Goal: Task Accomplishment & Management: Use online tool/utility

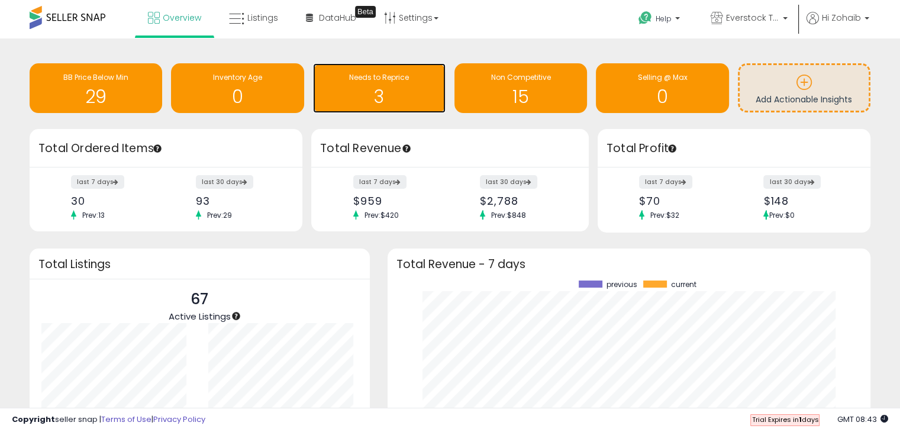
click at [390, 96] on h1 "3" at bounding box center [379, 97] width 121 height 20
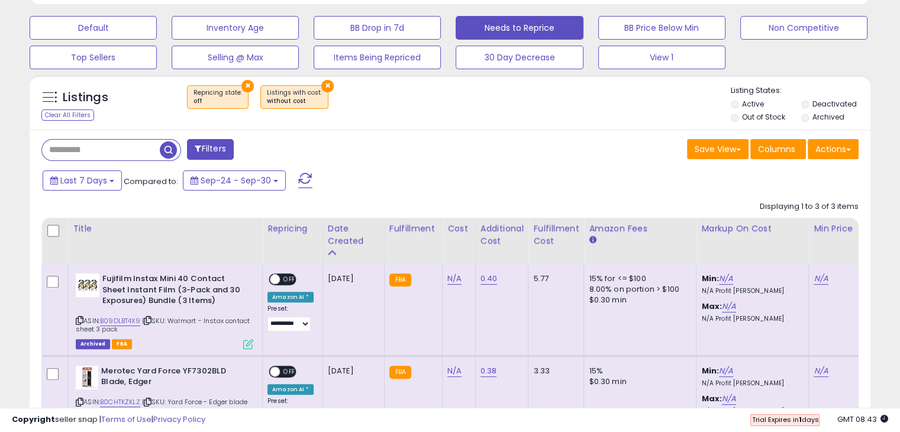
scroll to position [355, 0]
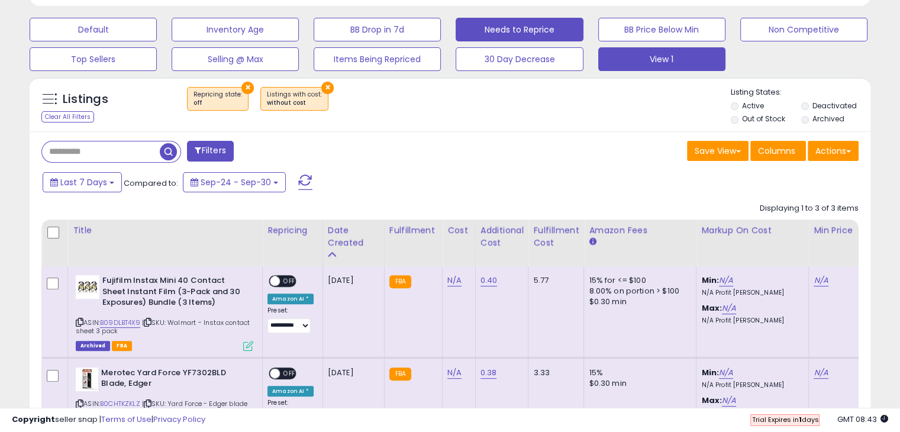
click at [638, 56] on button "View 1" at bounding box center [661, 59] width 127 height 24
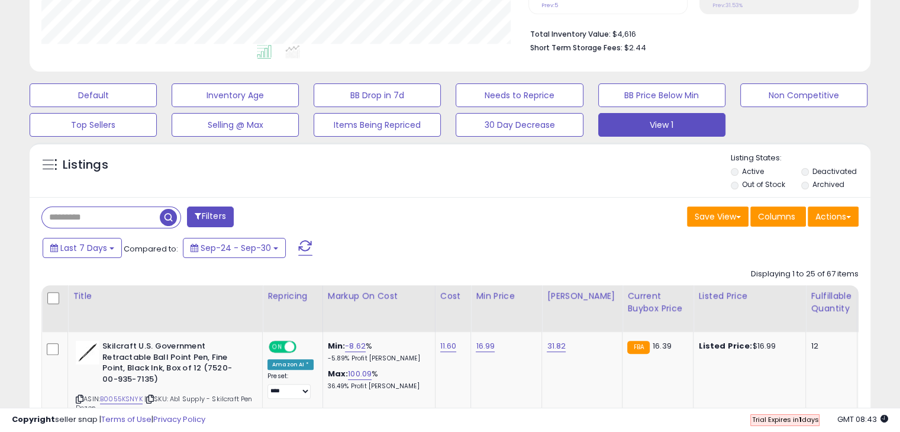
scroll to position [242, 486]
click at [831, 216] on button "Actions" at bounding box center [832, 216] width 51 height 20
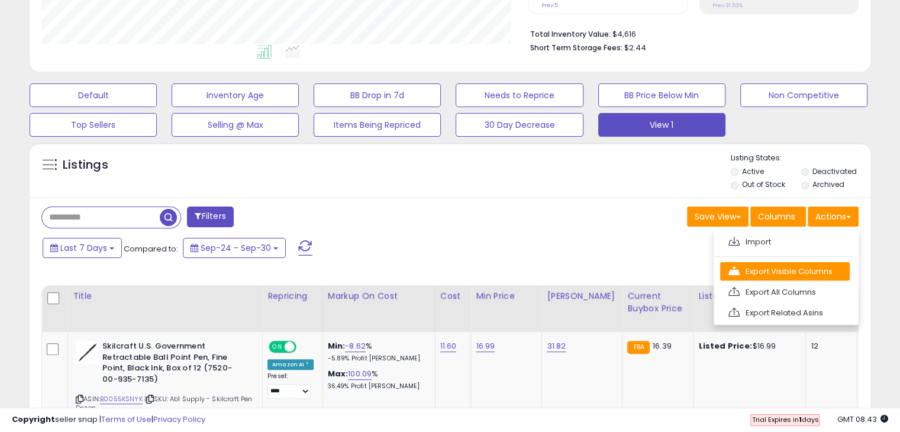
click at [790, 264] on link "Export Visible Columns" at bounding box center [785, 271] width 130 height 18
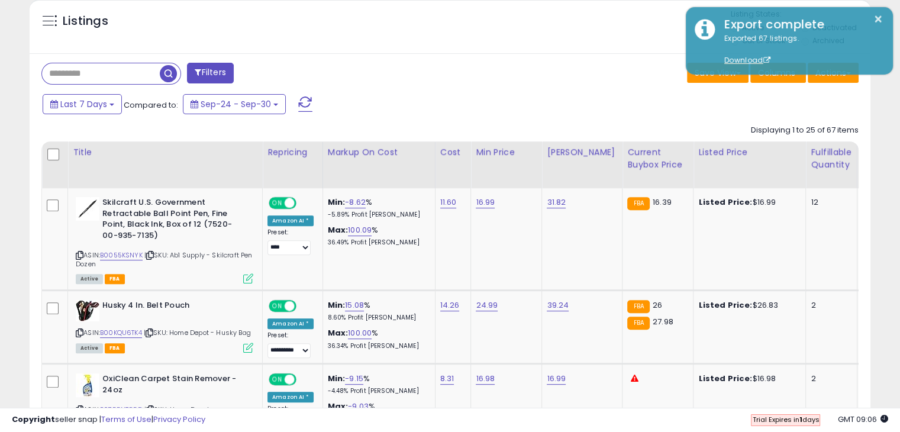
scroll to position [408, 0]
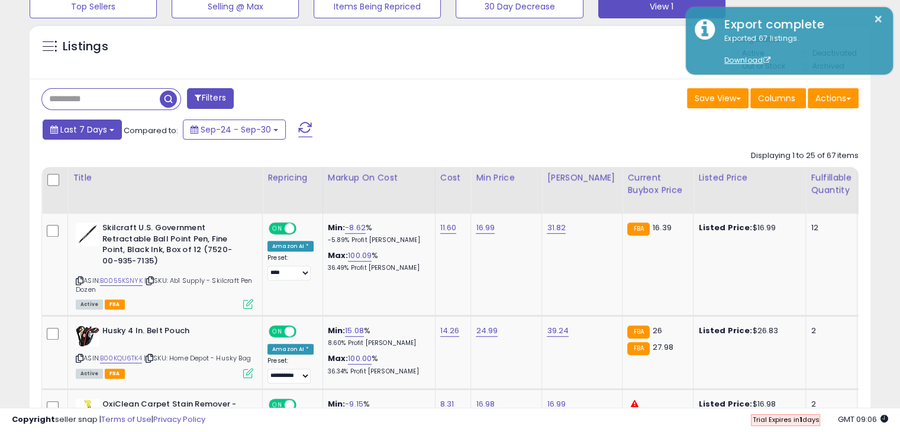
click at [69, 129] on span "Last 7 Days" at bounding box center [83, 130] width 47 height 12
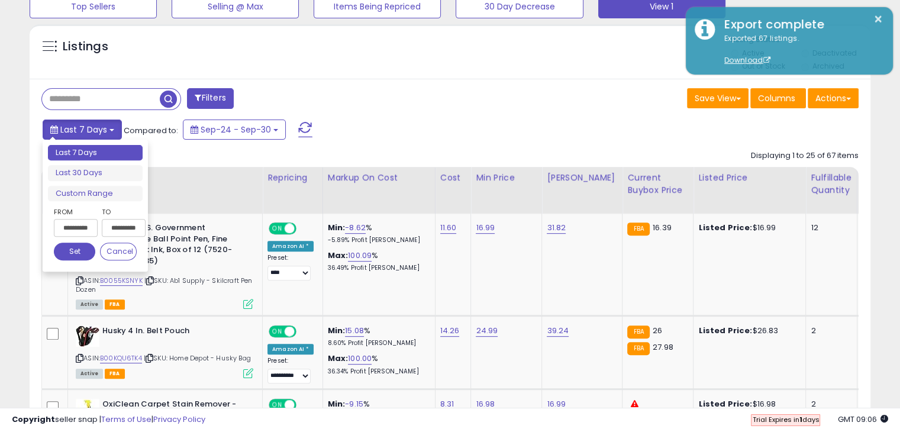
click at [69, 129] on span "Last 7 Days" at bounding box center [83, 130] width 47 height 12
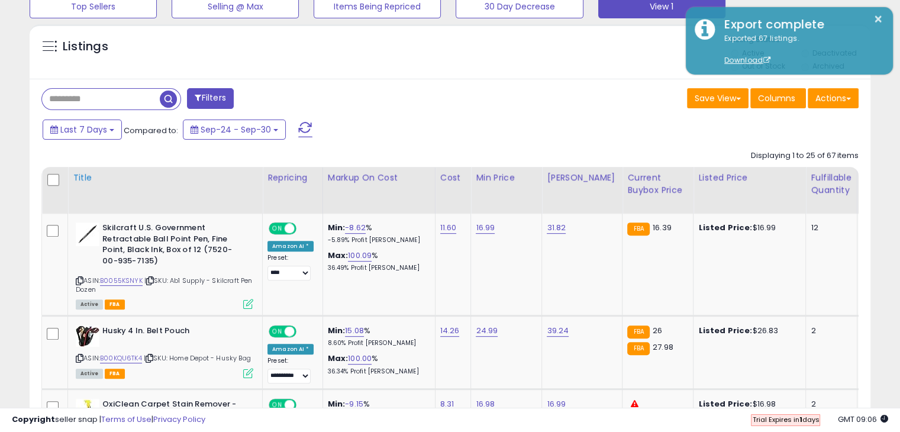
click at [88, 177] on div "Title" at bounding box center [165, 178] width 185 height 12
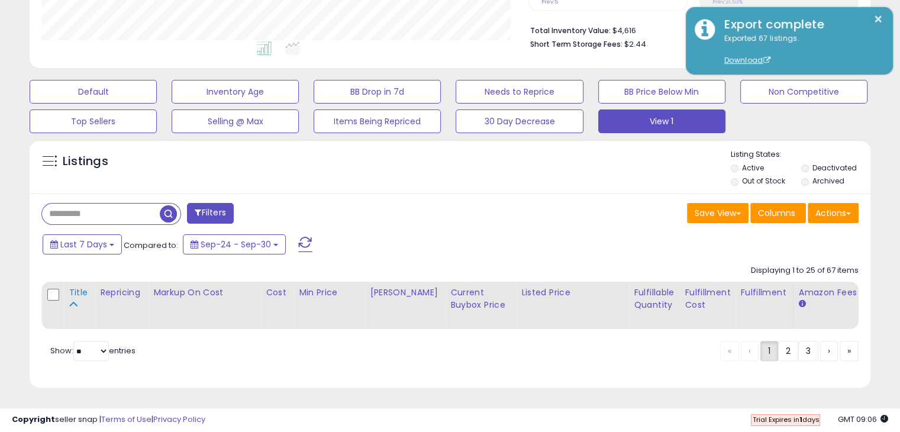
scroll to position [301, 0]
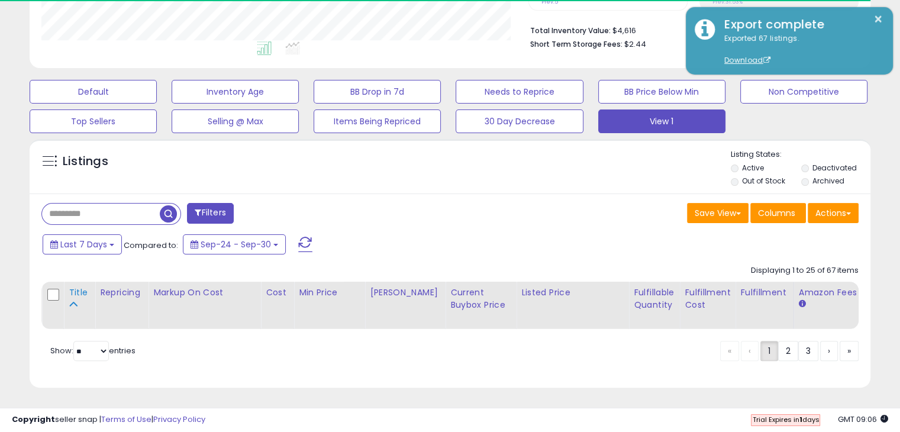
click at [71, 300] on icon at bounding box center [73, 304] width 8 height 8
click at [76, 286] on div "Title" at bounding box center [79, 292] width 21 height 12
click at [410, 203] on div "Filters" at bounding box center [242, 215] width 418 height 24
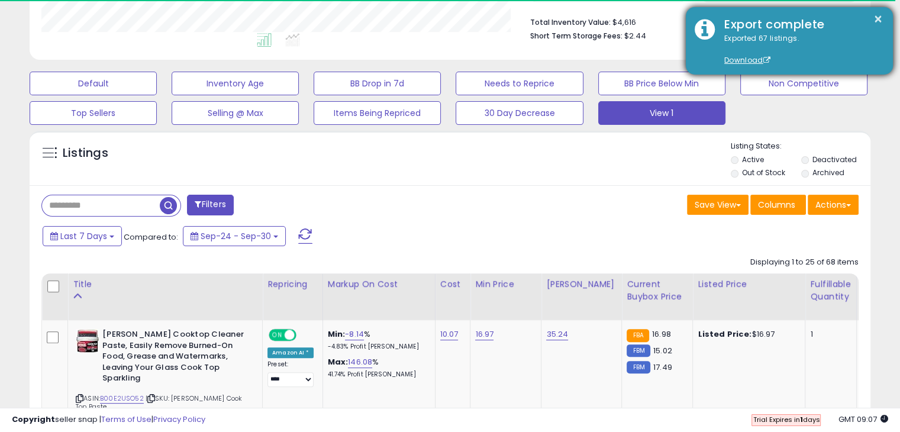
scroll to position [408, 0]
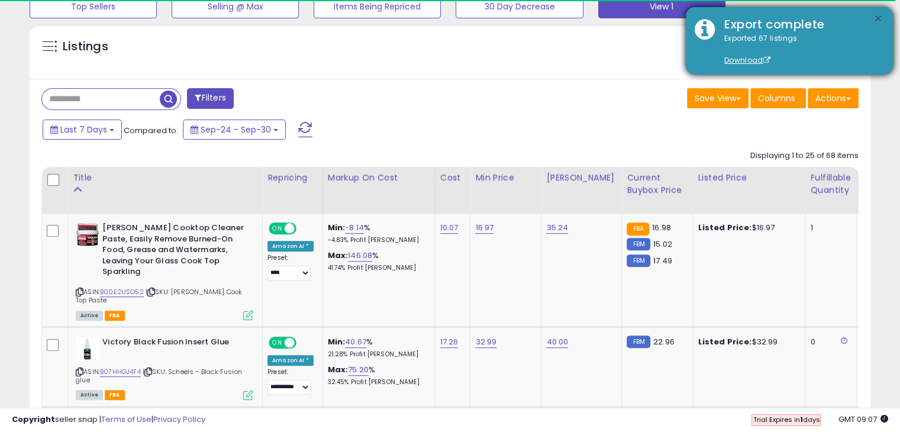
click at [878, 14] on button "×" at bounding box center [877, 19] width 9 height 15
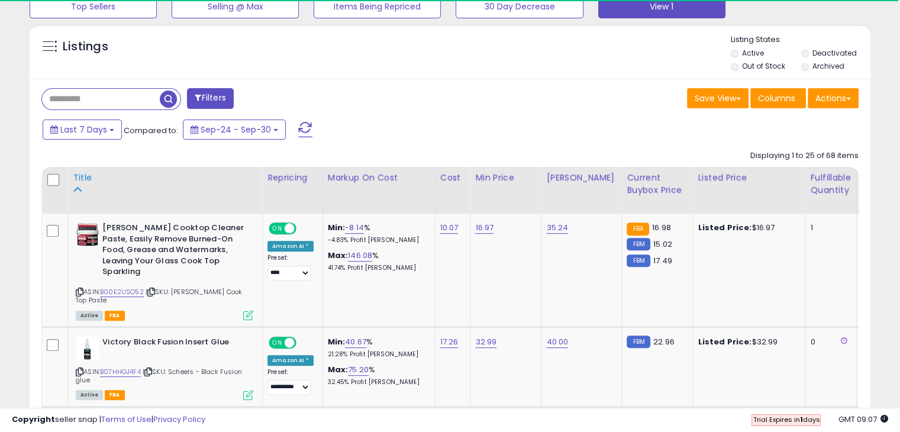
click at [79, 188] on icon at bounding box center [77, 189] width 8 height 8
click at [82, 178] on div "Title" at bounding box center [165, 178] width 185 height 12
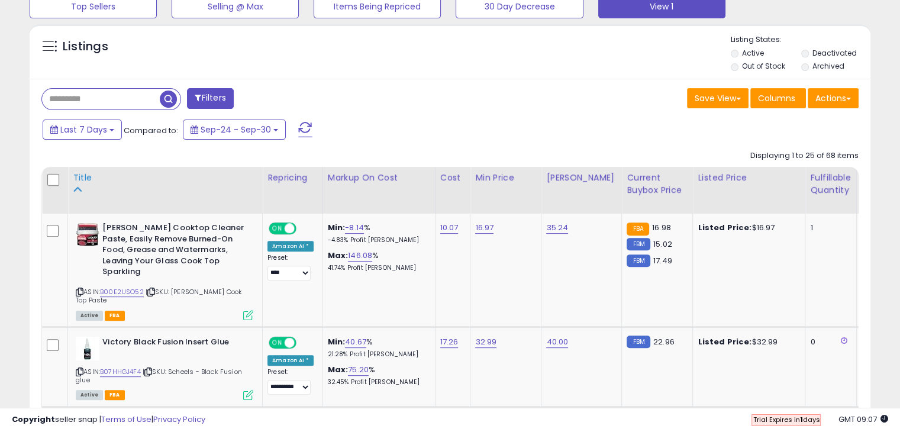
click at [83, 177] on div "Title" at bounding box center [165, 178] width 185 height 12
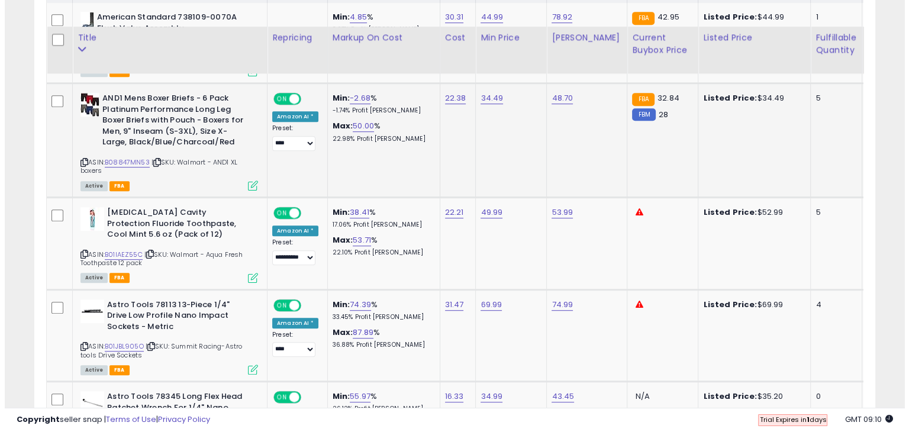
scroll to position [644, 0]
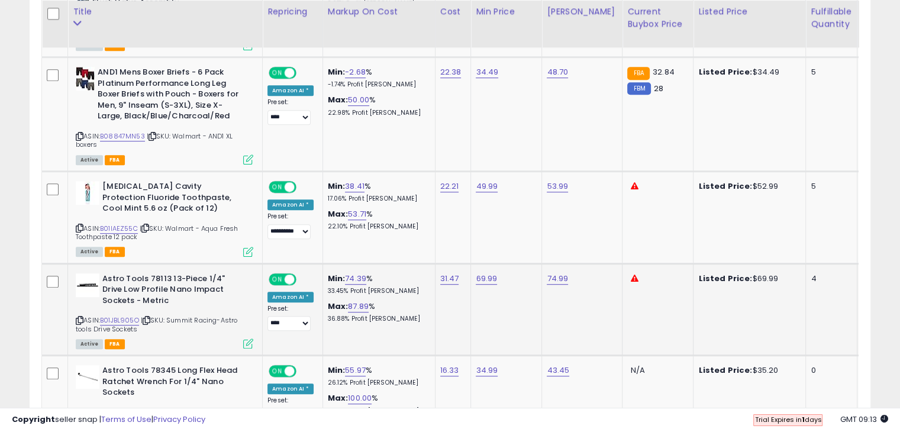
click at [248, 340] on icon at bounding box center [248, 343] width 10 height 10
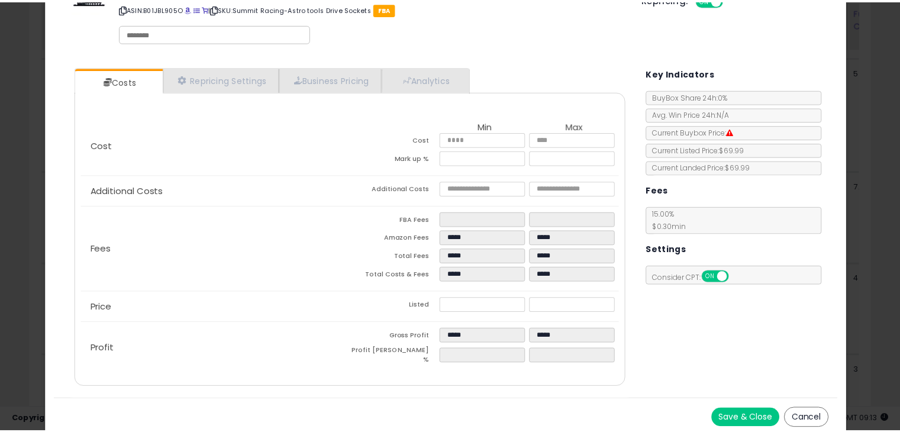
scroll to position [47, 0]
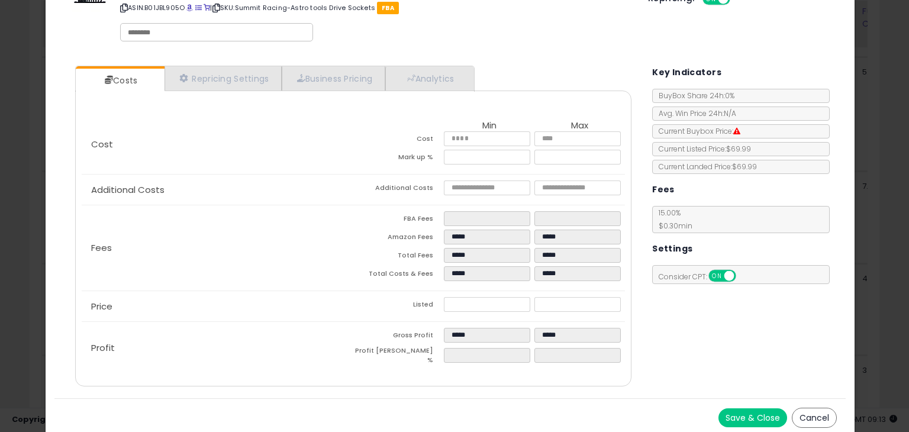
click at [804, 408] on button "Cancel" at bounding box center [813, 418] width 45 height 20
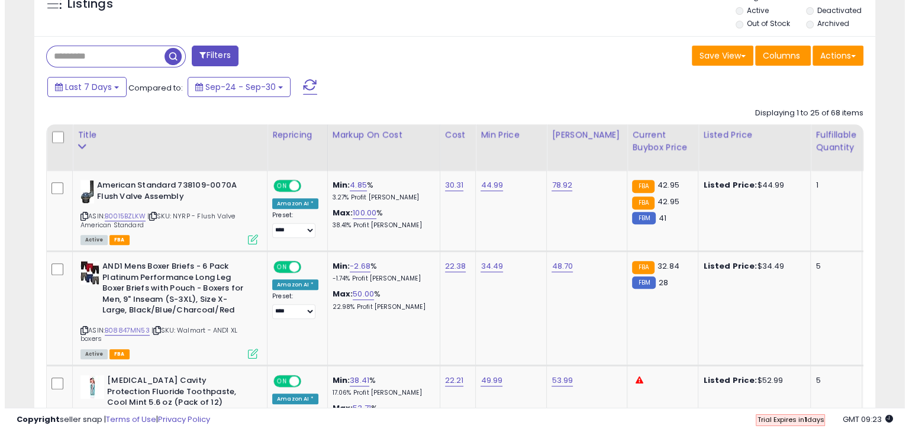
scroll to position [467, 0]
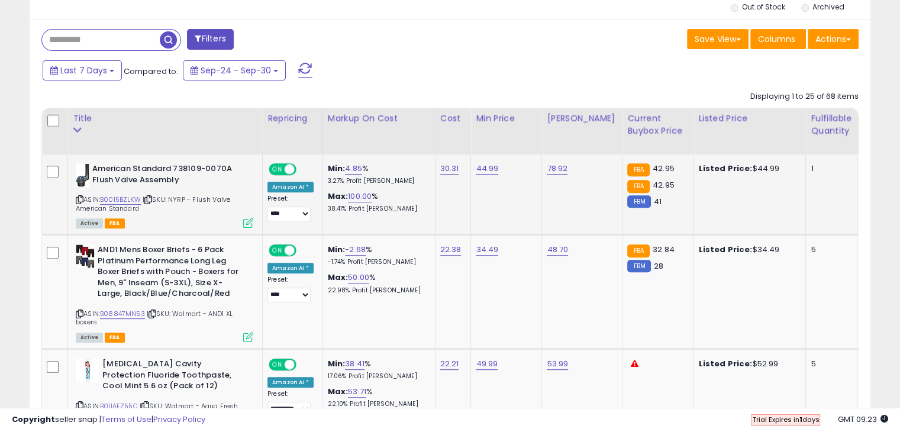
click at [245, 225] on icon at bounding box center [248, 223] width 10 height 10
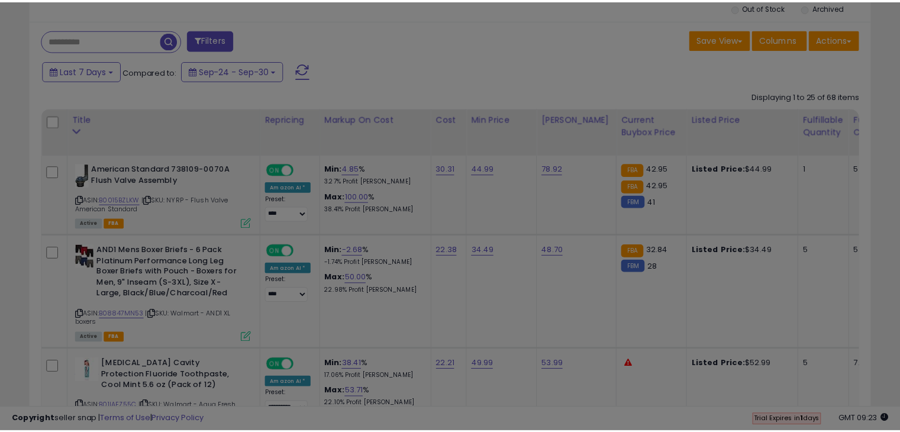
scroll to position [0, 0]
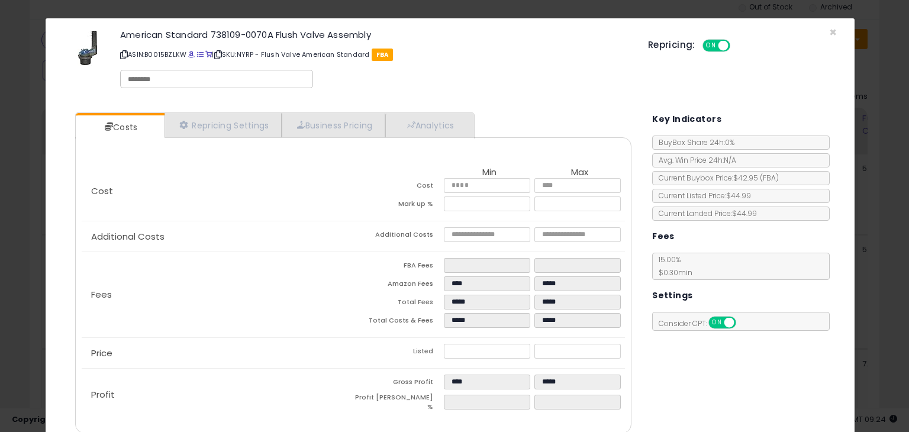
click at [819, 32] on div "American Standard 738109-0070A Flush Valve Assembly ASIN: B0015BZLKW | SKU: NYR…" at bounding box center [449, 60] width 791 height 67
click at [829, 34] on span "×" at bounding box center [833, 32] width 8 height 17
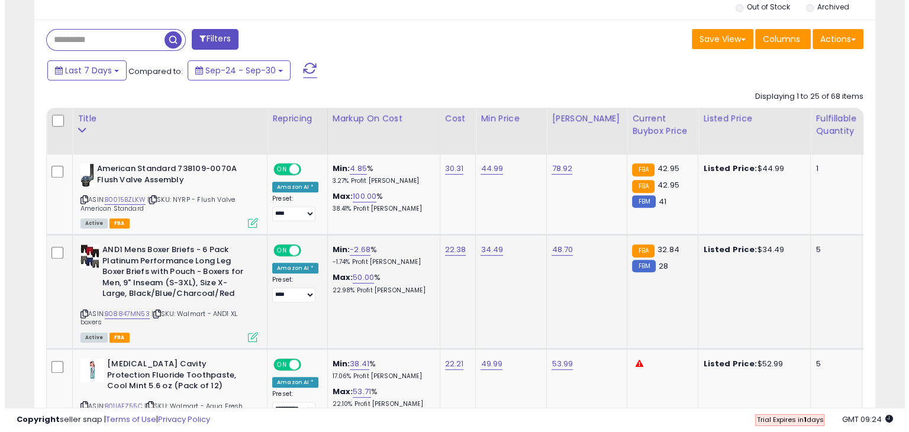
scroll to position [526, 0]
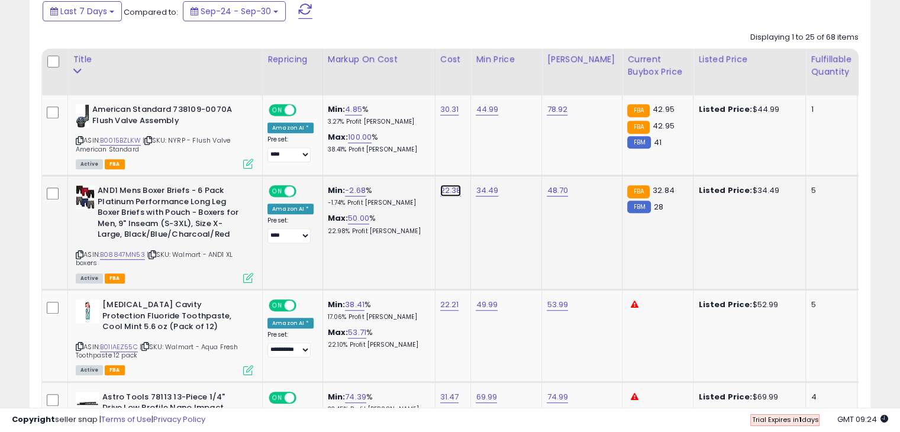
click at [447, 189] on link "22.38" at bounding box center [450, 191] width 21 height 12
click at [442, 232] on td "22.38 *****" at bounding box center [453, 233] width 36 height 114
click at [246, 277] on icon at bounding box center [248, 278] width 10 height 10
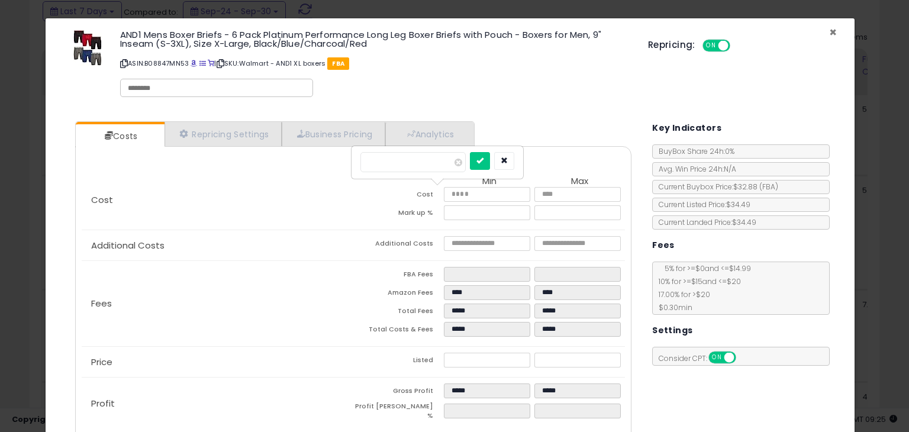
click at [829, 33] on span "×" at bounding box center [833, 32] width 8 height 17
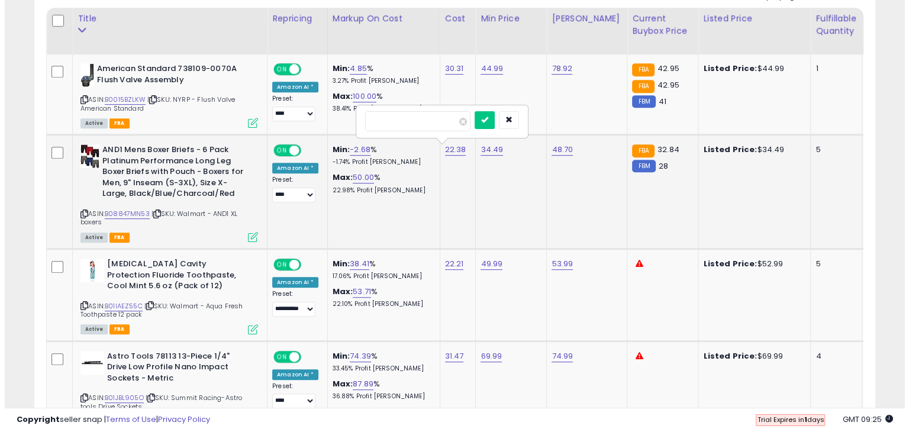
scroll to position [585, 0]
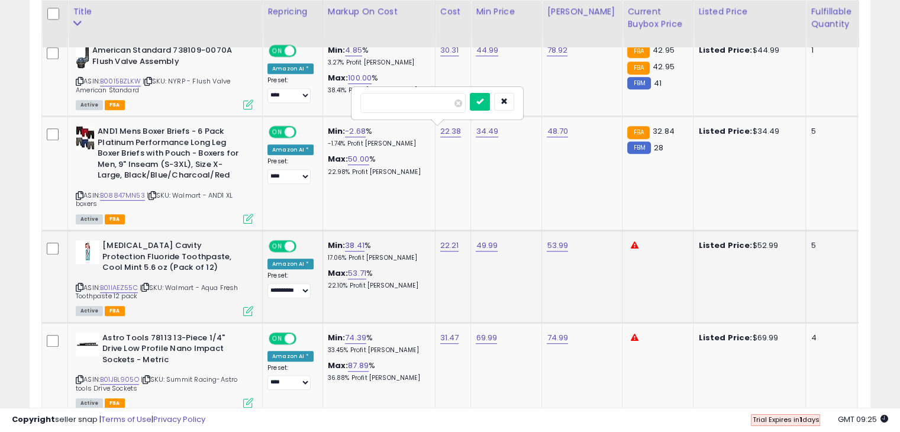
click at [251, 306] on icon at bounding box center [248, 311] width 10 height 10
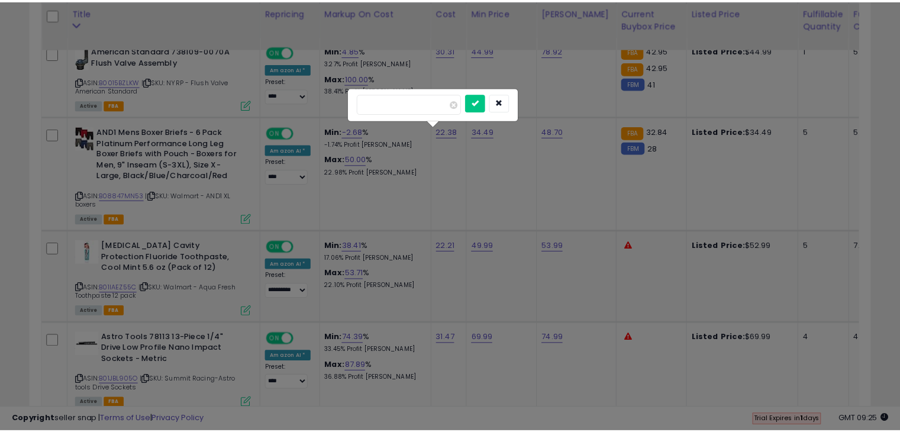
scroll to position [242, 492]
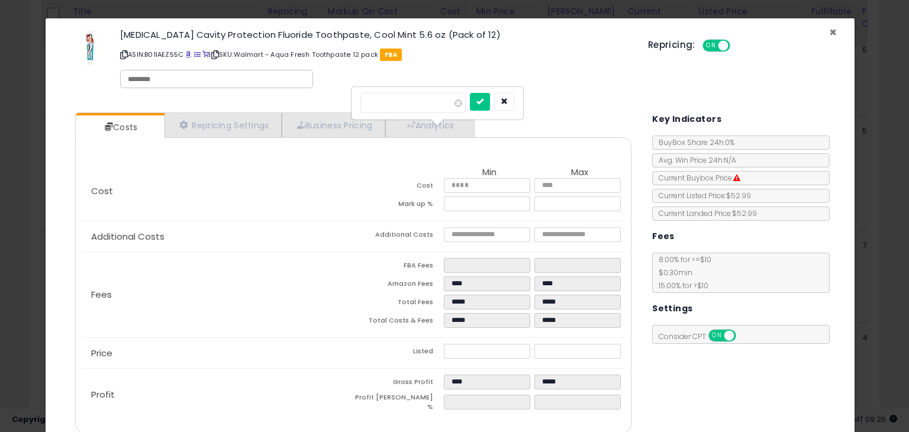
click at [829, 34] on span "×" at bounding box center [833, 32] width 8 height 17
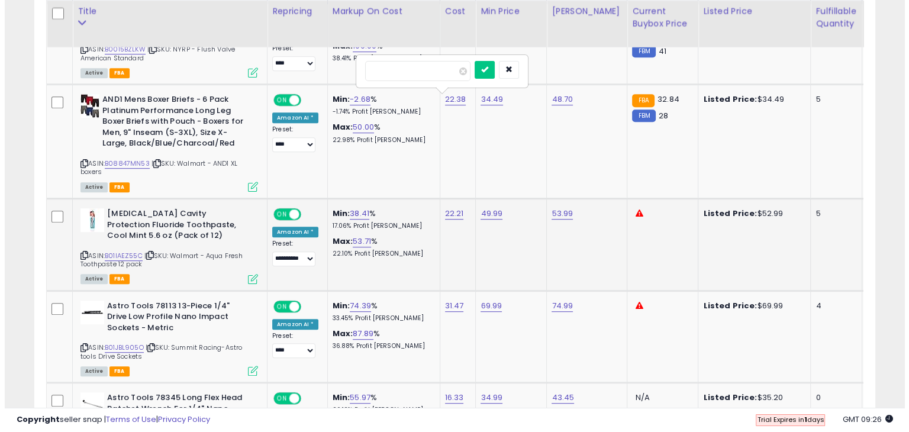
scroll to position [644, 0]
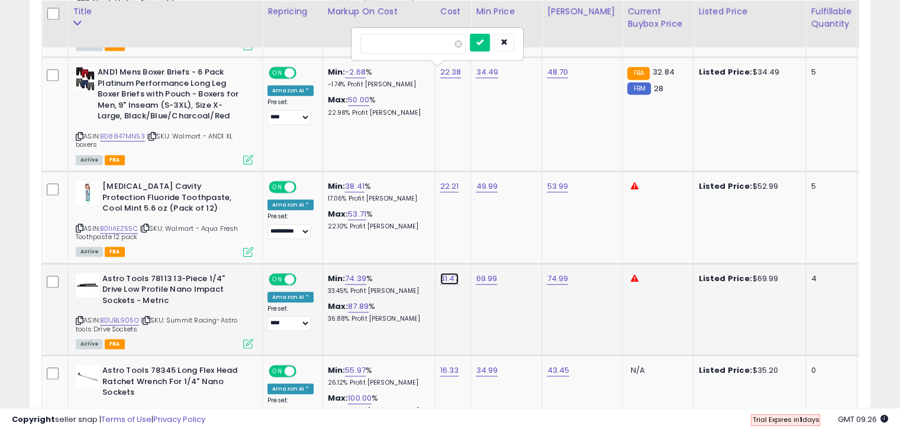
click at [448, 274] on link "31.47" at bounding box center [449, 279] width 19 height 12
click at [246, 340] on icon at bounding box center [248, 343] width 10 height 10
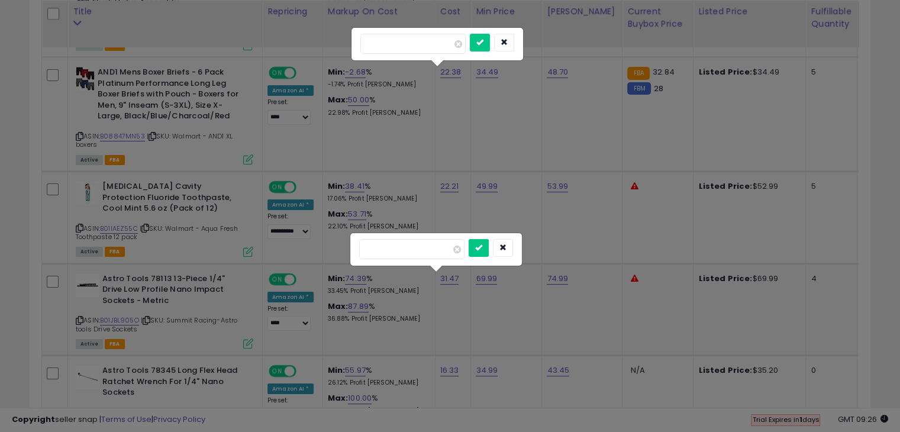
scroll to position [242, 492]
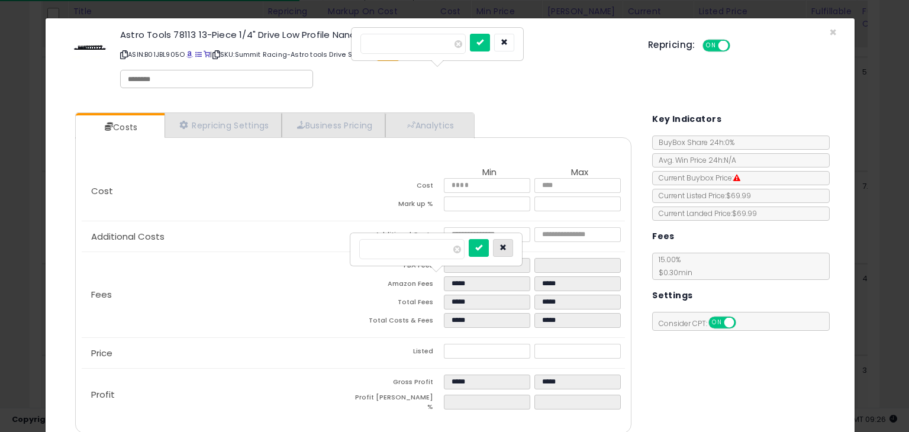
click at [506, 248] on icon "button" at bounding box center [502, 247] width 7 height 7
click at [514, 46] on button "button" at bounding box center [504, 43] width 20 height 18
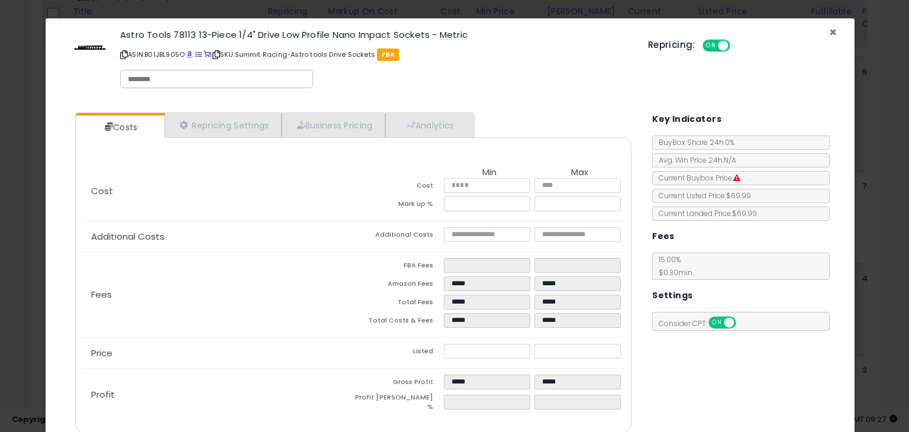
click at [829, 29] on span "×" at bounding box center [833, 32] width 8 height 17
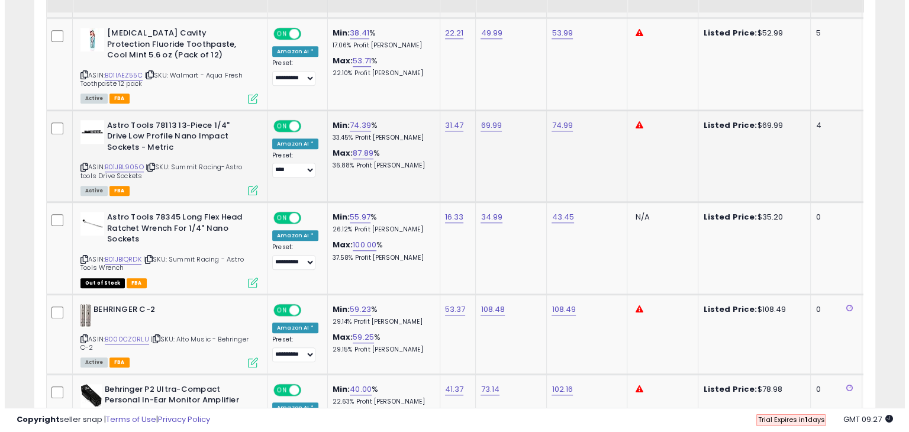
scroll to position [822, 0]
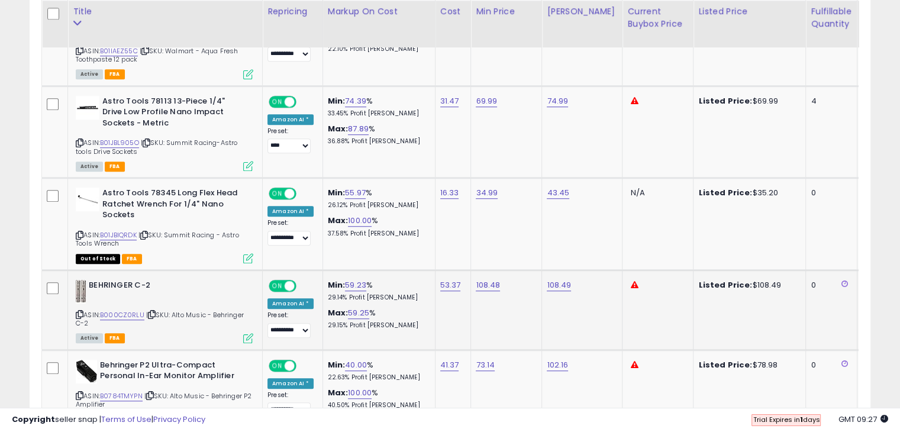
click at [250, 334] on icon at bounding box center [248, 338] width 10 height 10
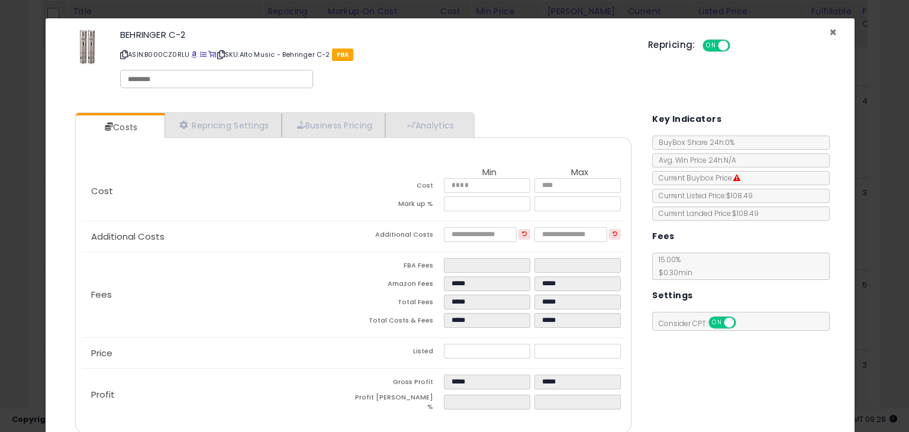
click at [829, 31] on span "×" at bounding box center [833, 32] width 8 height 17
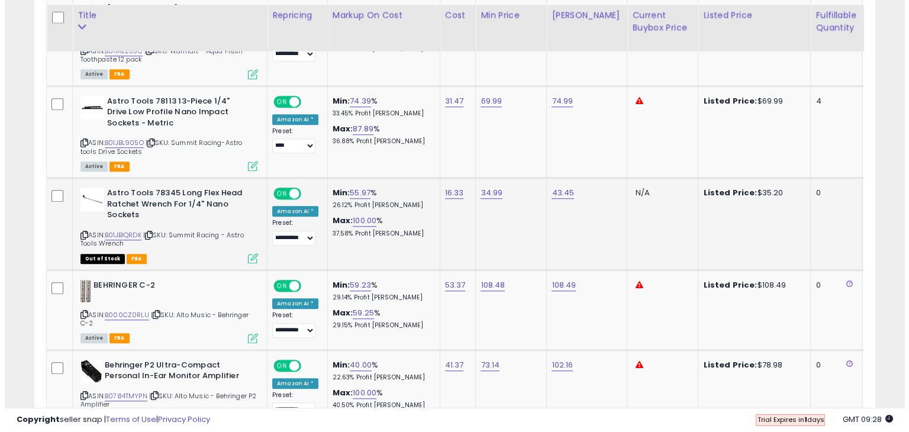
scroll to position [881, 0]
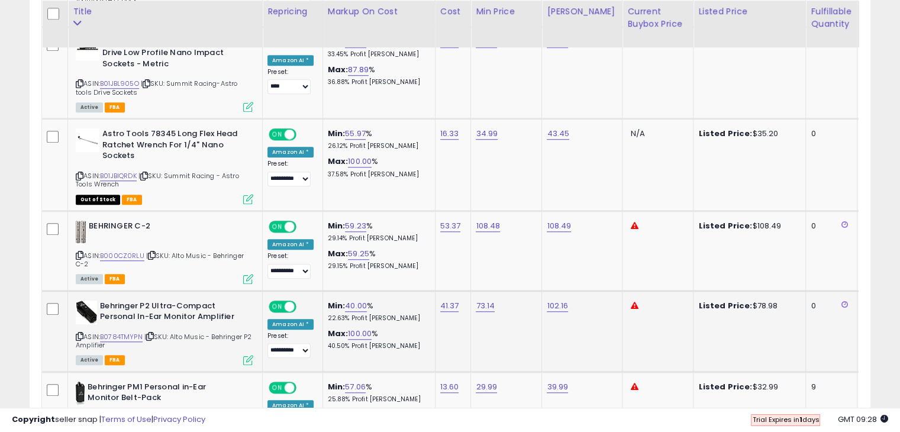
click at [248, 356] on icon at bounding box center [248, 360] width 10 height 10
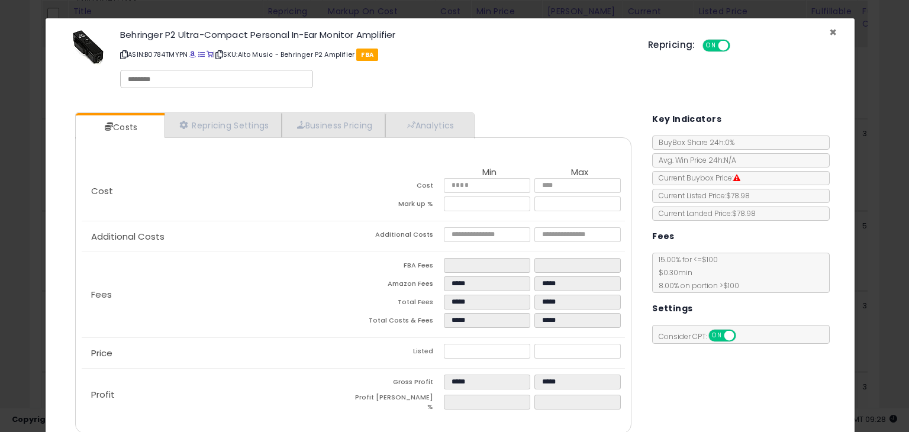
click at [829, 34] on span "×" at bounding box center [833, 32] width 8 height 17
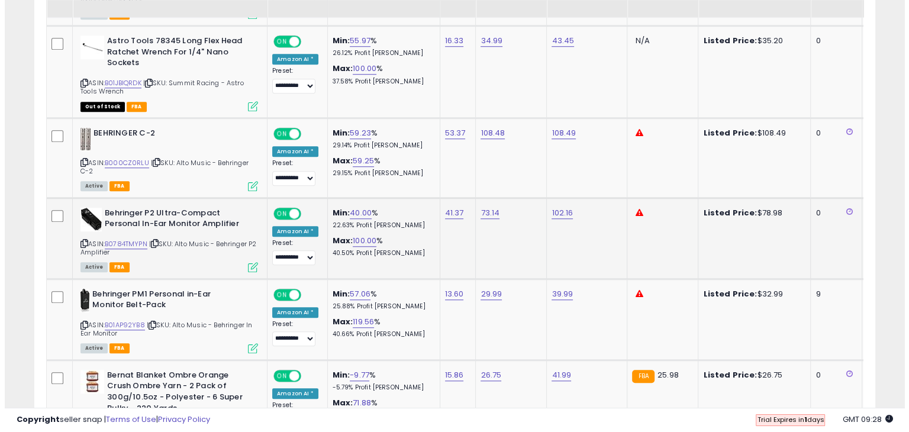
scroll to position [1058, 0]
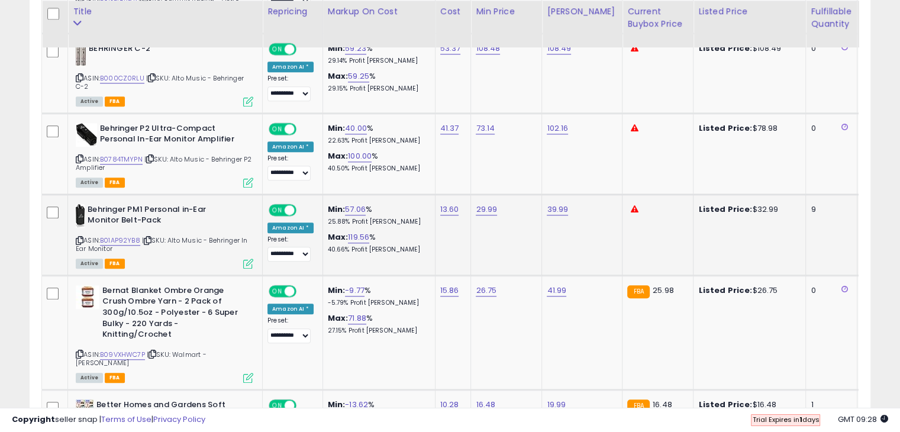
click at [245, 261] on icon at bounding box center [248, 263] width 10 height 10
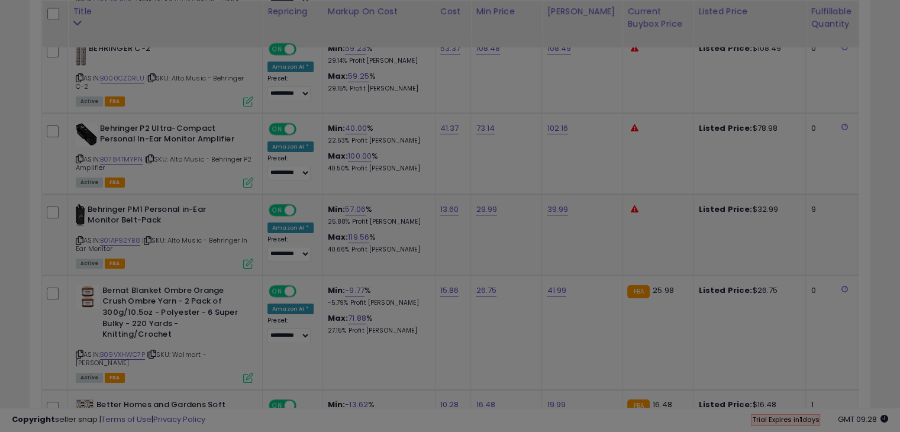
scroll to position [242, 492]
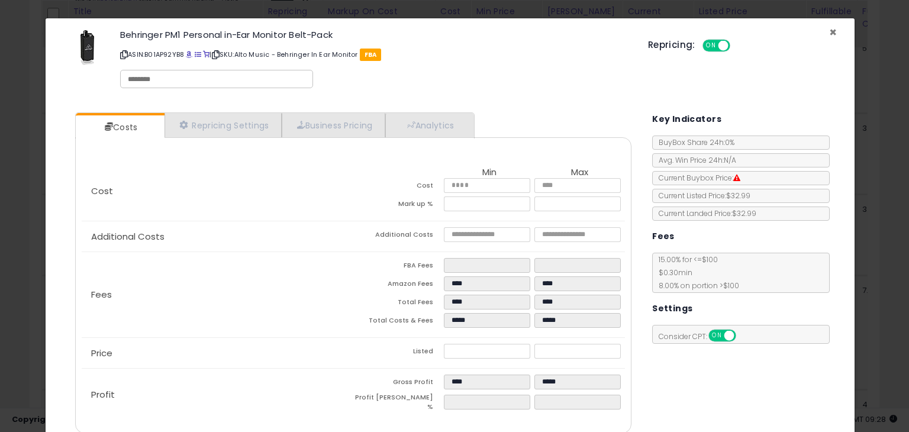
click at [829, 31] on span "×" at bounding box center [833, 32] width 8 height 17
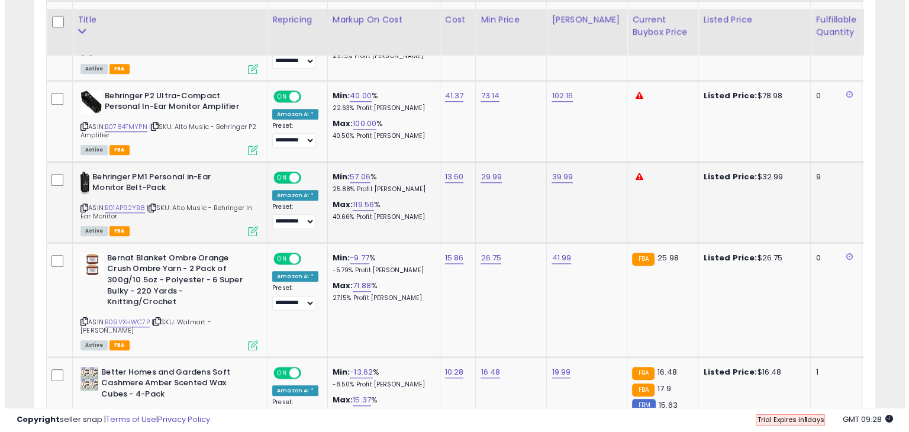
scroll to position [1117, 0]
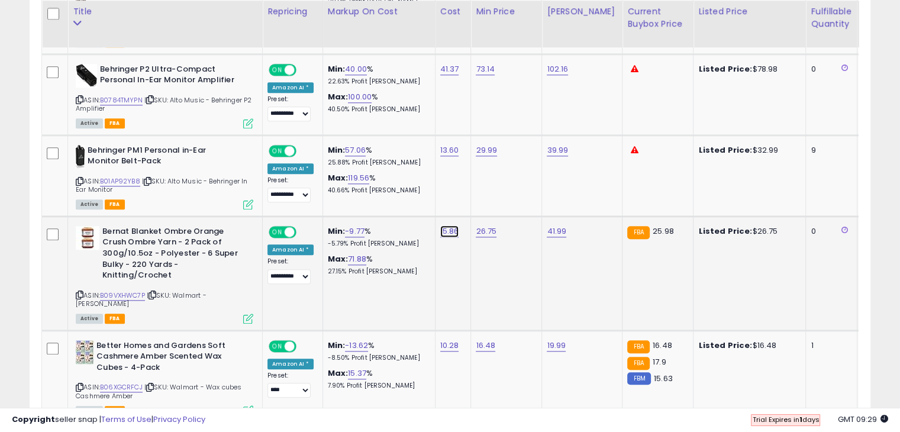
click at [444, 227] on link "15.86" at bounding box center [449, 231] width 19 height 12
click at [247, 314] on icon at bounding box center [248, 319] width 10 height 10
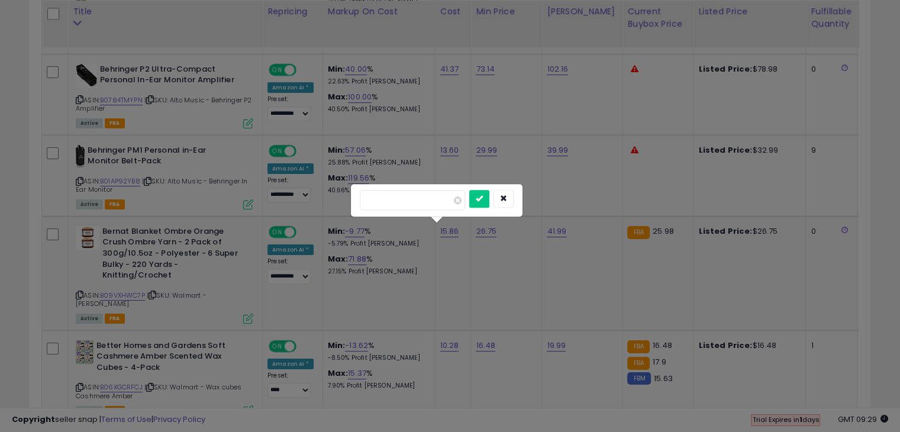
scroll to position [242, 492]
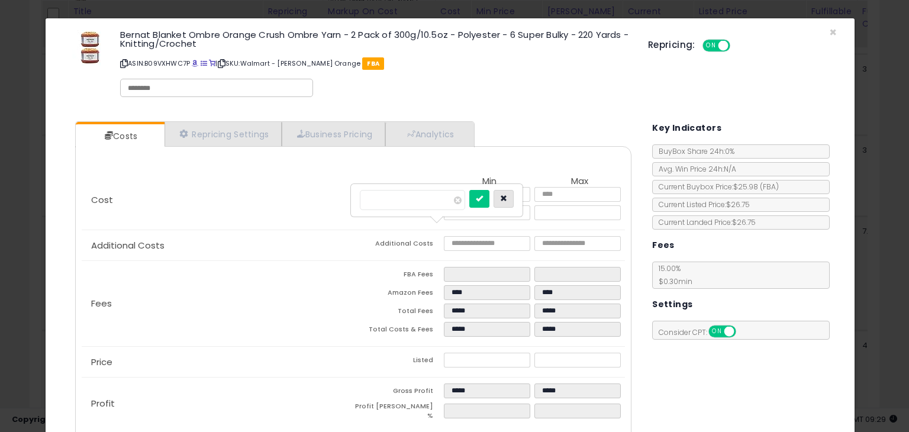
click at [507, 196] on icon "button" at bounding box center [503, 198] width 7 height 7
click at [829, 32] on span "×" at bounding box center [833, 32] width 8 height 17
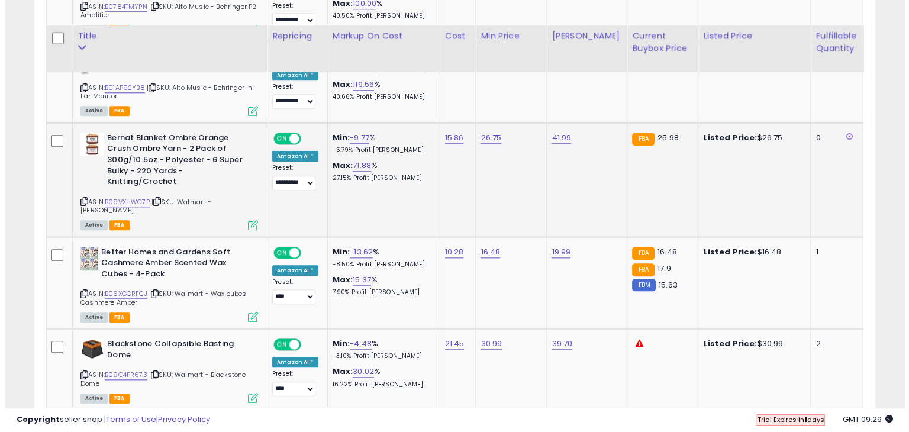
scroll to position [1236, 0]
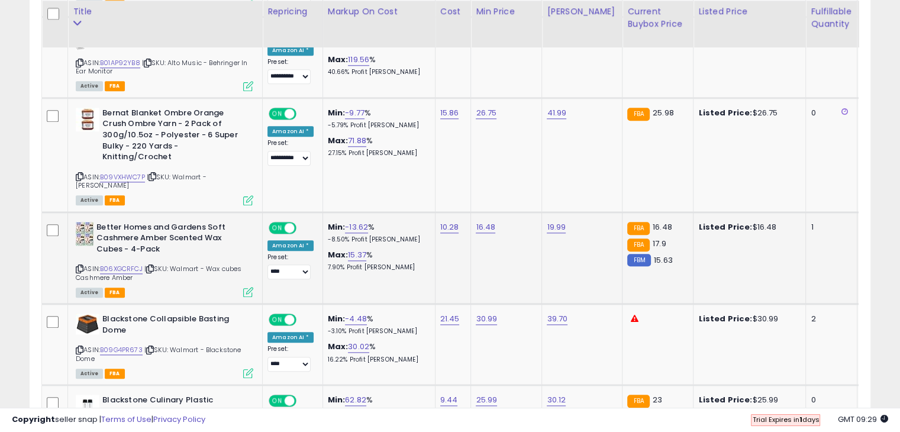
click at [250, 287] on icon at bounding box center [248, 292] width 10 height 10
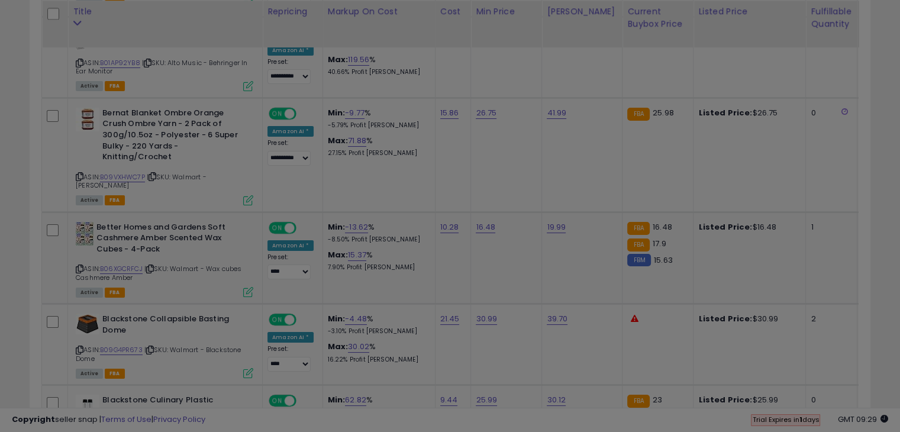
scroll to position [242, 492]
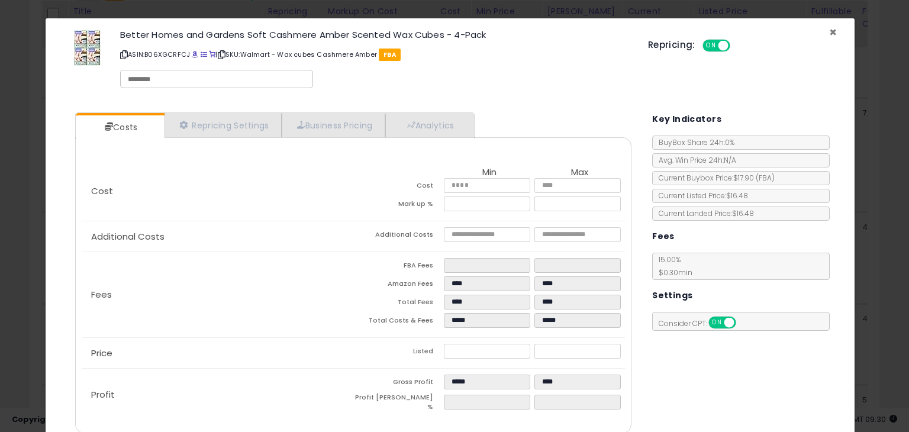
click at [829, 34] on span "×" at bounding box center [833, 32] width 8 height 17
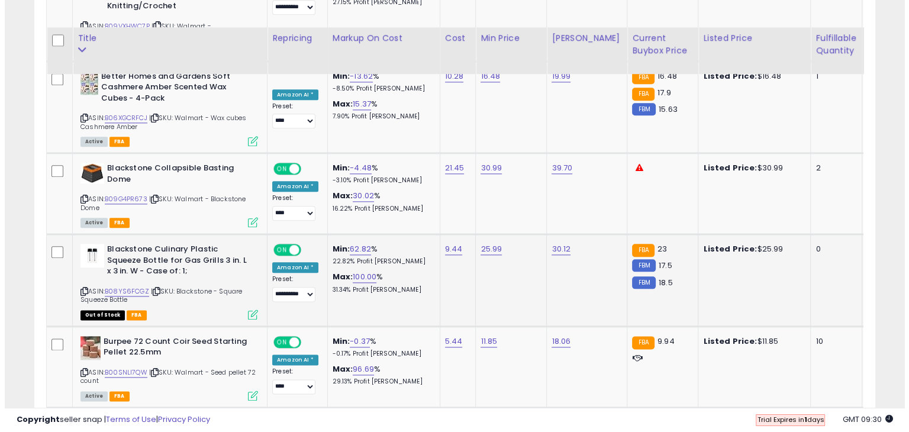
scroll to position [1413, 0]
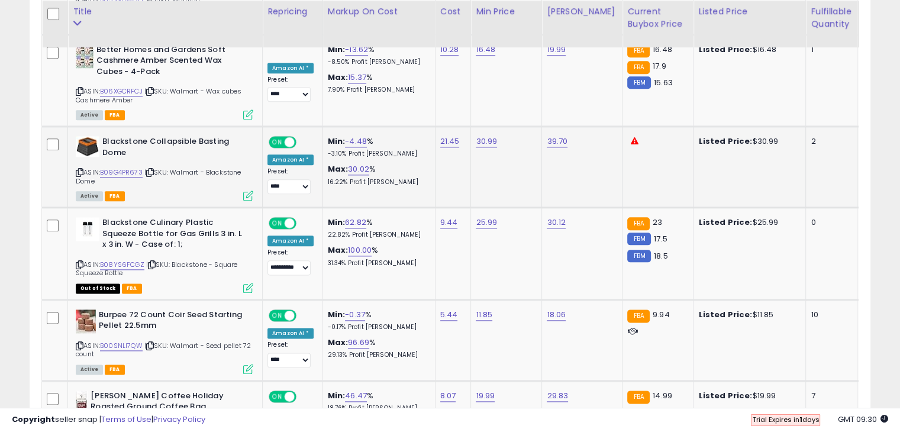
click at [249, 193] on icon at bounding box center [248, 195] width 10 height 10
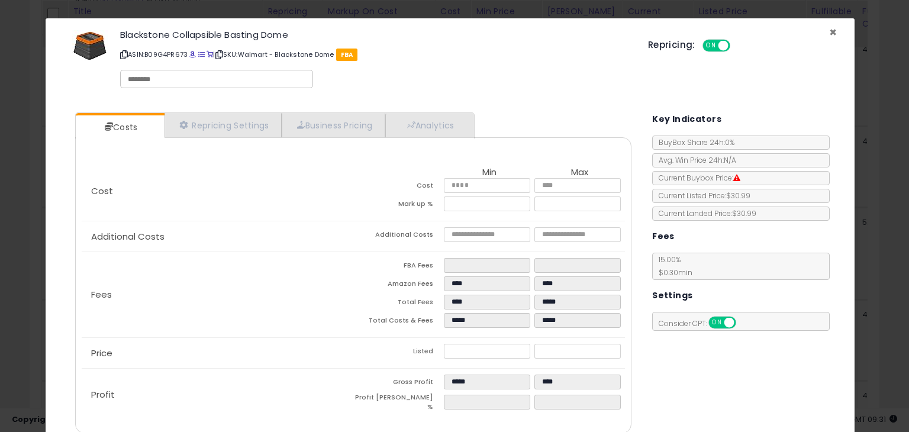
click at [829, 34] on span "×" at bounding box center [833, 32] width 8 height 17
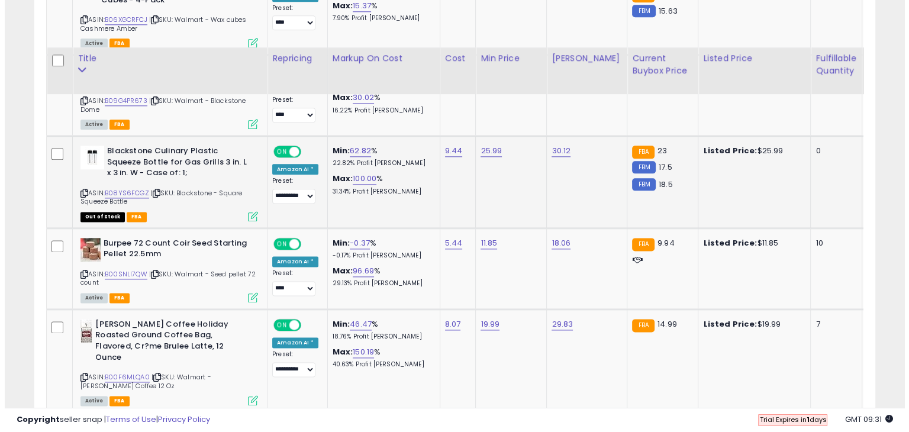
scroll to position [1531, 0]
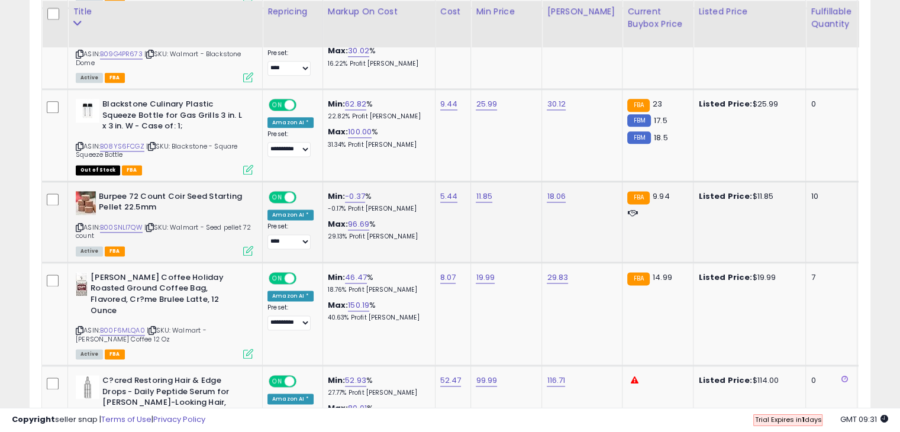
click at [251, 245] on icon at bounding box center [248, 250] width 10 height 10
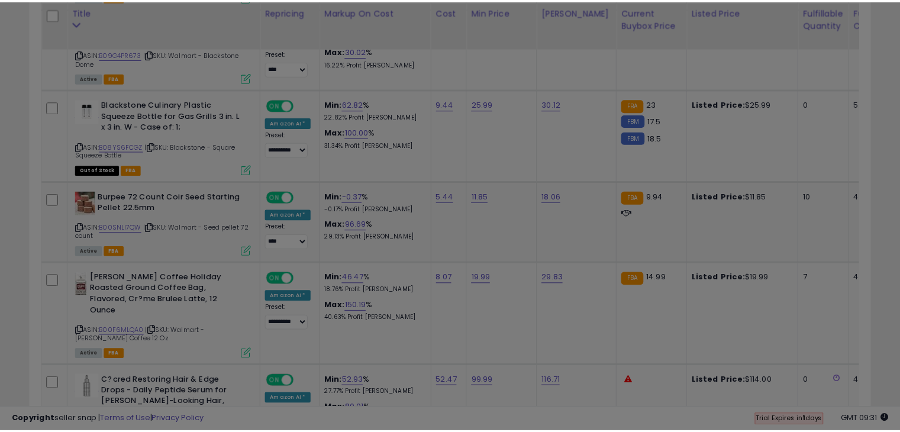
scroll to position [242, 492]
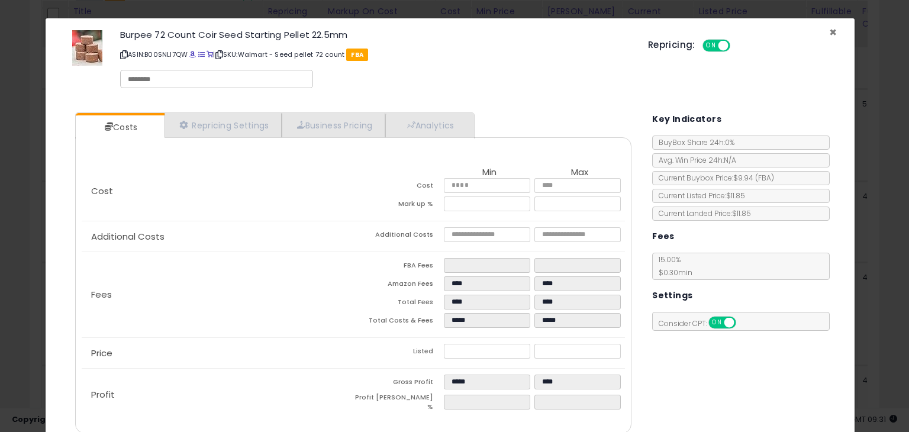
click at [829, 33] on span "×" at bounding box center [833, 32] width 8 height 17
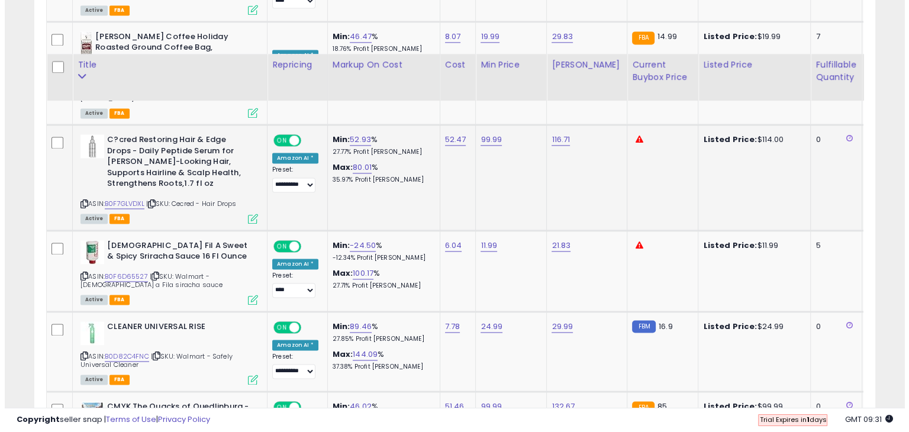
scroll to position [1827, 0]
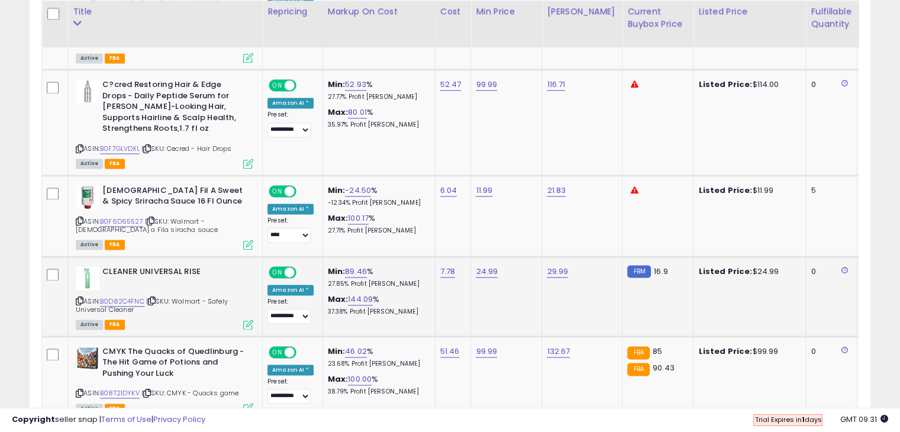
click at [244, 319] on icon at bounding box center [248, 324] width 10 height 10
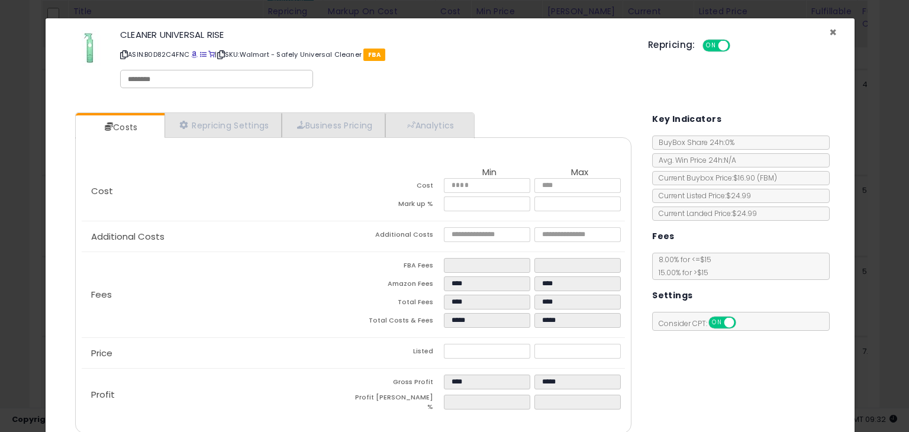
click at [829, 31] on span "×" at bounding box center [833, 32] width 8 height 17
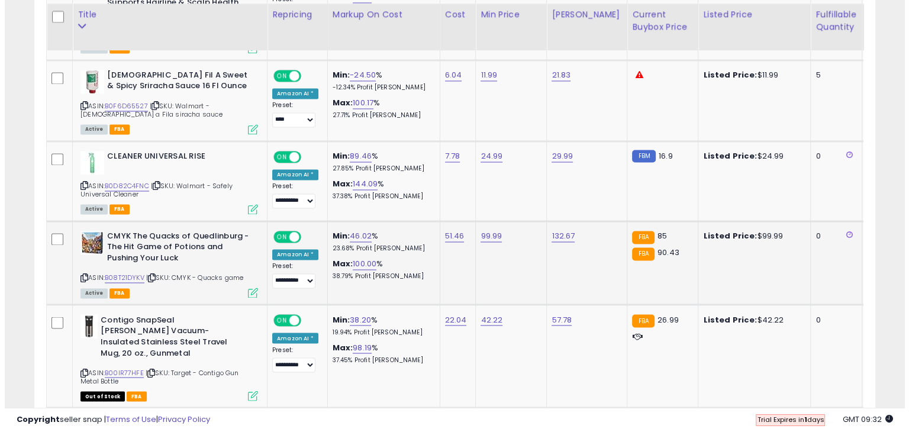
scroll to position [1946, 0]
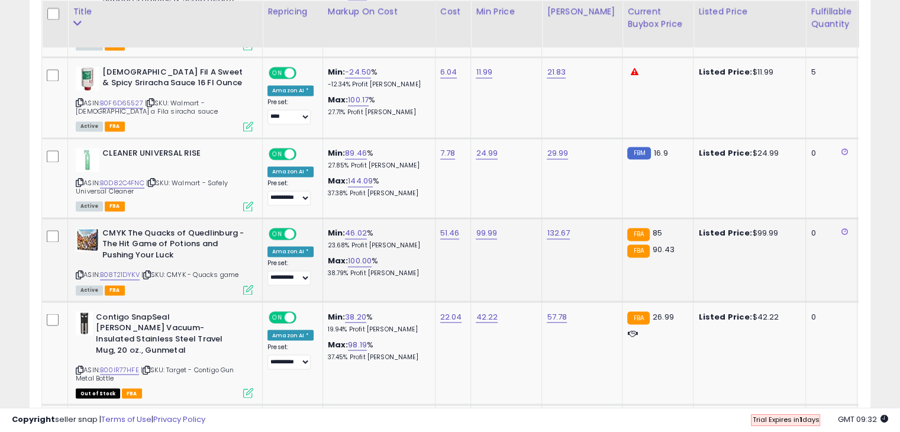
click at [246, 285] on icon at bounding box center [248, 290] width 10 height 10
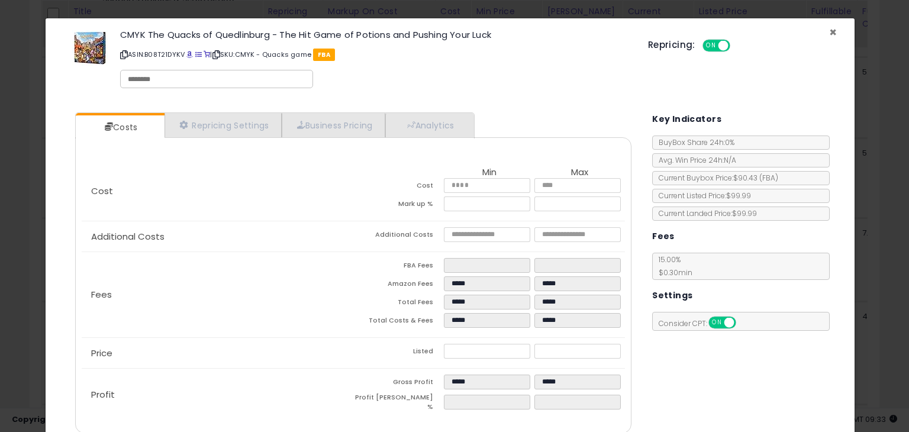
click at [829, 34] on span "×" at bounding box center [833, 32] width 8 height 17
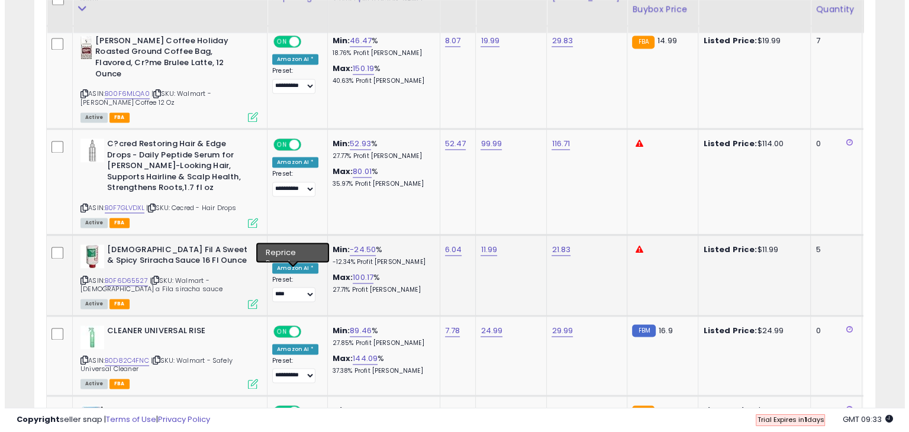
scroll to position [1650, 0]
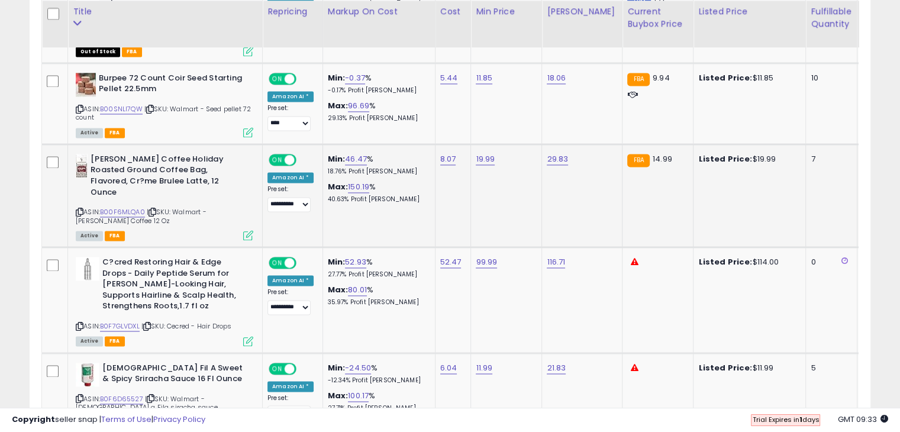
click at [248, 230] on icon at bounding box center [248, 235] width 10 height 10
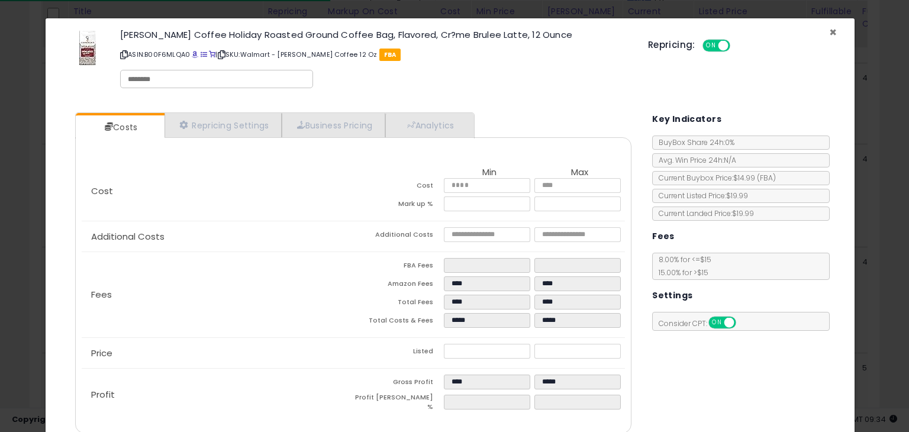
drag, startPoint x: 820, startPoint y: 33, endPoint x: 813, endPoint y: 41, distance: 10.9
click at [829, 33] on span "×" at bounding box center [833, 32] width 8 height 17
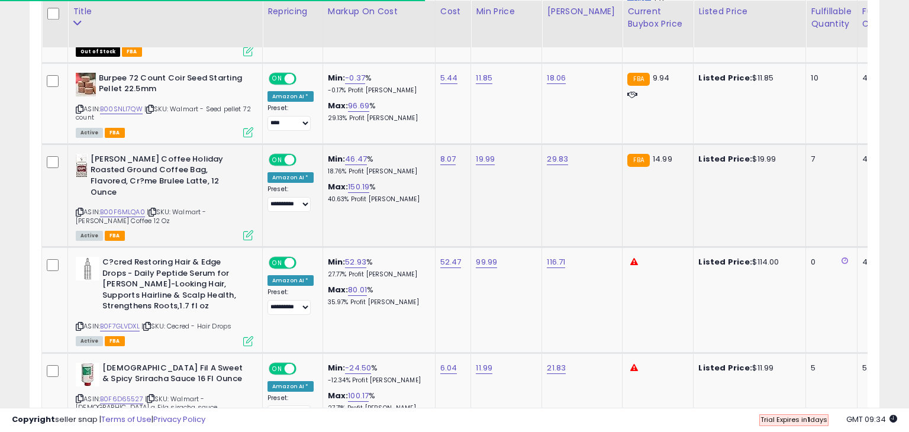
scroll to position [591286, 591042]
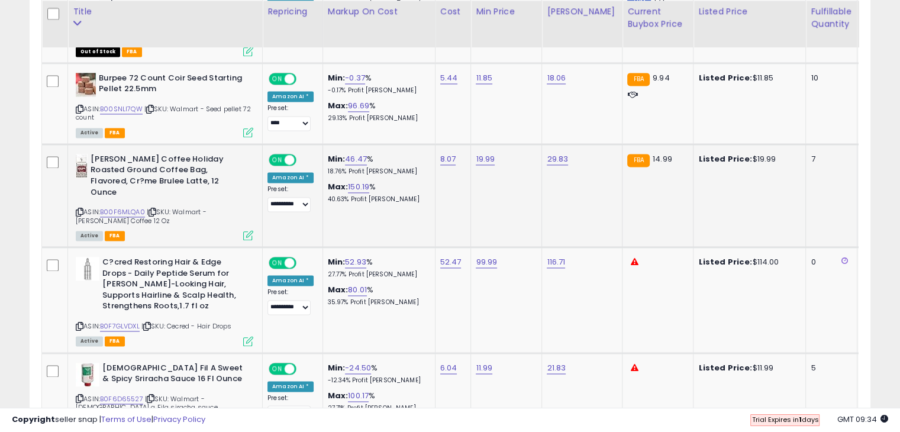
click at [249, 230] on icon at bounding box center [248, 235] width 10 height 10
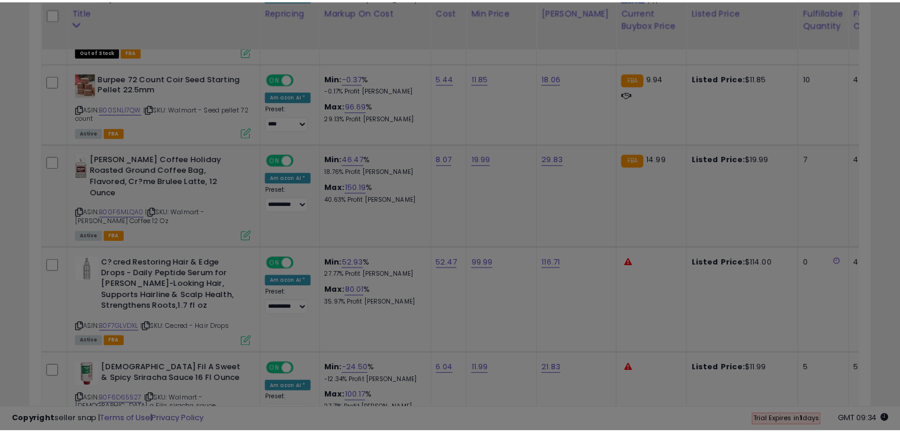
scroll to position [242, 492]
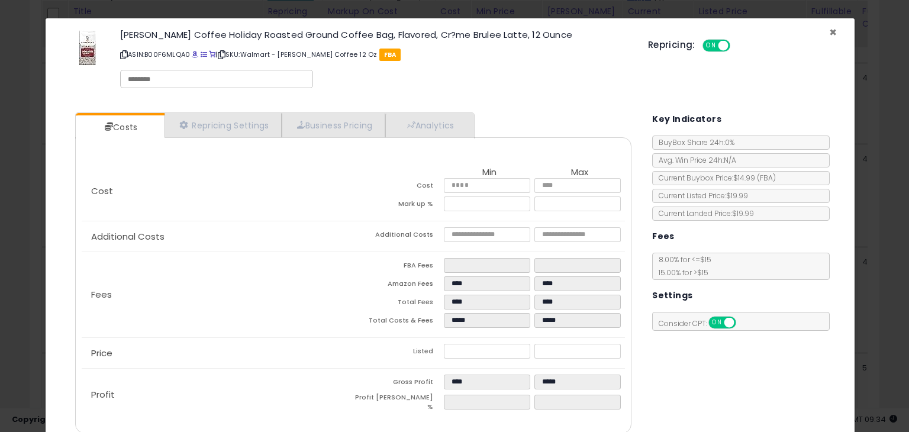
click at [829, 34] on span "×" at bounding box center [833, 32] width 8 height 17
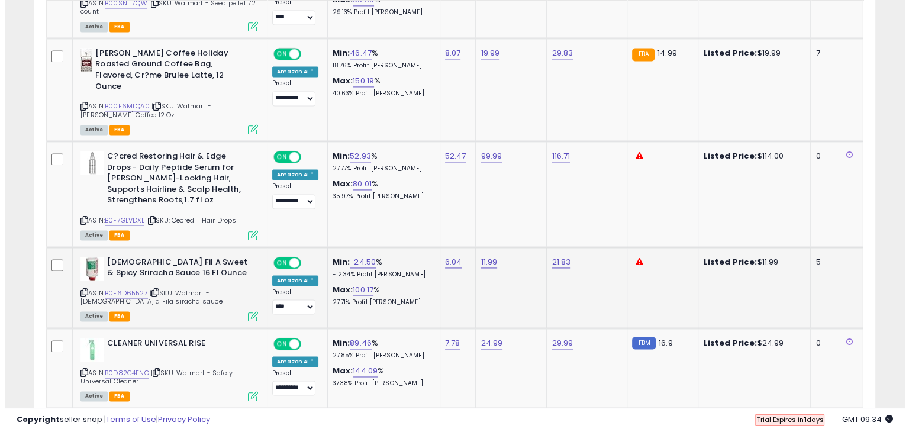
scroll to position [1768, 0]
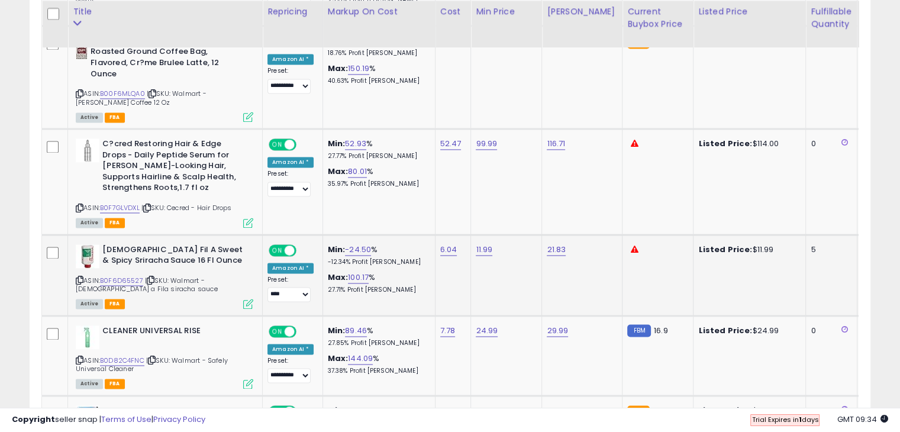
click at [248, 299] on icon at bounding box center [248, 304] width 10 height 10
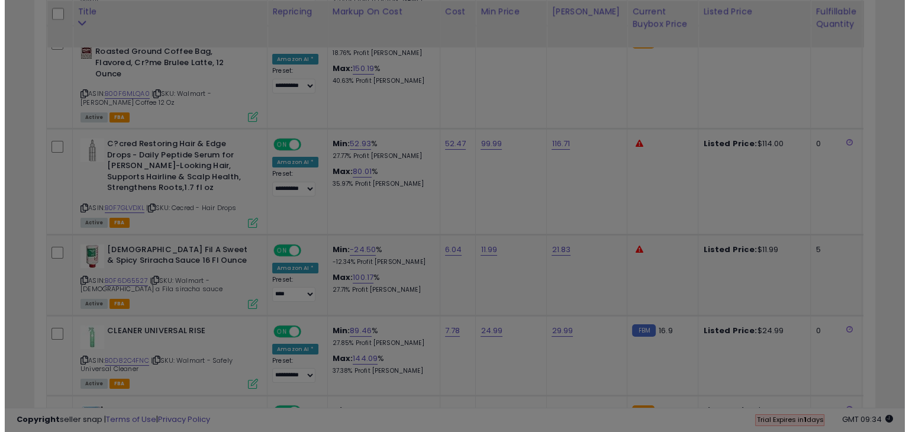
scroll to position [242, 492]
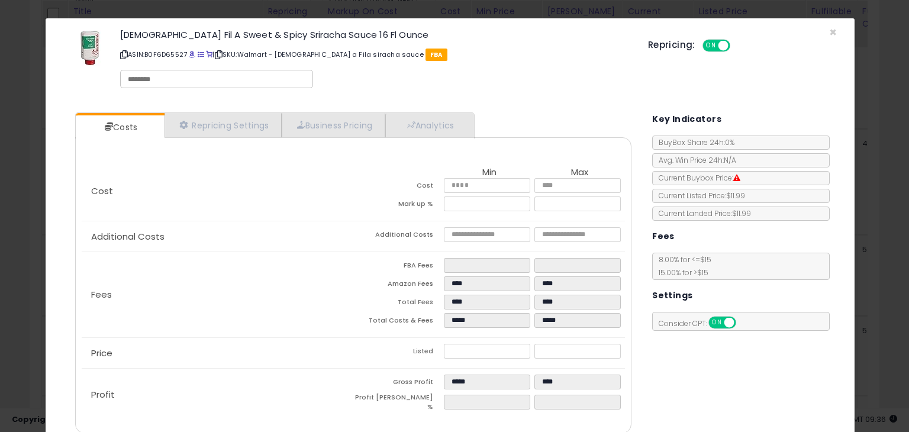
click at [822, 35] on div "Repricing: ON OFF" at bounding box center [742, 43] width 189 height 17
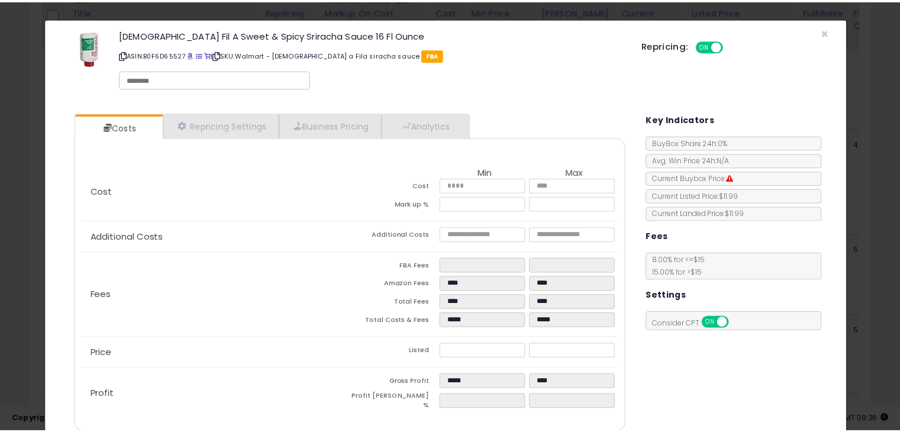
scroll to position [0, 0]
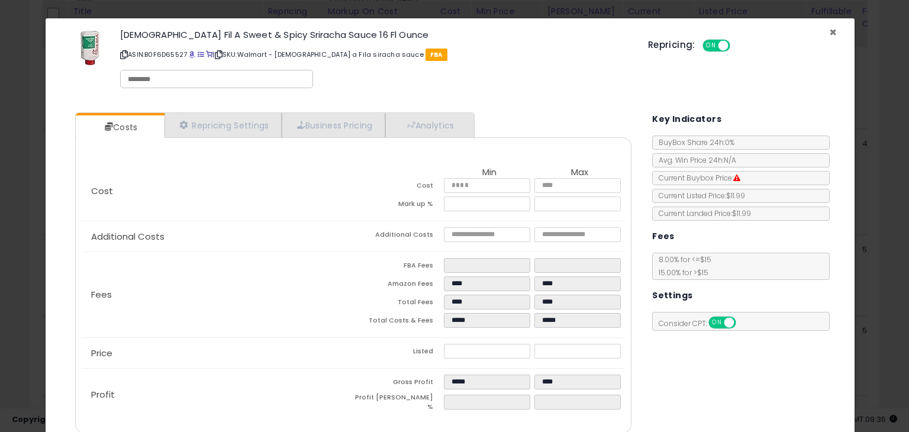
click at [829, 30] on span "×" at bounding box center [833, 32] width 8 height 17
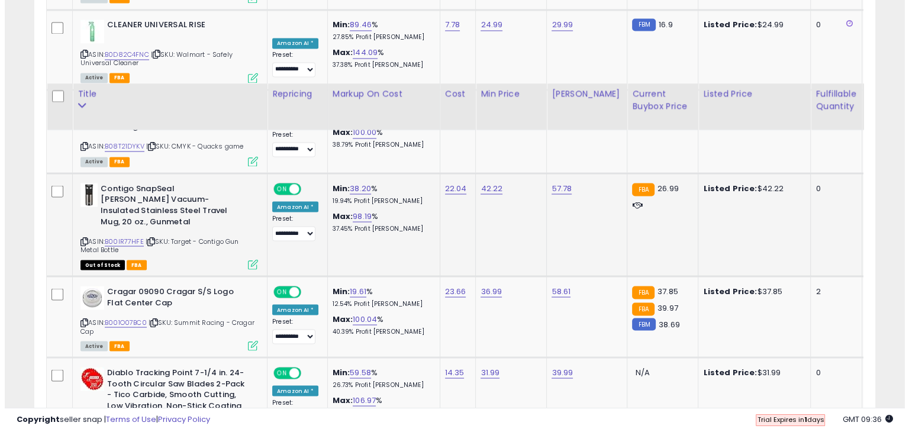
scroll to position [2182, 0]
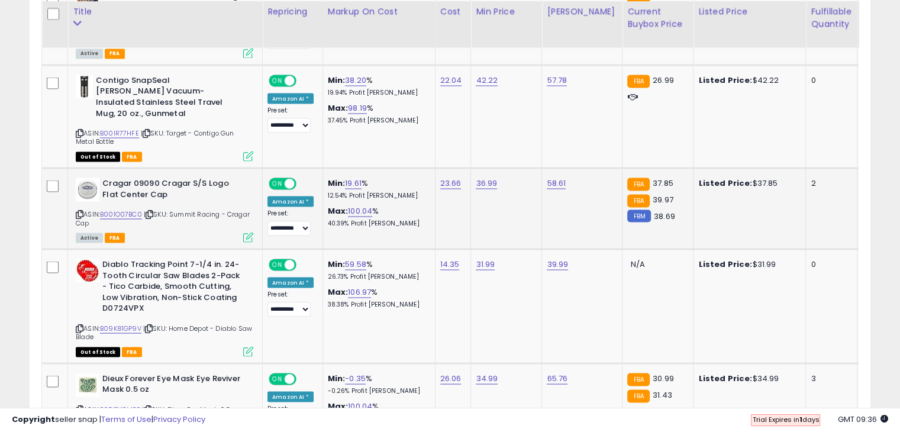
click at [246, 232] on icon at bounding box center [248, 237] width 10 height 10
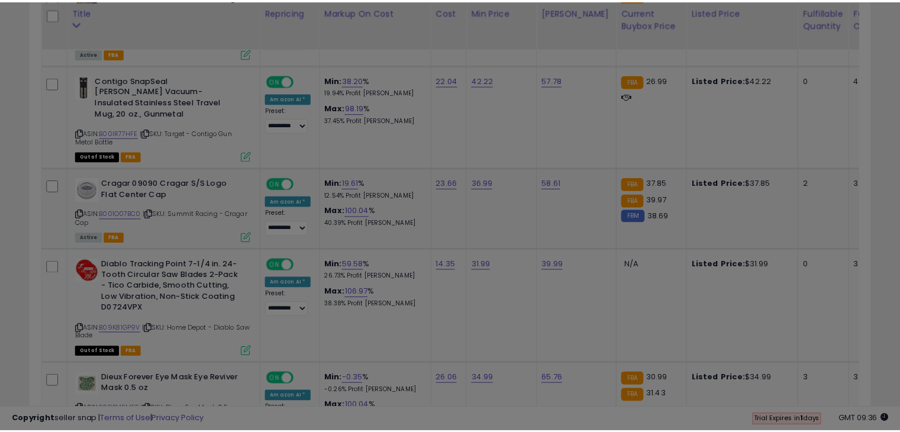
scroll to position [242, 492]
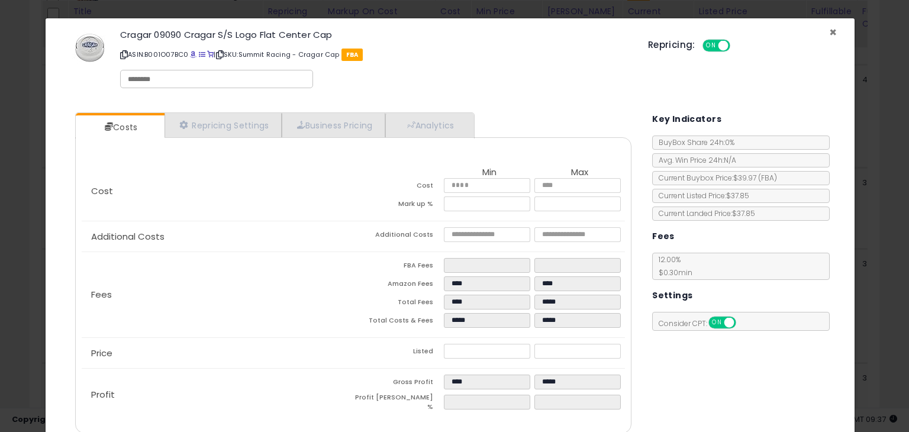
click at [829, 33] on span "×" at bounding box center [833, 32] width 8 height 17
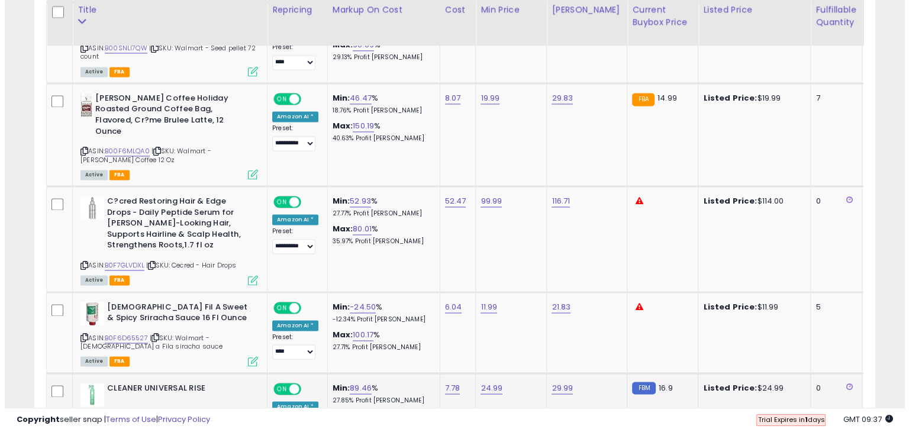
scroll to position [1709, 0]
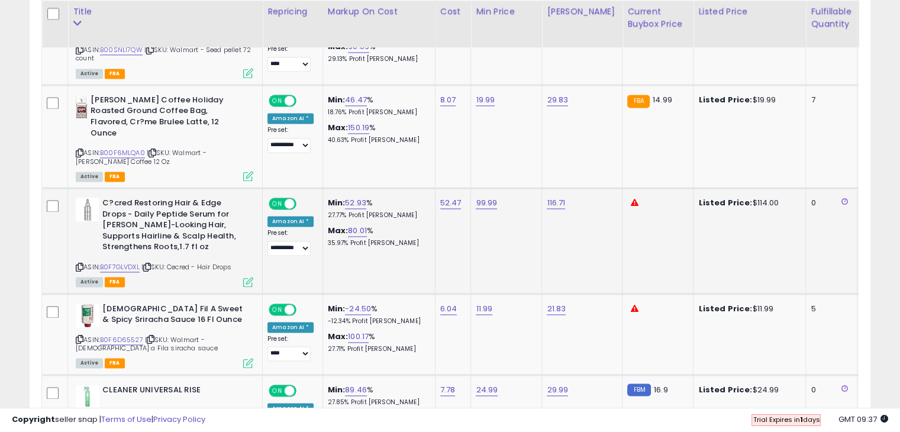
click at [246, 277] on icon at bounding box center [248, 282] width 10 height 10
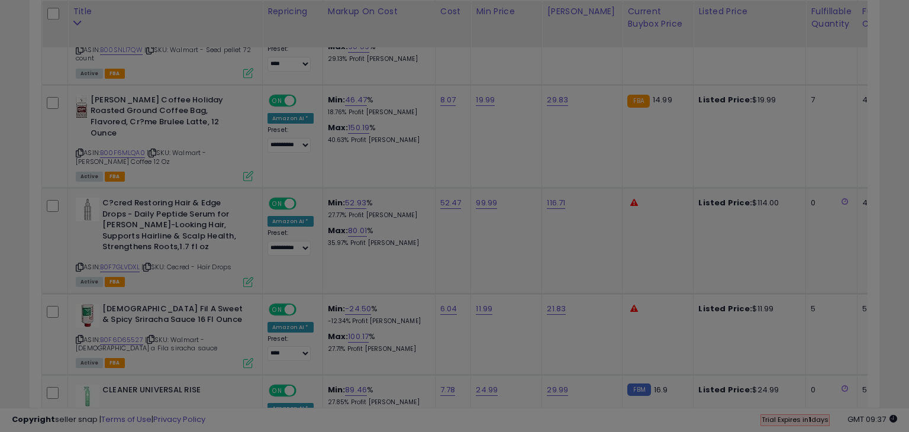
scroll to position [242, 492]
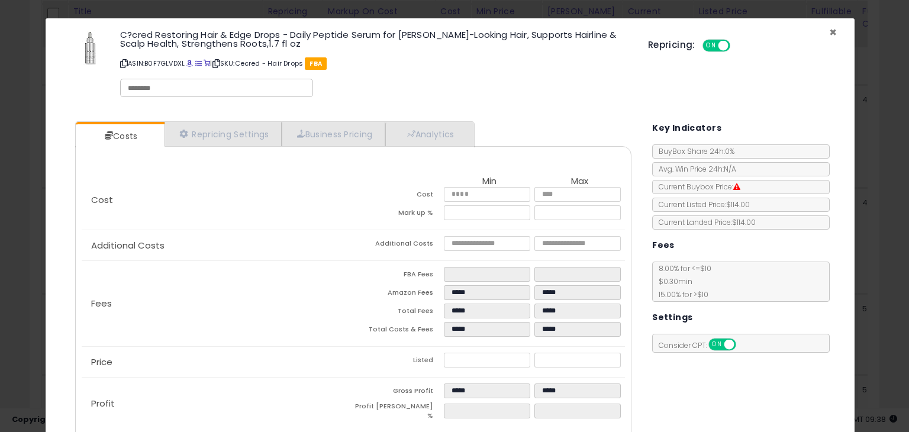
click at [829, 34] on span "×" at bounding box center [833, 32] width 8 height 17
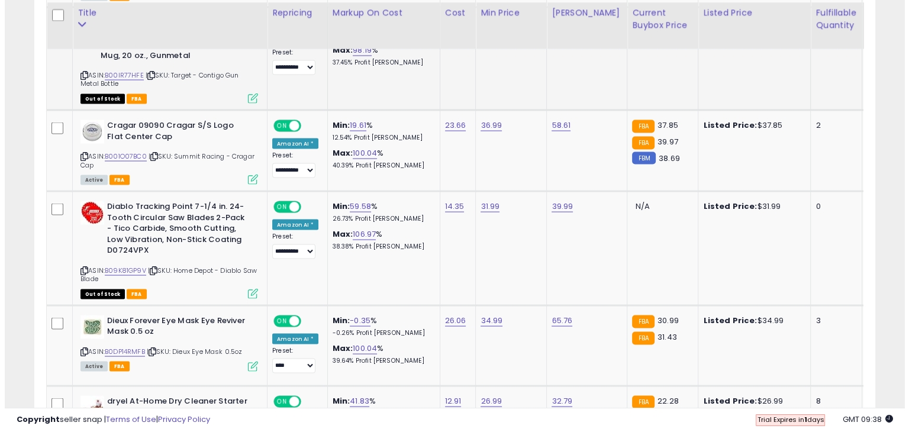
scroll to position [2241, 0]
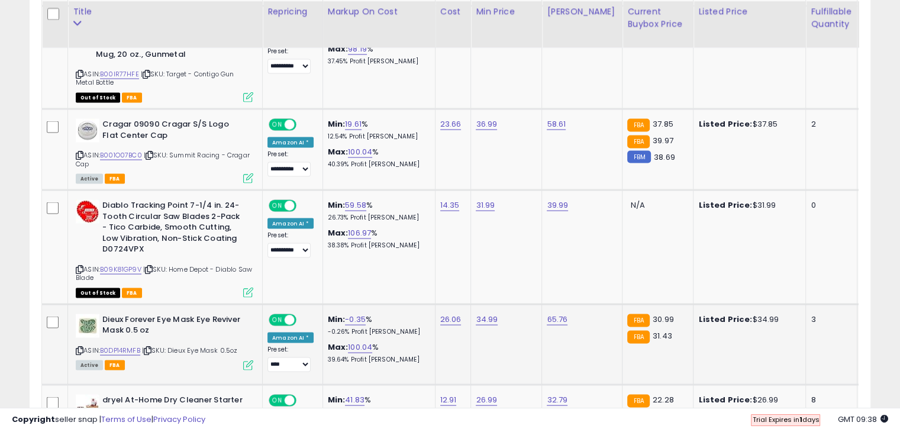
click at [247, 360] on icon at bounding box center [248, 365] width 10 height 10
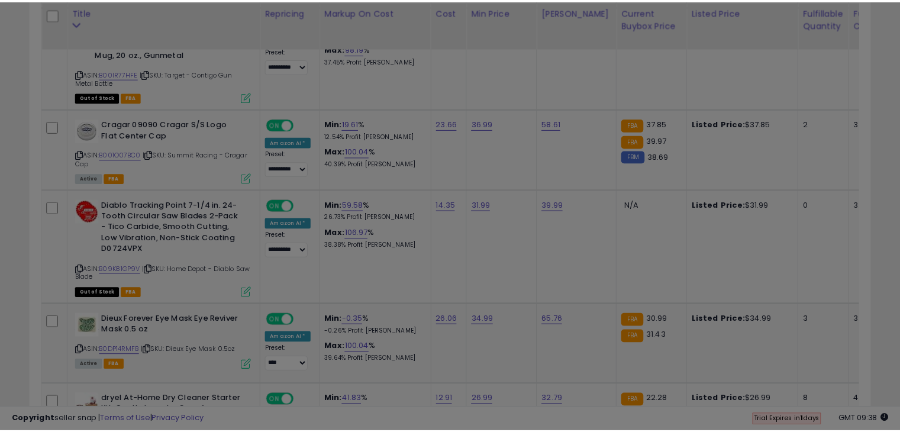
scroll to position [242, 492]
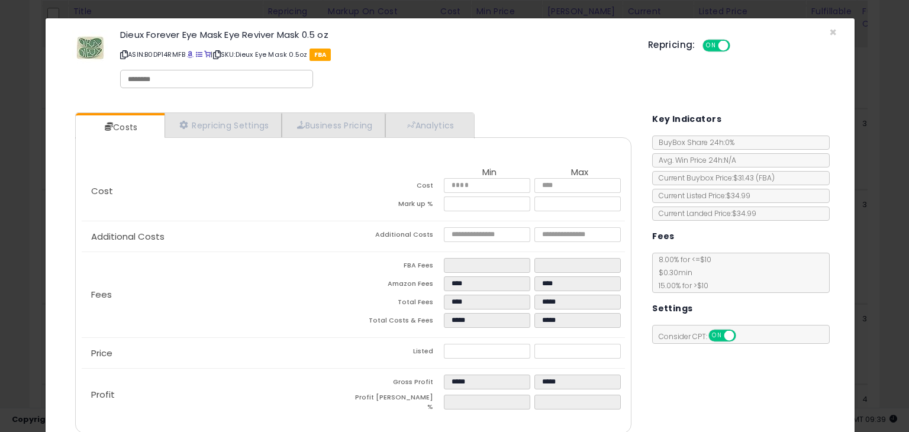
drag, startPoint x: 825, startPoint y: 35, endPoint x: 810, endPoint y: 41, distance: 15.4
click at [825, 35] on div "Repricing: ON OFF" at bounding box center [742, 43] width 189 height 17
click at [829, 34] on span "×" at bounding box center [833, 32] width 8 height 17
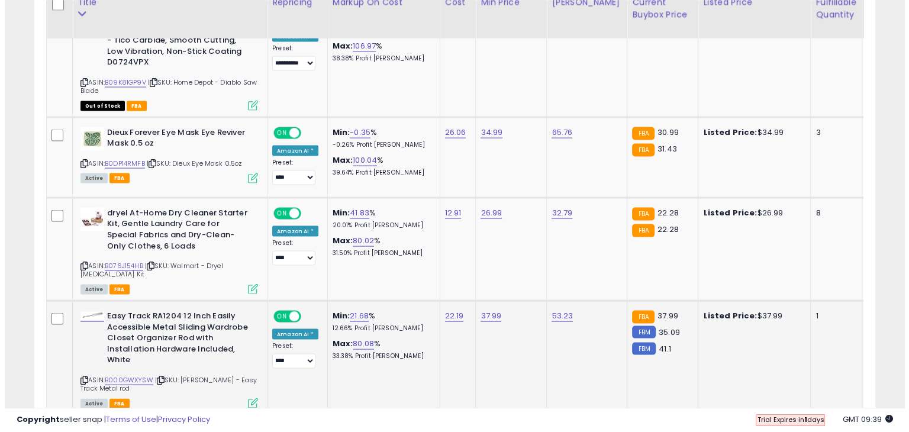
scroll to position [2478, 0]
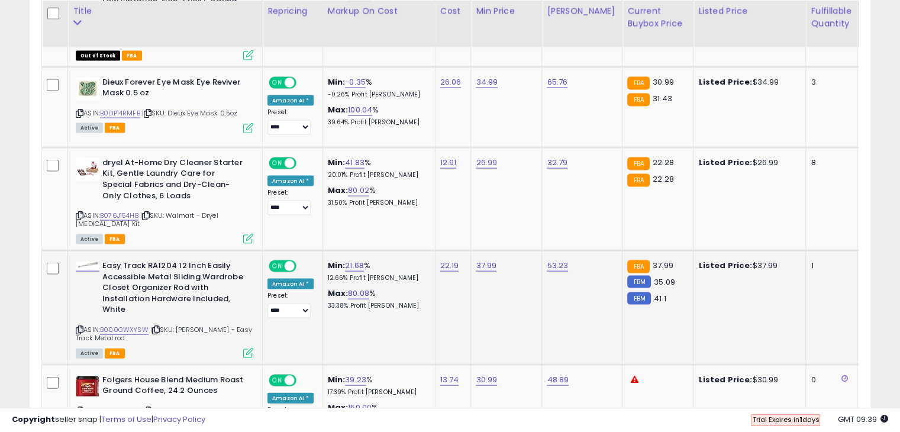
click at [248, 348] on icon at bounding box center [248, 353] width 10 height 10
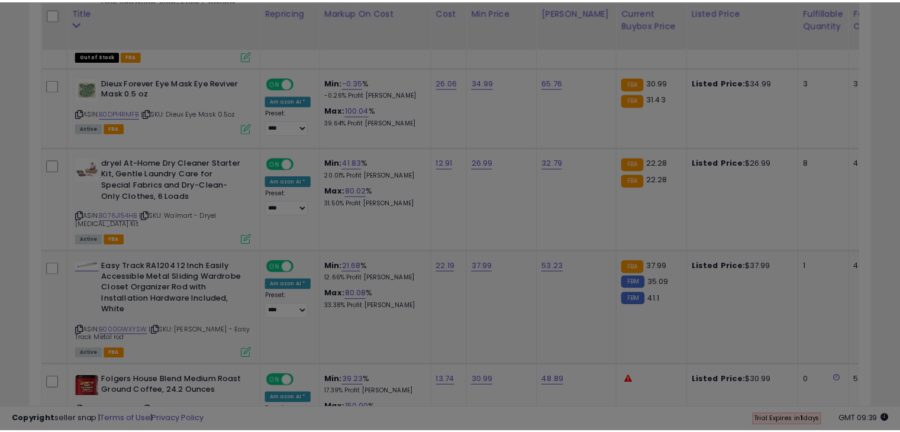
scroll to position [242, 492]
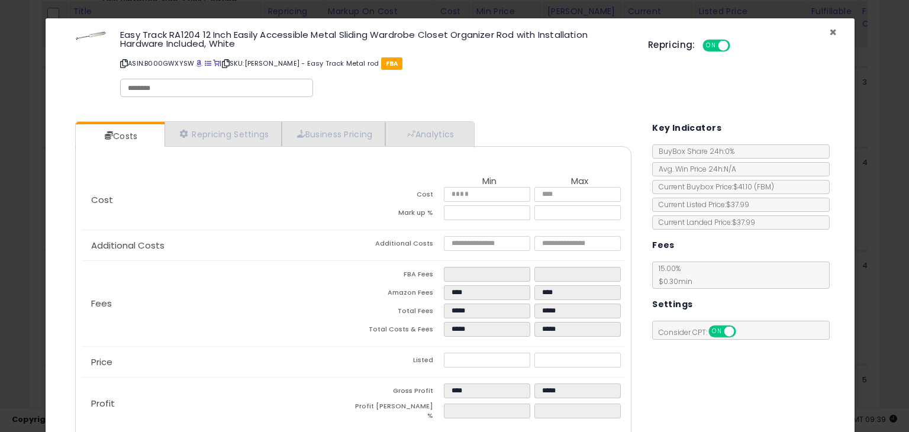
click at [829, 30] on span "×" at bounding box center [833, 32] width 8 height 17
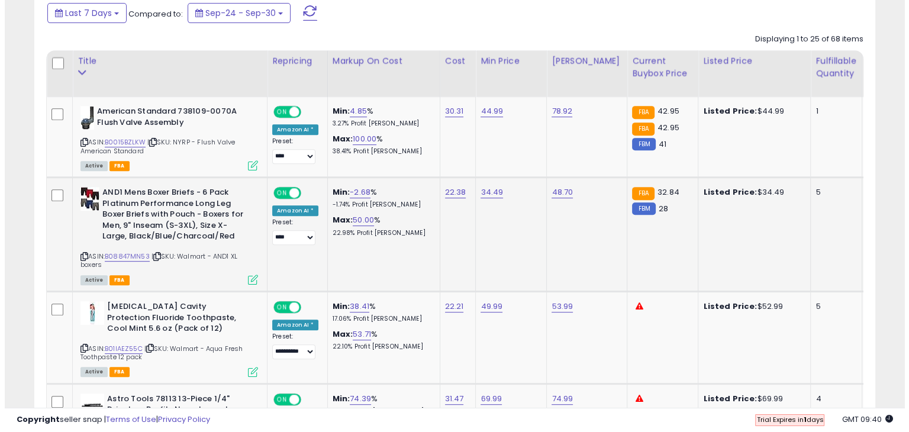
scroll to position [526, 0]
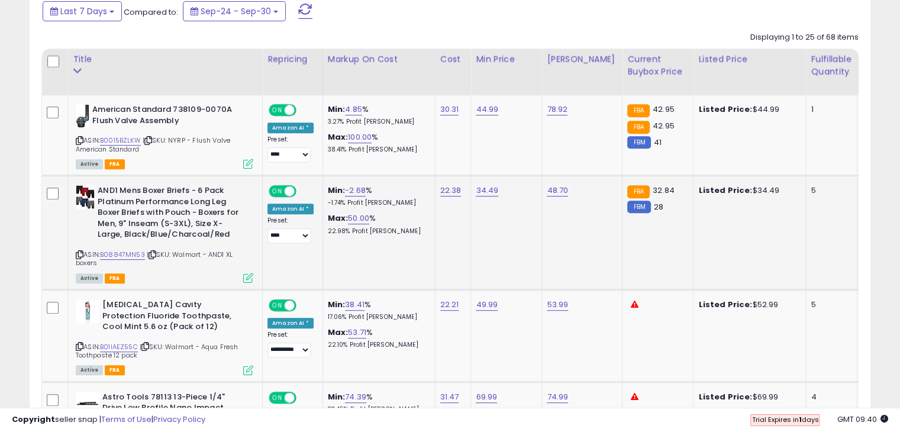
click at [248, 277] on icon at bounding box center [248, 278] width 10 height 10
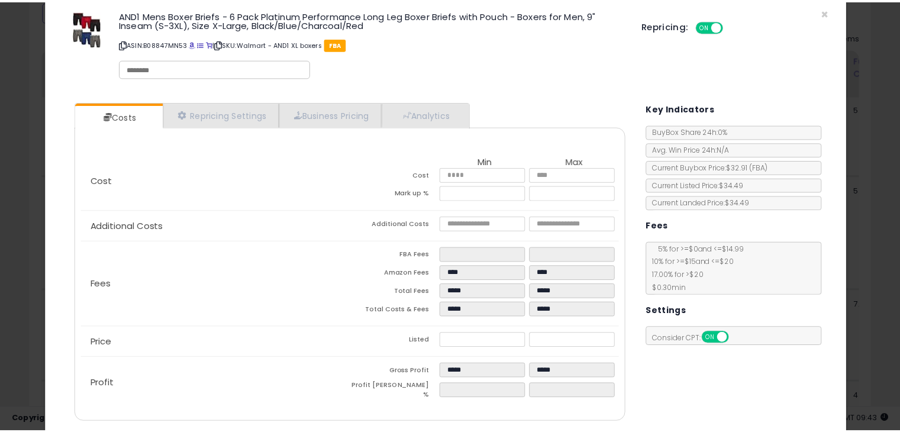
scroll to position [0, 0]
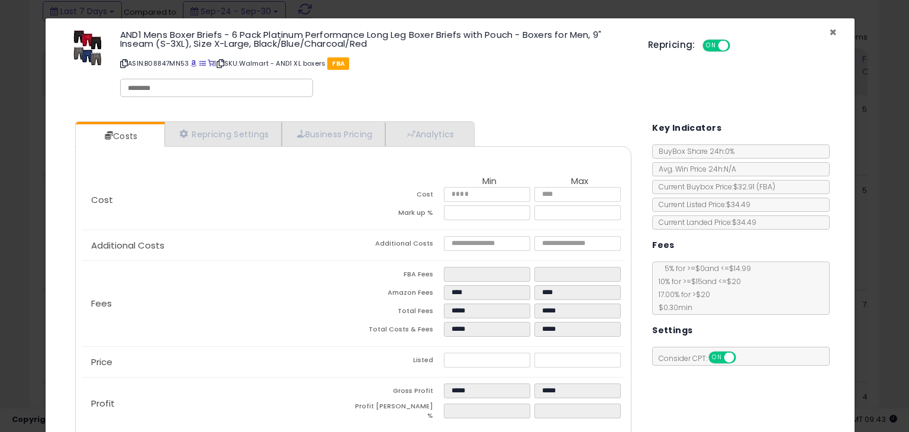
drag, startPoint x: 822, startPoint y: 31, endPoint x: 810, endPoint y: 34, distance: 12.6
click at [829, 31] on span "×" at bounding box center [833, 32] width 8 height 17
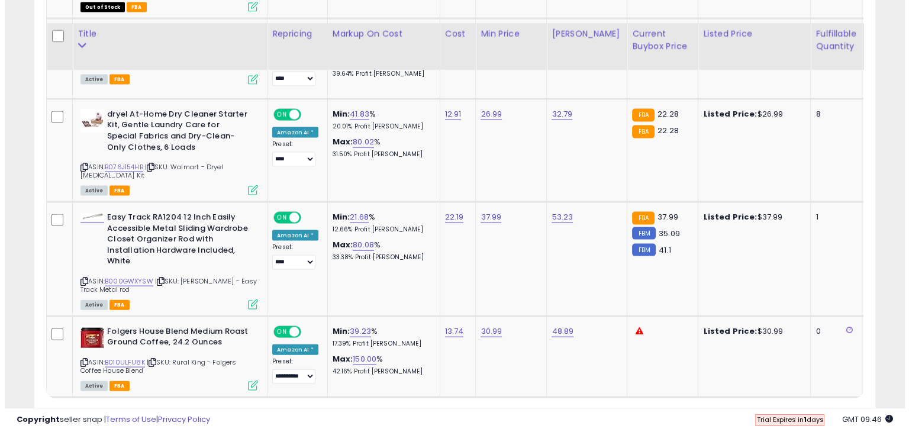
scroll to position [2574, 0]
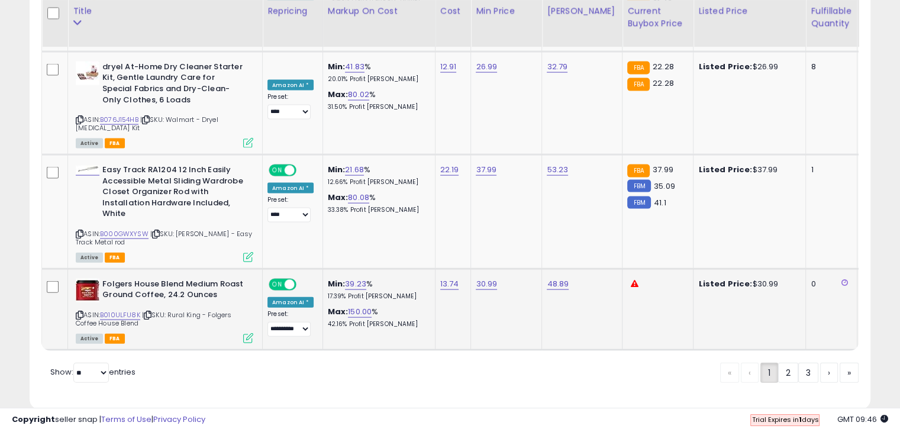
click at [245, 333] on icon at bounding box center [248, 338] width 10 height 10
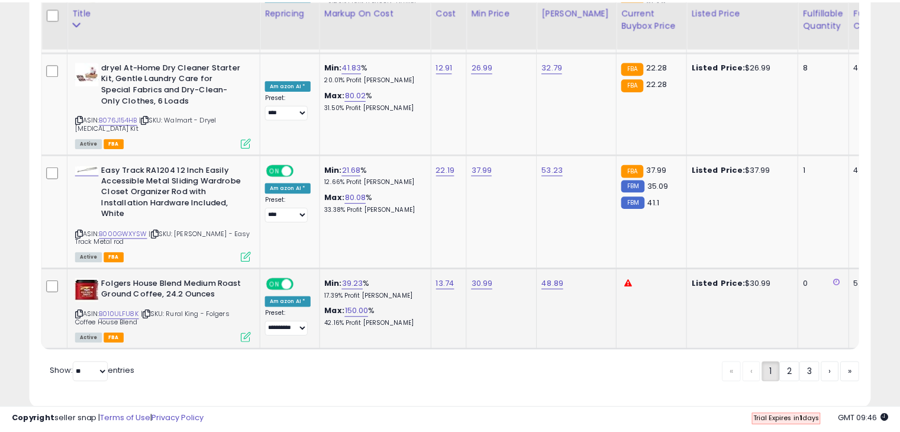
scroll to position [242, 492]
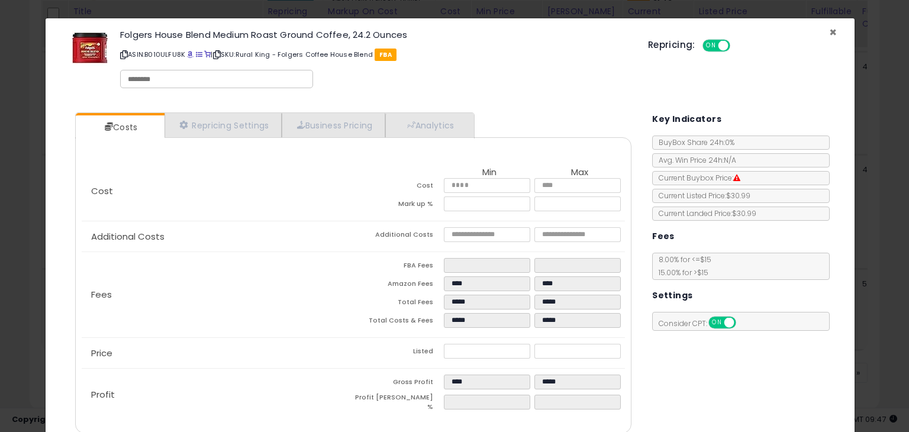
click at [829, 30] on span "×" at bounding box center [833, 32] width 8 height 17
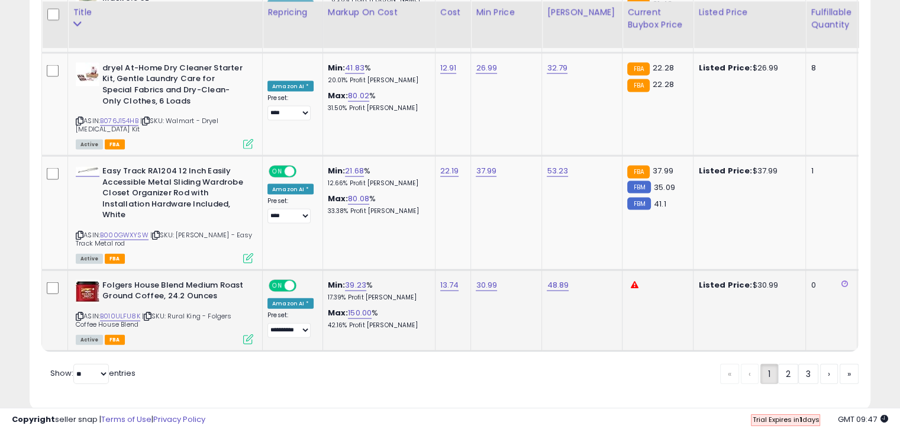
scroll to position [2574, 0]
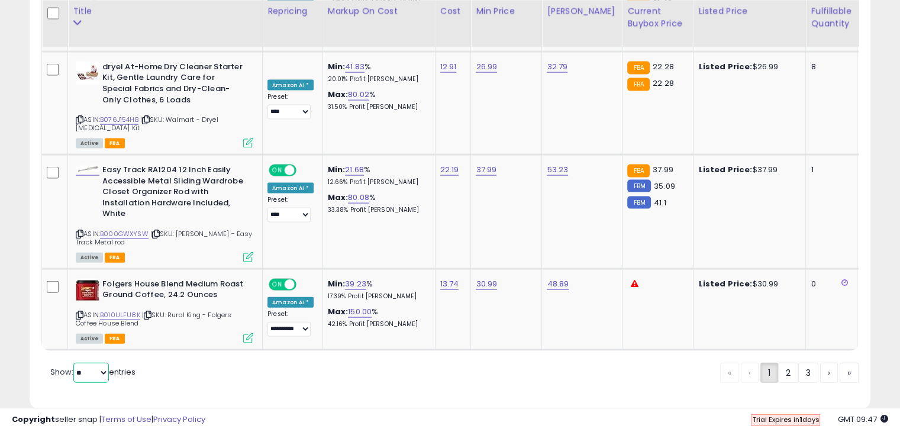
click at [99, 363] on select "** **" at bounding box center [90, 373] width 35 height 20
select select "**"
click at [75, 363] on select "** **" at bounding box center [90, 373] width 35 height 20
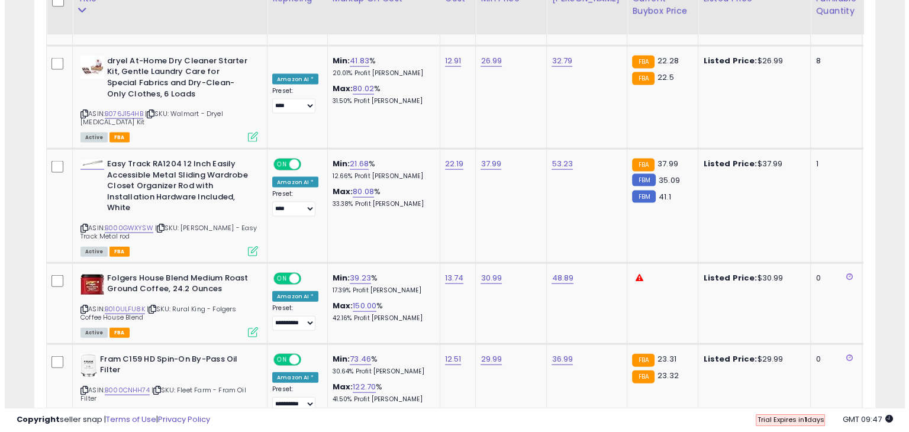
scroll to position [2667, 0]
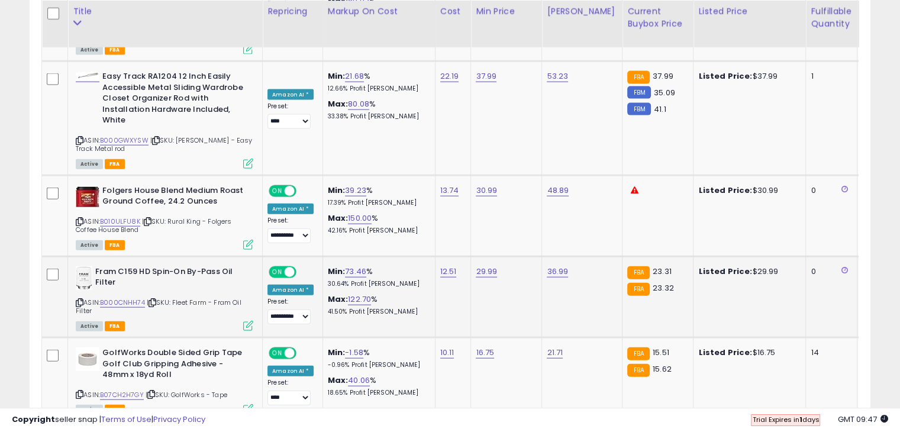
click at [248, 321] on icon at bounding box center [248, 326] width 10 height 10
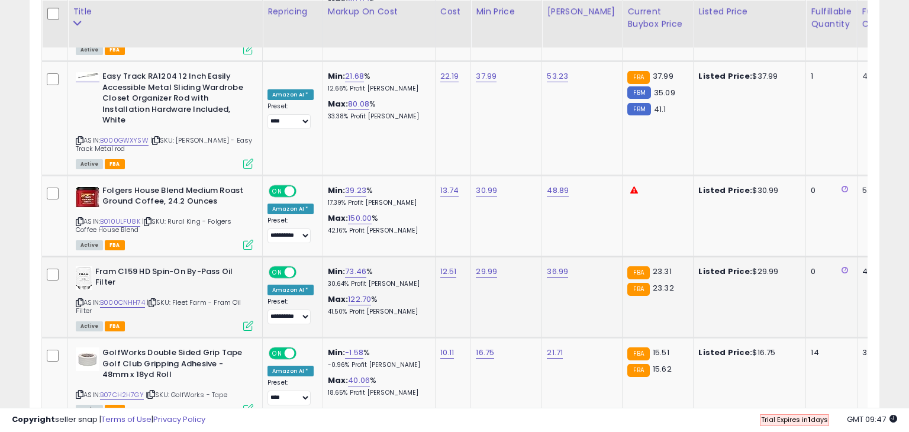
scroll to position [242, 492]
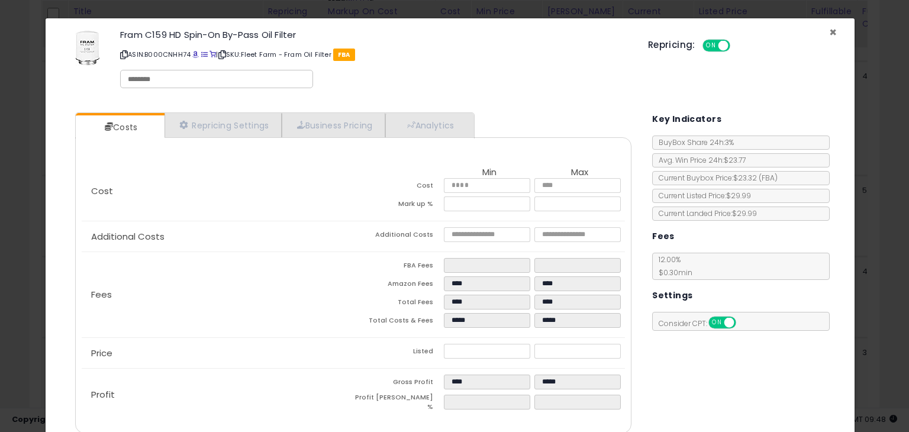
click at [829, 28] on span "×" at bounding box center [833, 32] width 8 height 17
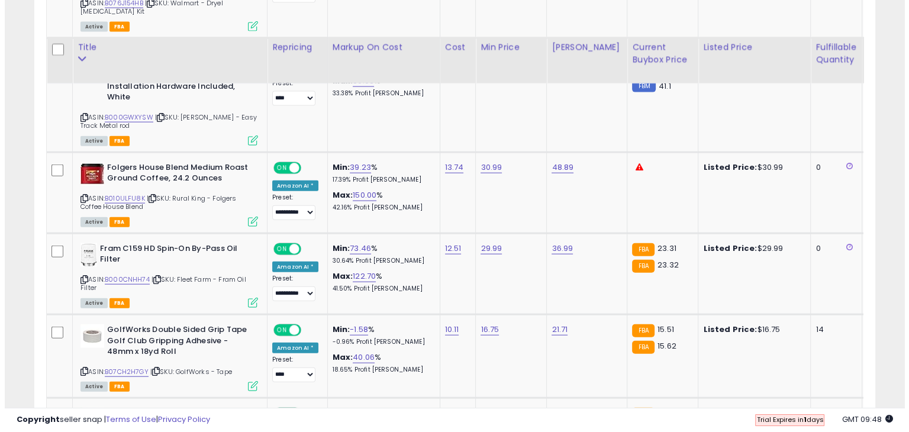
scroll to position [2726, 0]
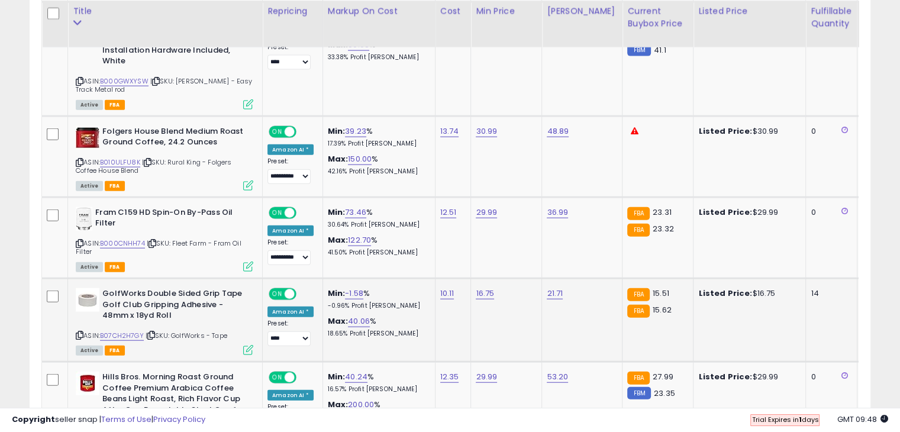
click at [246, 345] on icon at bounding box center [248, 350] width 10 height 10
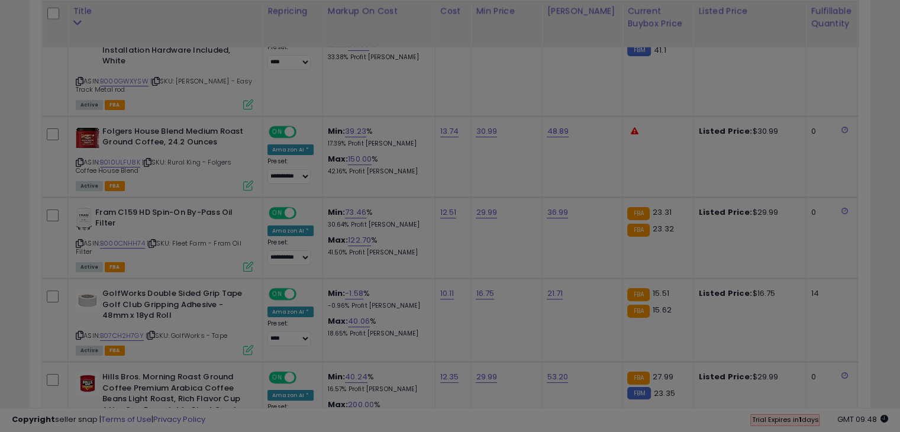
scroll to position [242, 492]
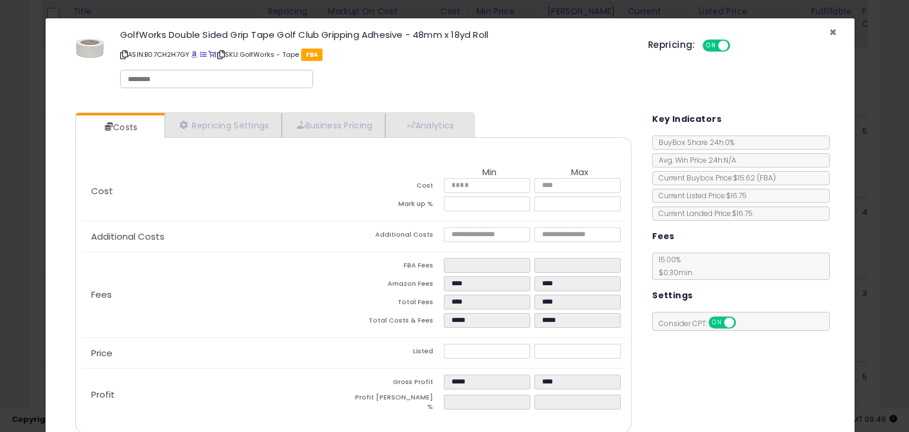
click at [829, 31] on span "×" at bounding box center [833, 32] width 8 height 17
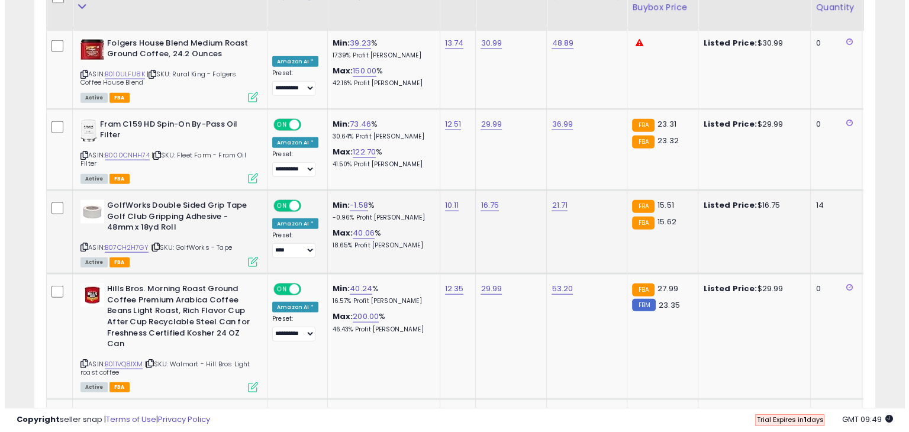
scroll to position [2845, 0]
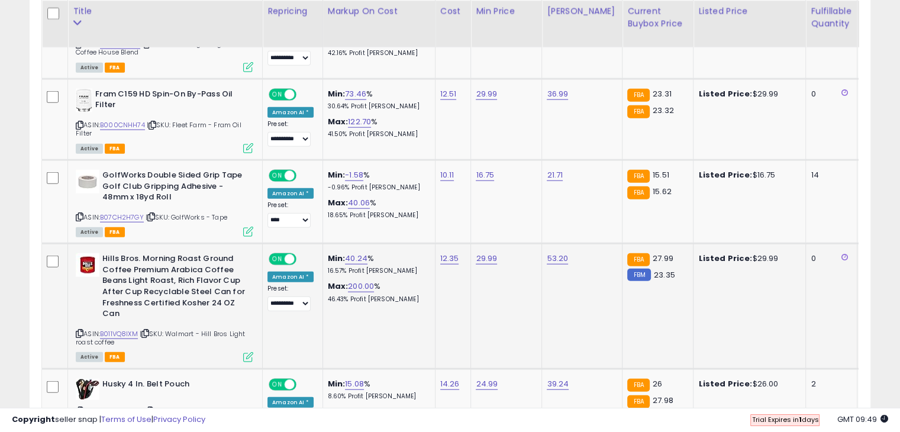
click at [245, 352] on icon at bounding box center [248, 357] width 10 height 10
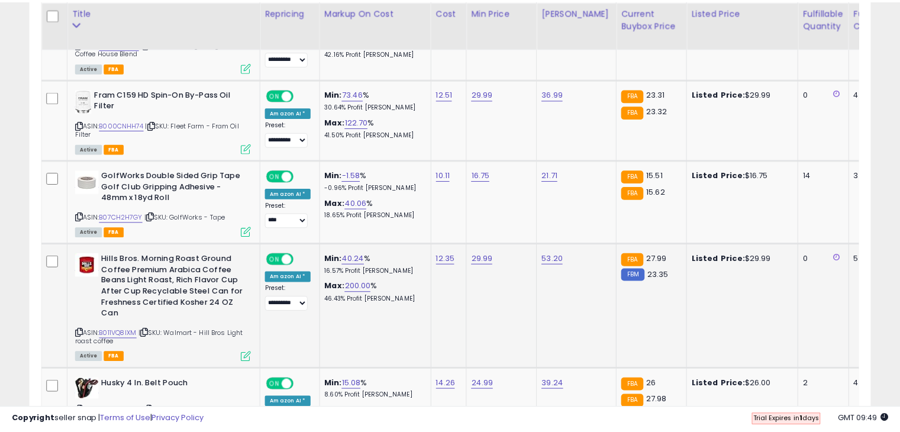
scroll to position [242, 492]
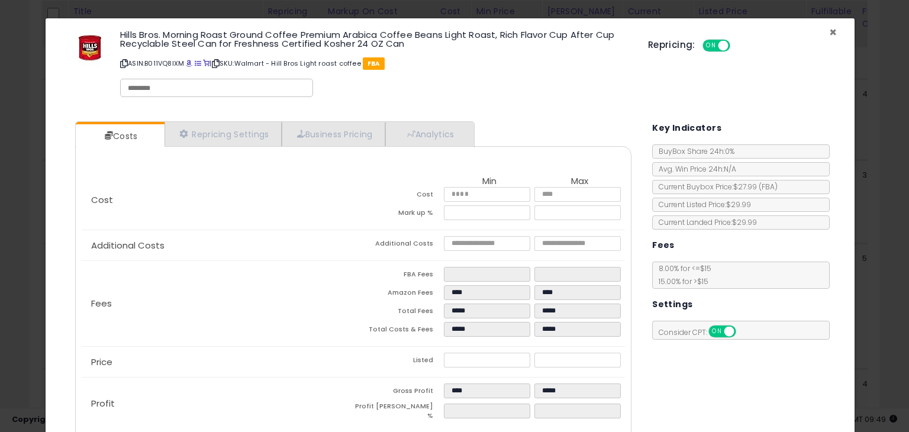
click at [829, 31] on span "×" at bounding box center [833, 32] width 8 height 17
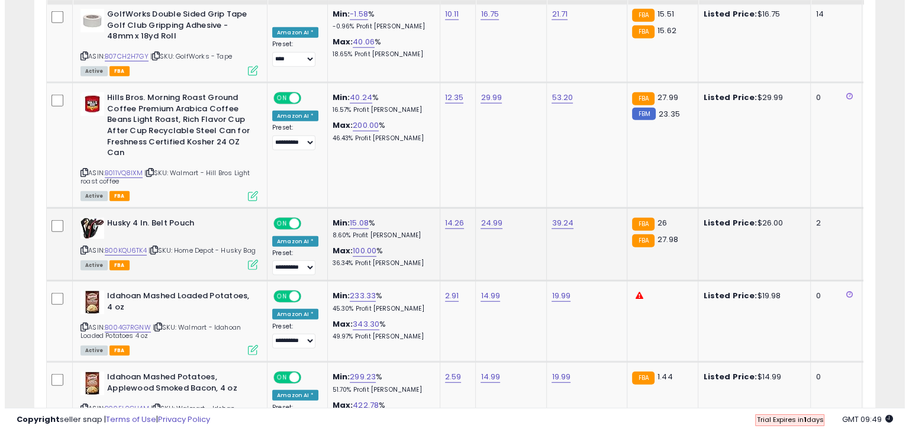
scroll to position [3022, 0]
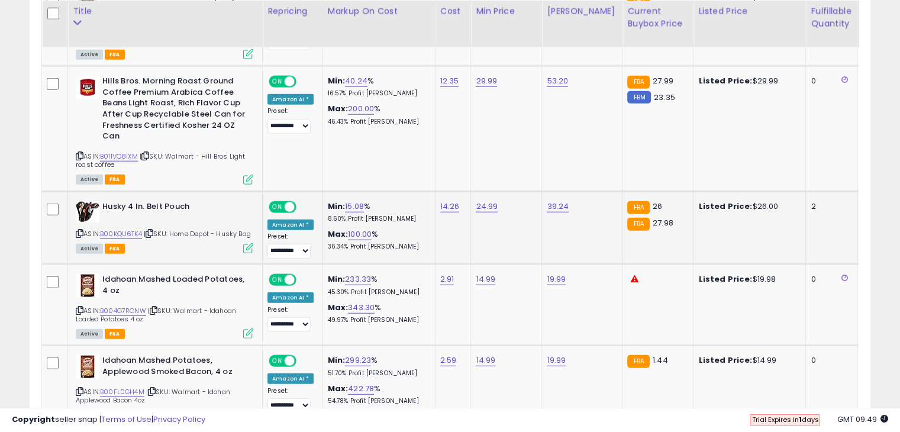
click at [249, 243] on icon at bounding box center [248, 248] width 10 height 10
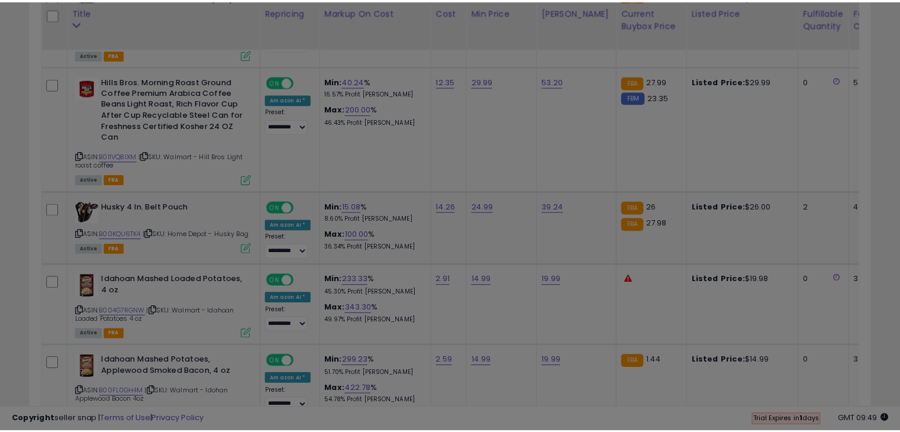
scroll to position [242, 492]
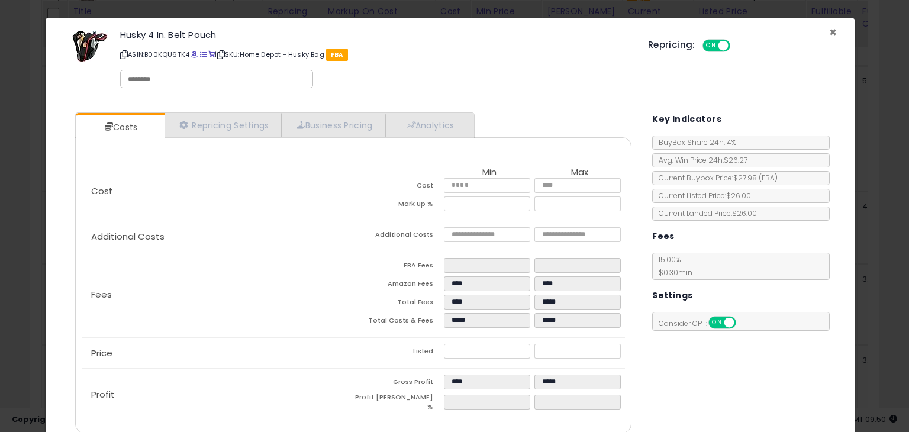
click at [829, 29] on span "×" at bounding box center [833, 32] width 8 height 17
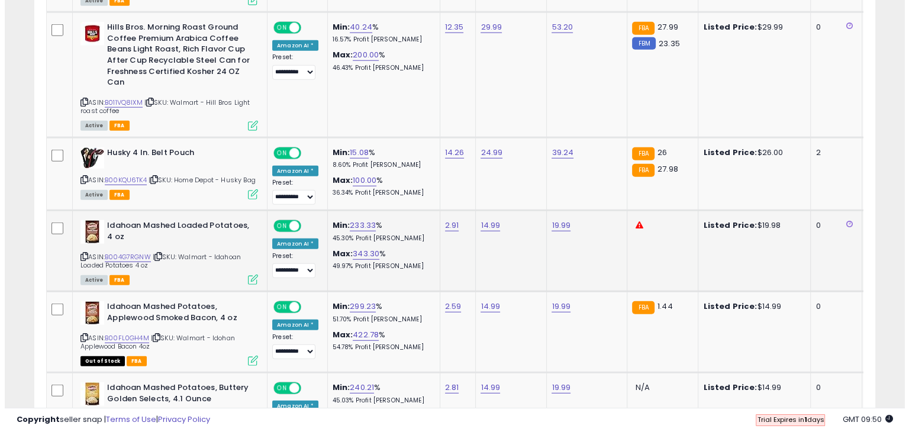
scroll to position [3081, 0]
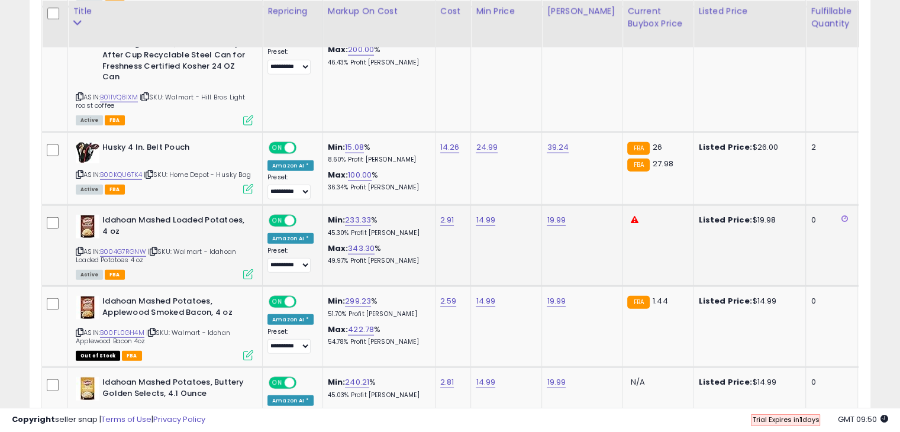
click at [247, 269] on icon at bounding box center [248, 274] width 10 height 10
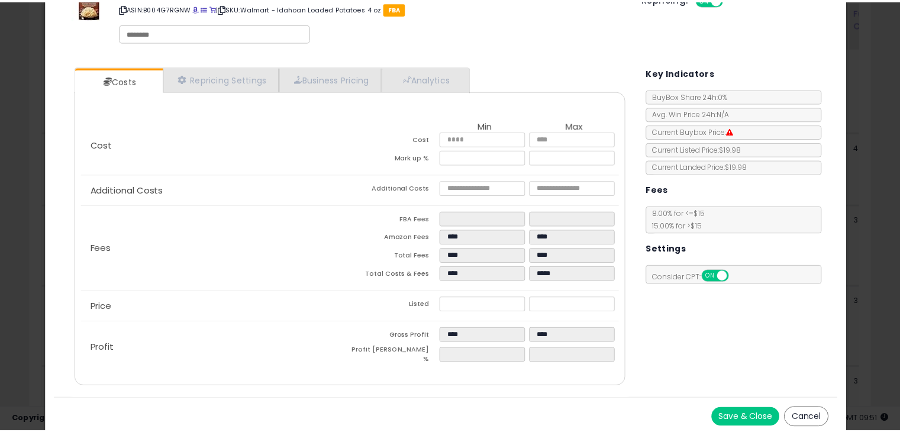
scroll to position [0, 0]
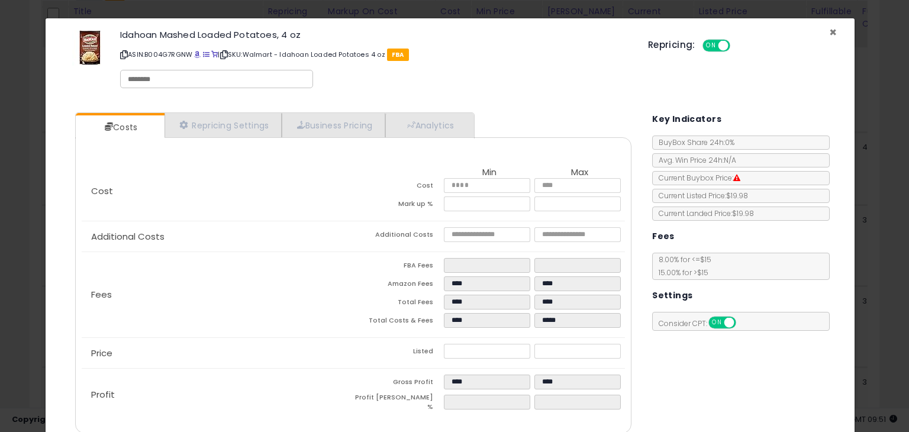
click at [829, 31] on span "×" at bounding box center [833, 32] width 8 height 17
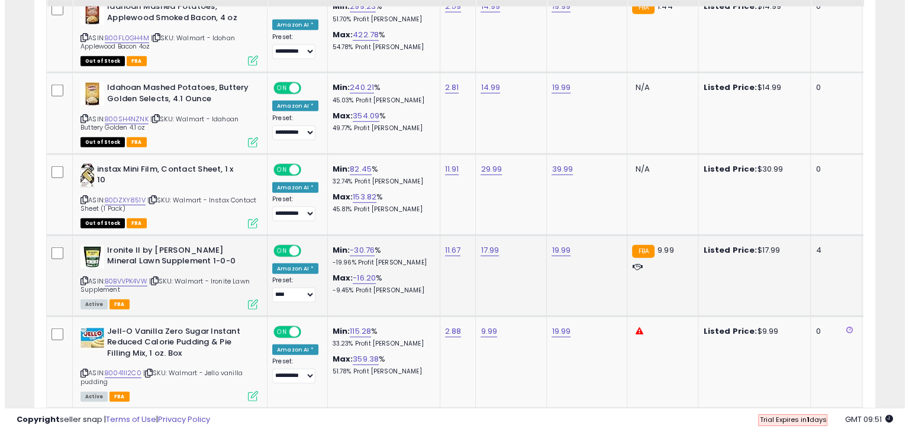
scroll to position [3377, 0]
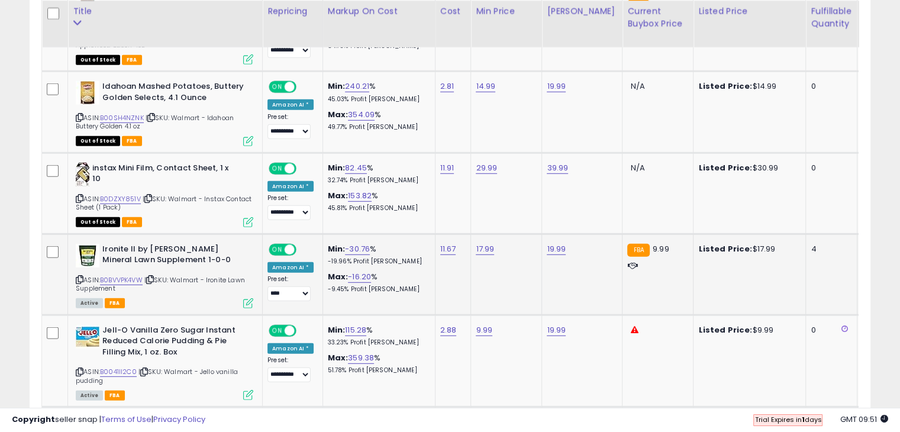
click at [245, 298] on icon at bounding box center [248, 303] width 10 height 10
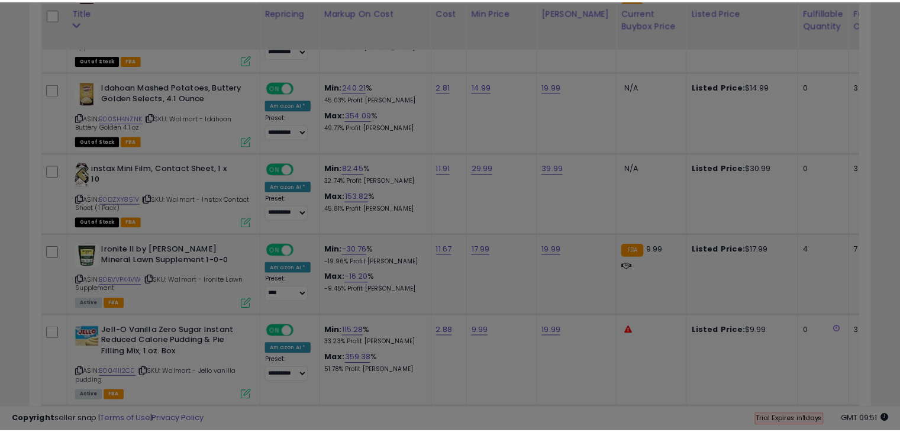
scroll to position [242, 492]
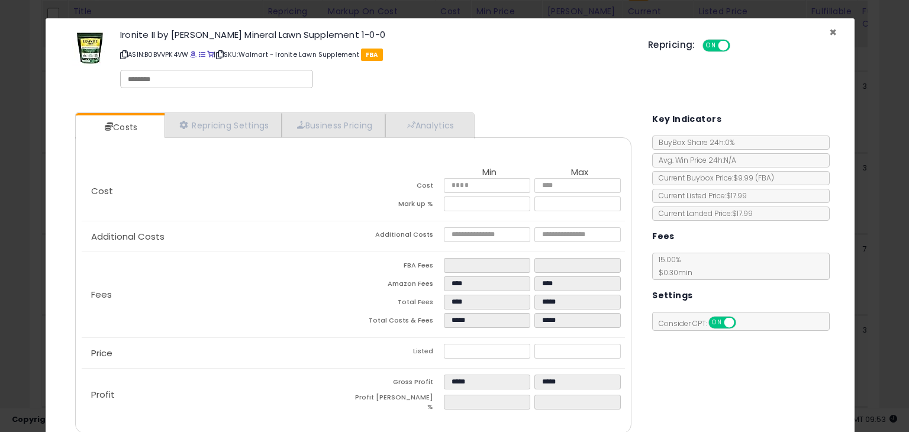
click at [829, 31] on span "×" at bounding box center [833, 32] width 8 height 17
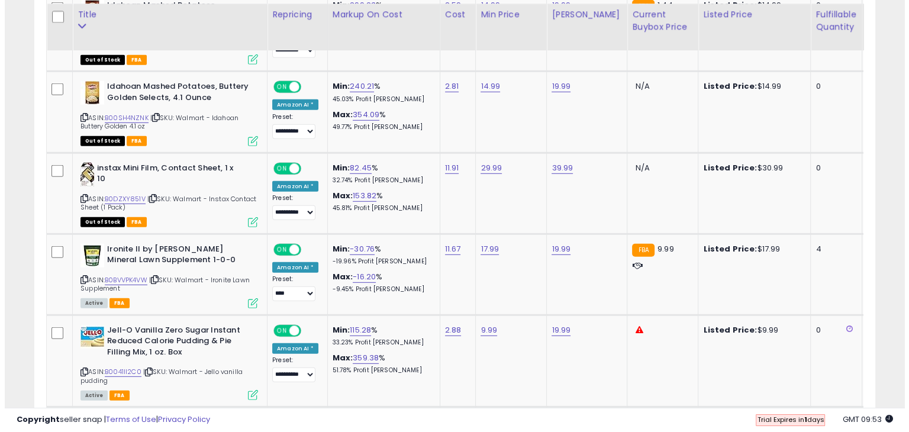
scroll to position [3436, 0]
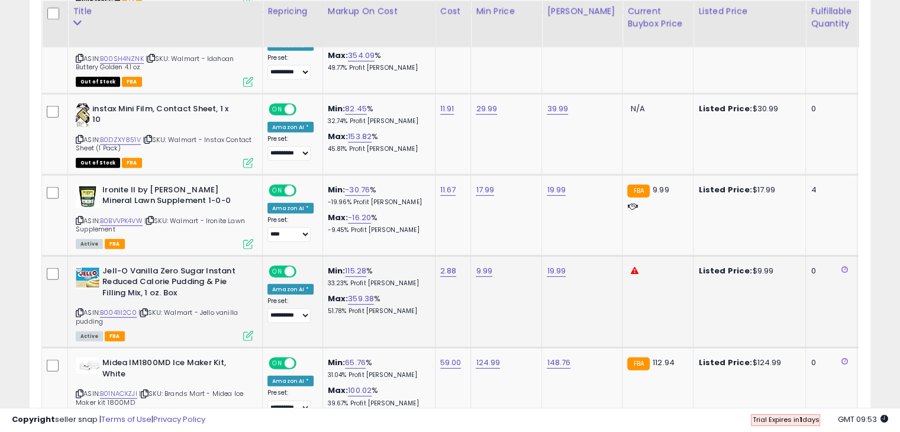
click at [246, 331] on icon at bounding box center [248, 336] width 10 height 10
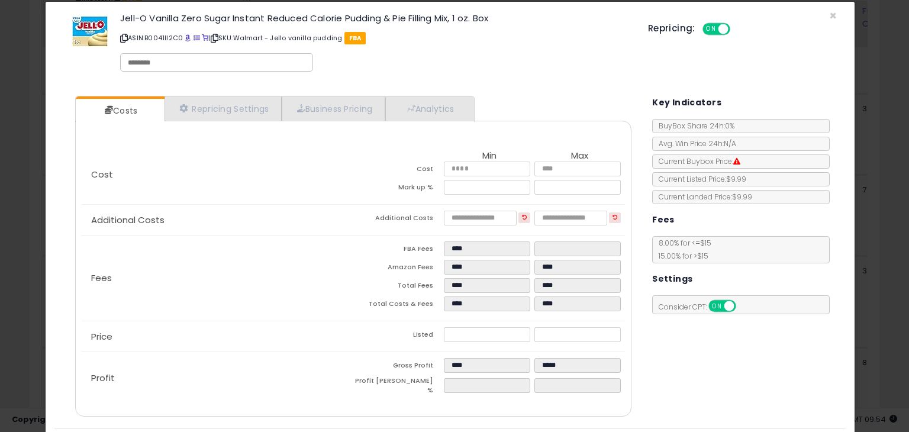
scroll to position [0, 0]
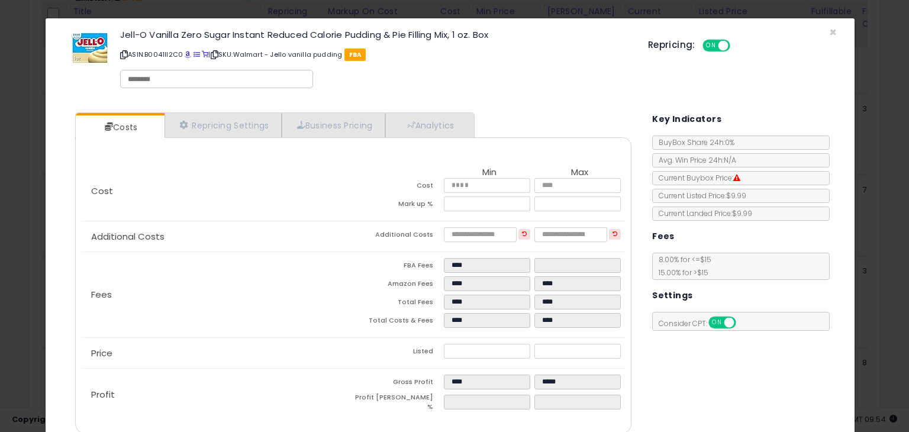
click at [823, 36] on div "Repricing: ON OFF" at bounding box center [742, 43] width 189 height 17
click at [829, 30] on span "×" at bounding box center [833, 32] width 8 height 17
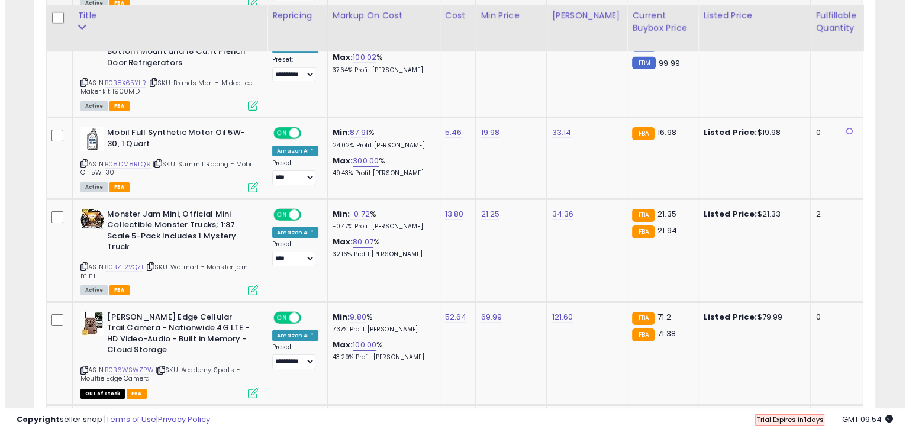
scroll to position [3969, 0]
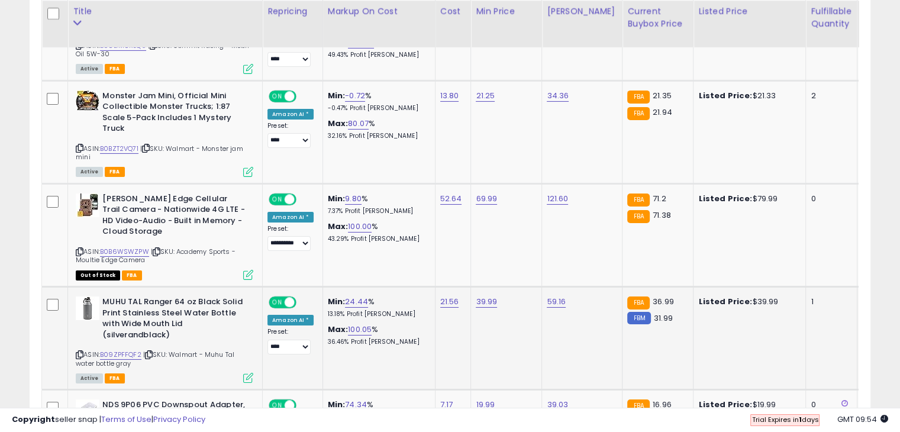
click at [248, 373] on icon at bounding box center [248, 378] width 10 height 10
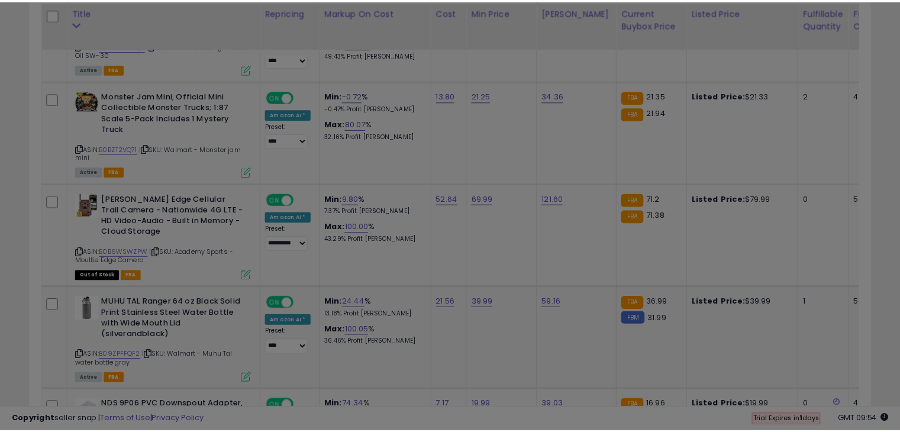
scroll to position [242, 492]
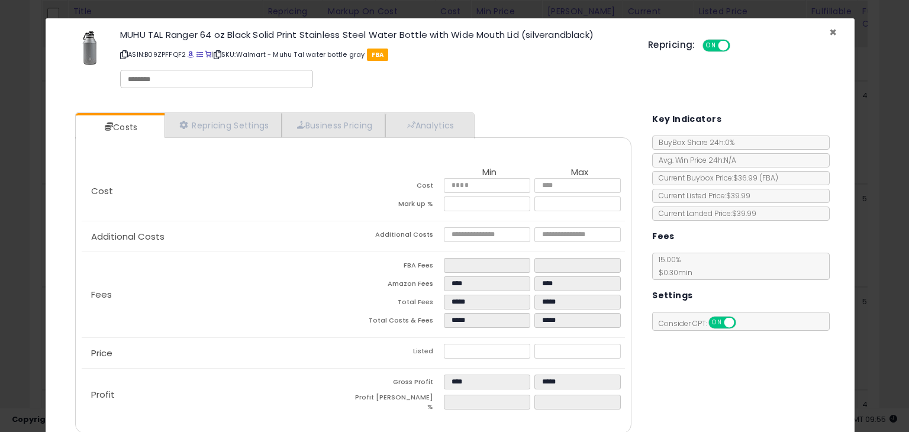
click at [829, 33] on span "×" at bounding box center [833, 32] width 8 height 17
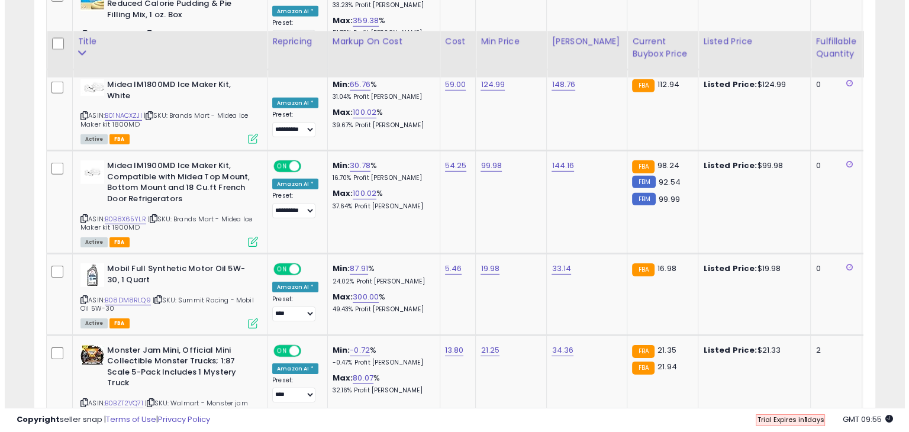
scroll to position [3614, 0]
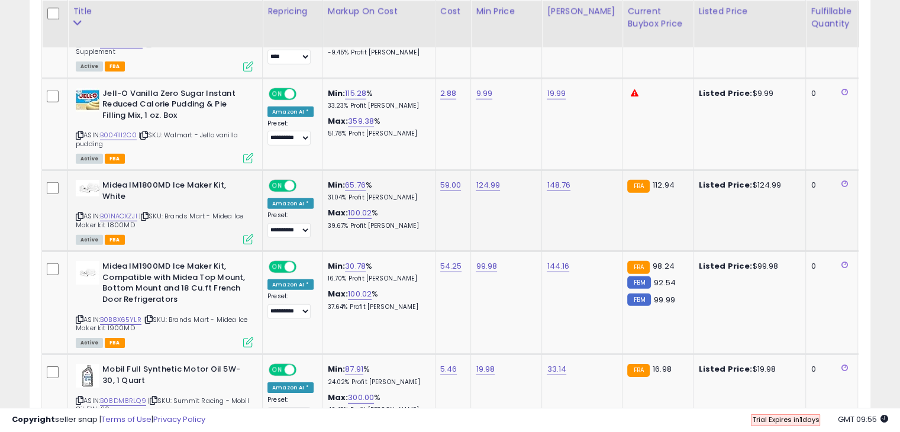
click at [246, 234] on icon at bounding box center [248, 239] width 10 height 10
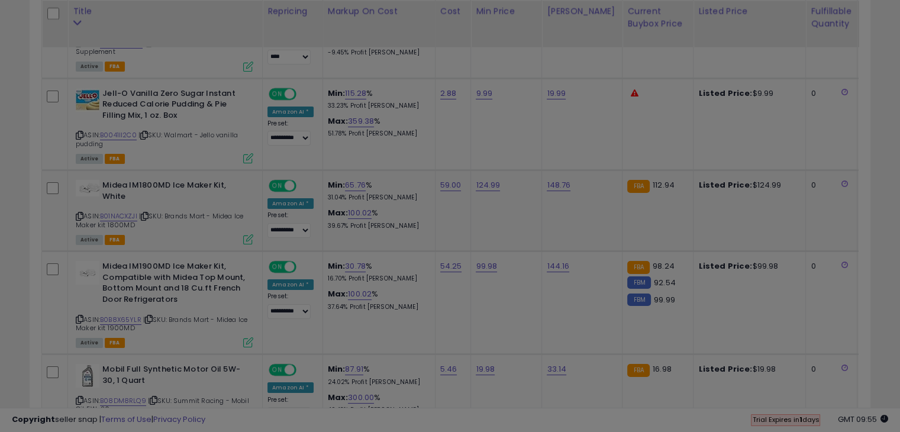
scroll to position [242, 492]
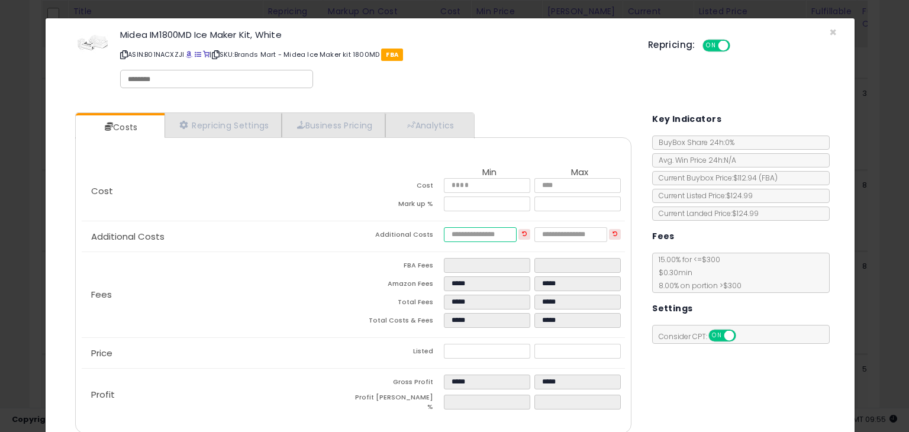
click at [479, 232] on input "number" at bounding box center [480, 234] width 72 height 15
click at [177, 55] on p "ASIN: B01NACXZJI | SKU: Brands Mart - Midea Ice Maker kit 1800MD FBA" at bounding box center [375, 54] width 510 height 19
click at [829, 31] on span "×" at bounding box center [833, 32] width 8 height 17
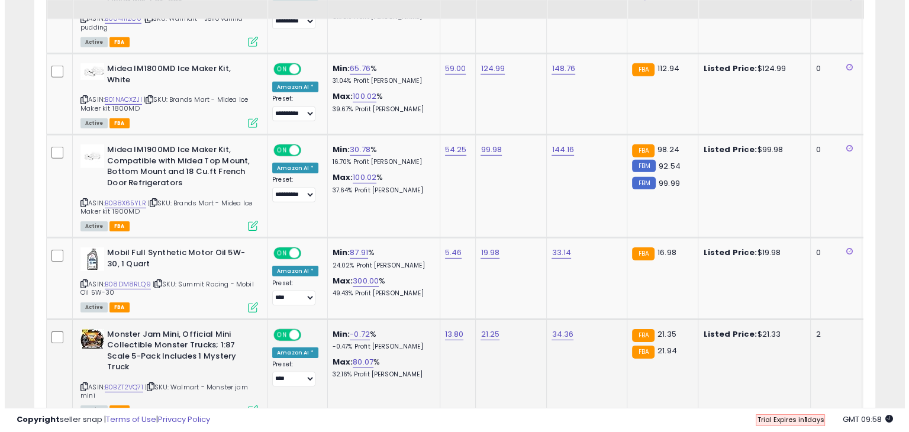
scroll to position [3732, 0]
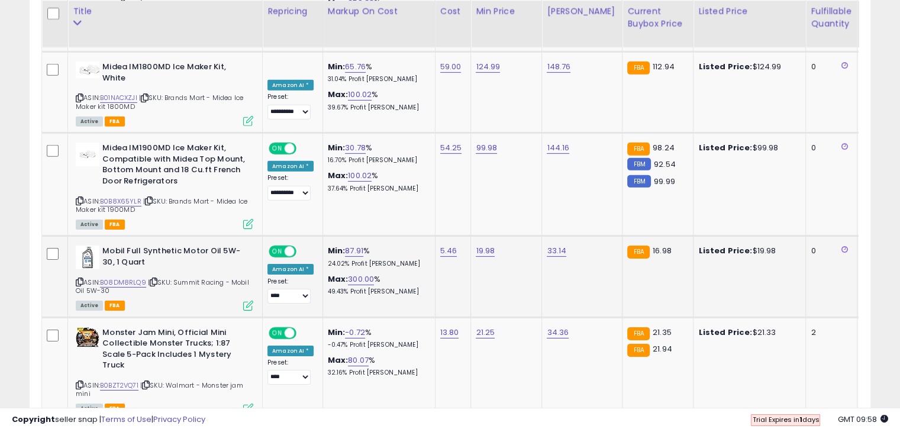
click at [249, 300] on icon at bounding box center [248, 305] width 10 height 10
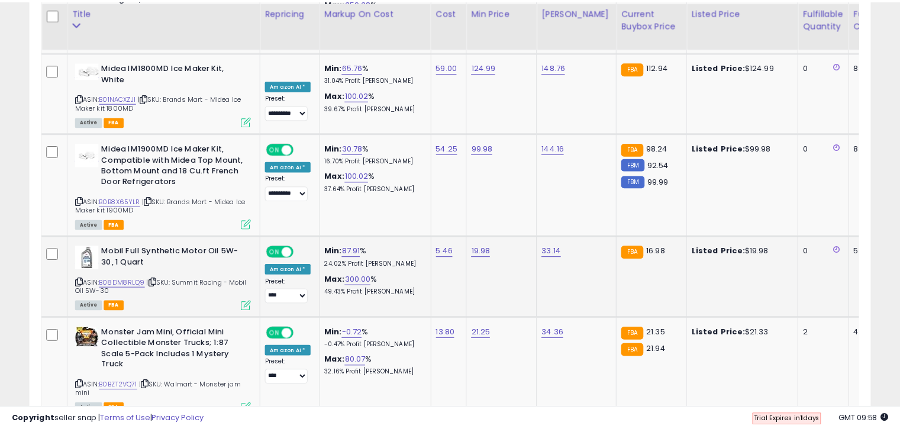
scroll to position [242, 492]
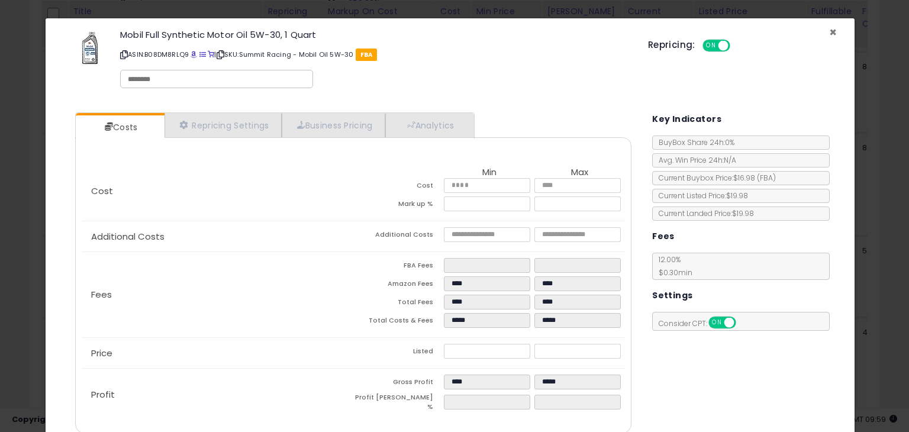
drag, startPoint x: 823, startPoint y: 31, endPoint x: 813, endPoint y: 43, distance: 15.5
click at [829, 31] on span "×" at bounding box center [833, 32] width 8 height 17
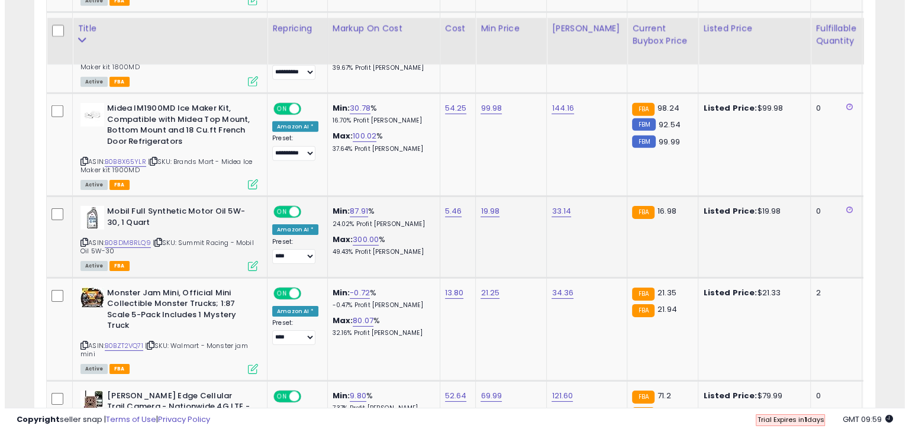
scroll to position [3791, 0]
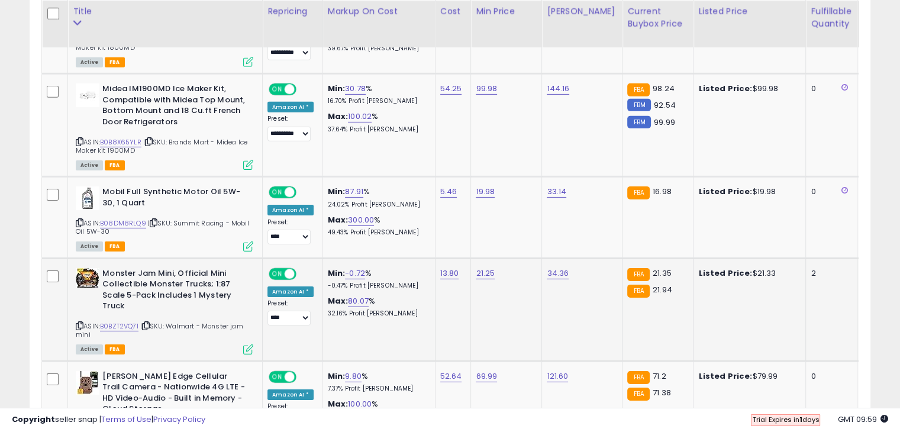
click at [250, 344] on icon at bounding box center [248, 349] width 10 height 10
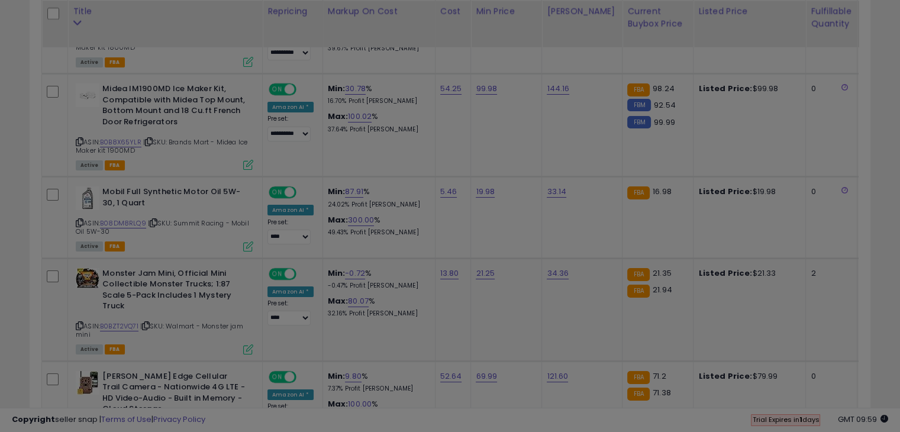
scroll to position [242, 492]
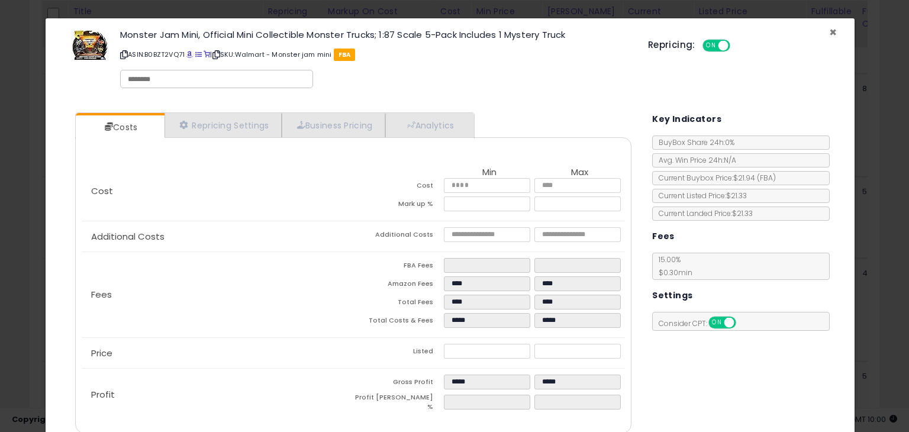
click at [829, 33] on span "×" at bounding box center [833, 32] width 8 height 17
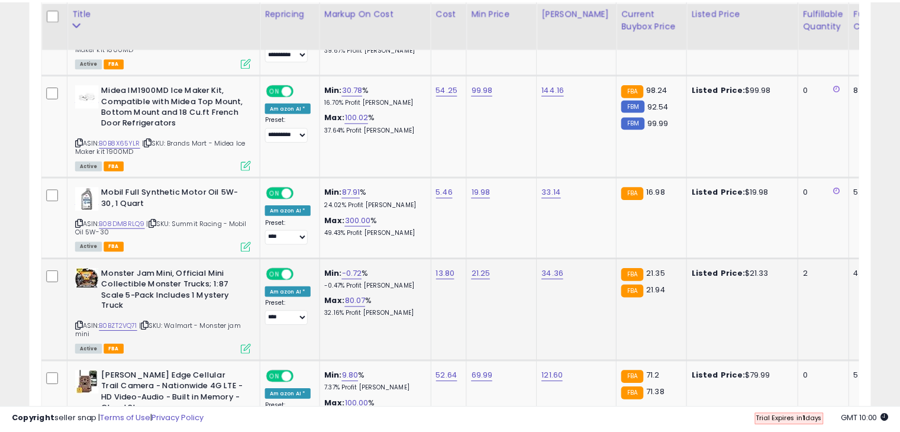
scroll to position [591286, 591042]
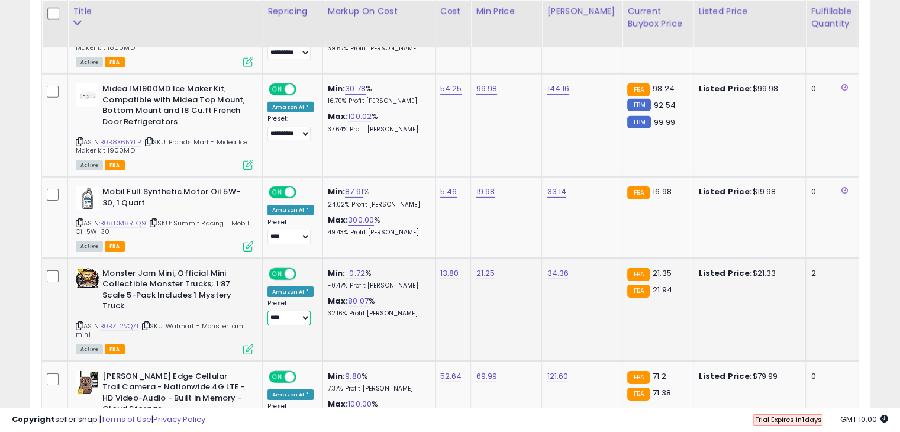
click at [299, 311] on select "**********" at bounding box center [288, 318] width 43 height 15
select select "**********"
click at [267, 311] on select "**********" at bounding box center [288, 318] width 43 height 15
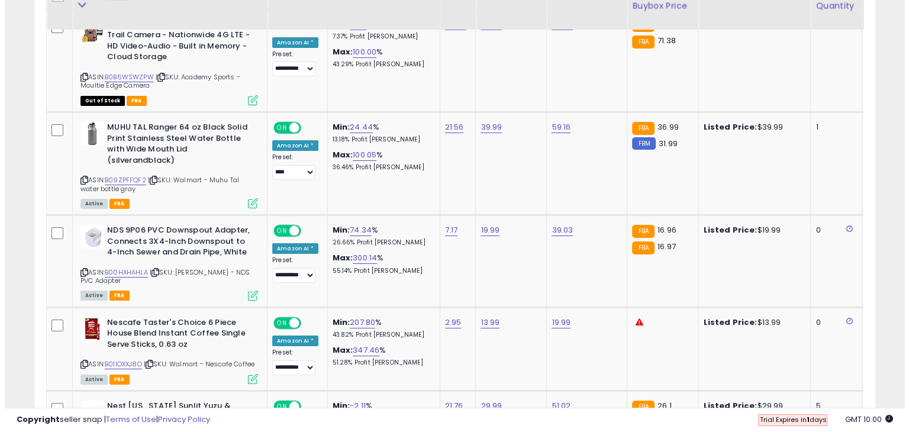
scroll to position [4146, 0]
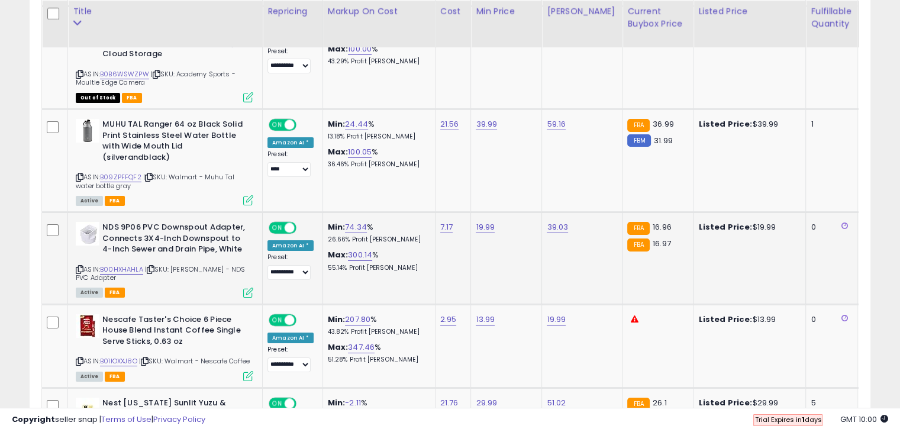
click at [250, 287] on icon at bounding box center [248, 292] width 10 height 10
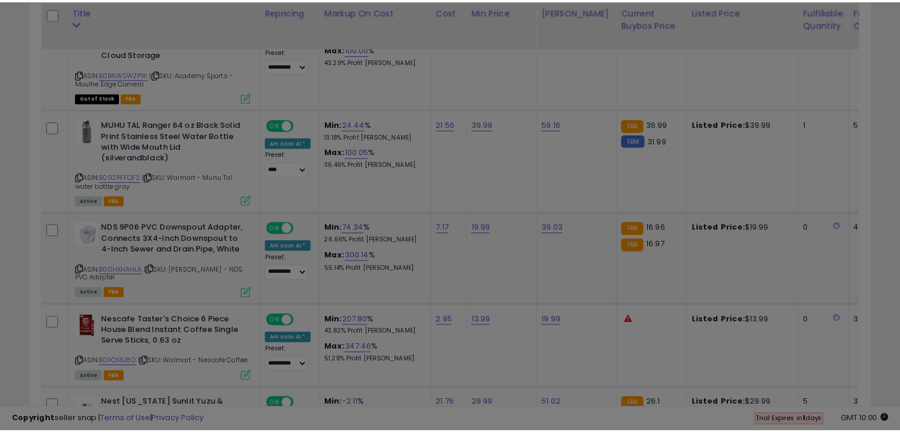
scroll to position [242, 492]
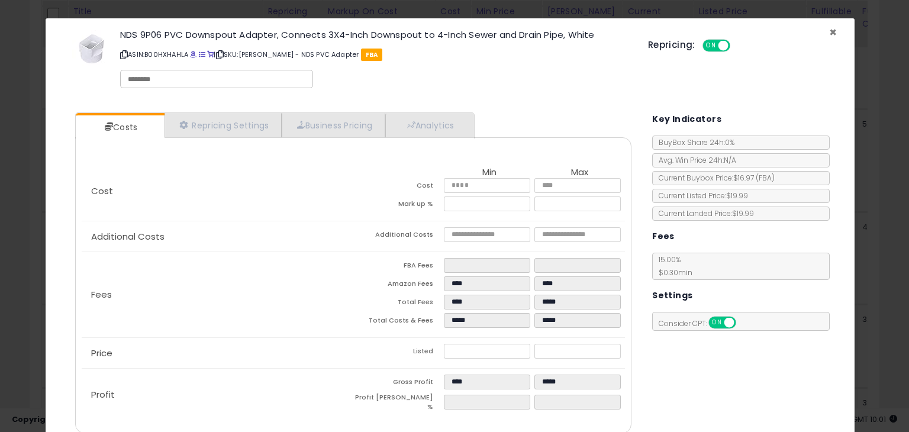
click at [829, 31] on span "×" at bounding box center [833, 32] width 8 height 17
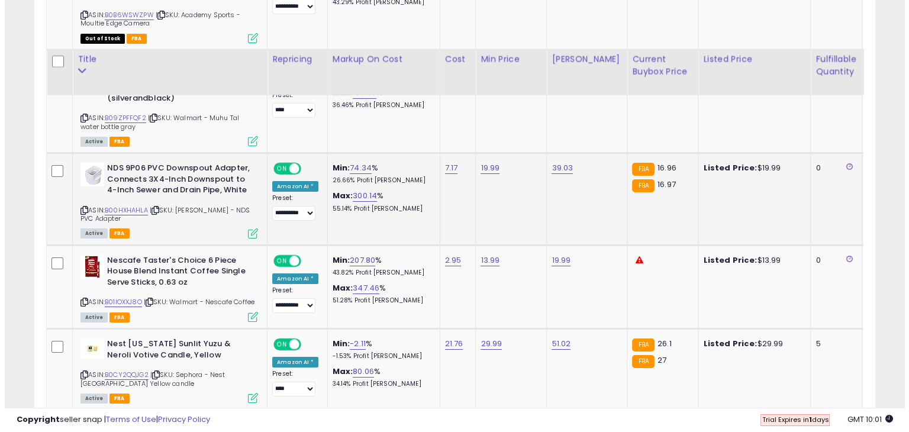
scroll to position [4323, 0]
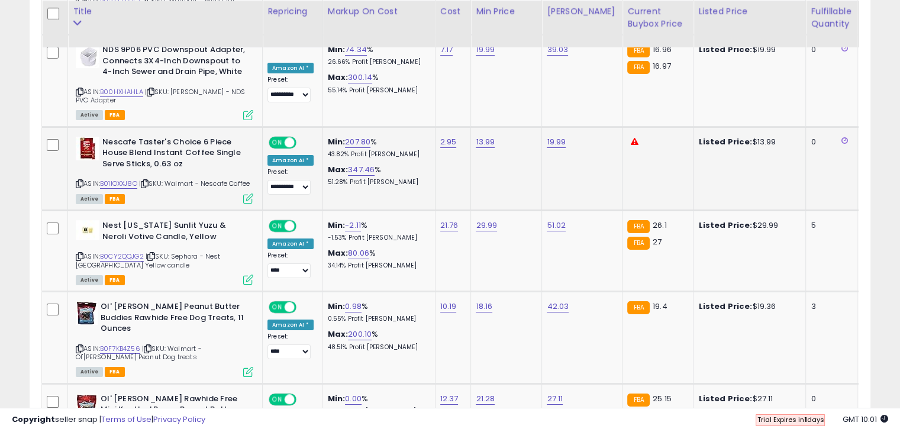
click at [250, 193] on icon at bounding box center [248, 198] width 10 height 10
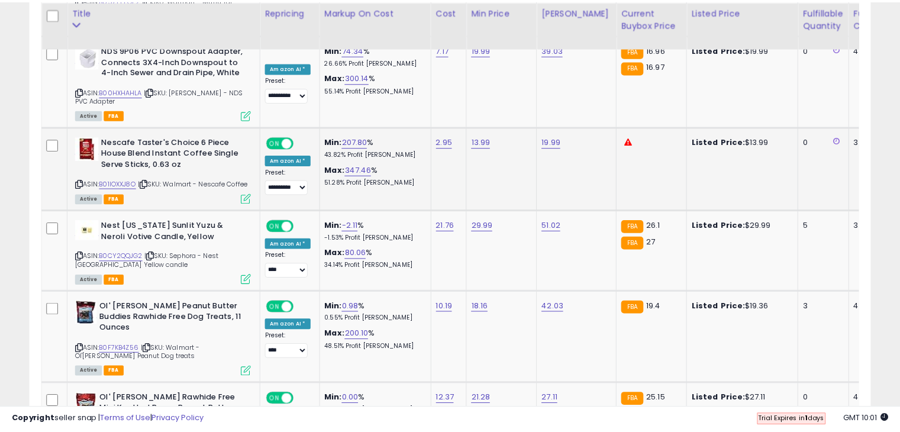
scroll to position [242, 492]
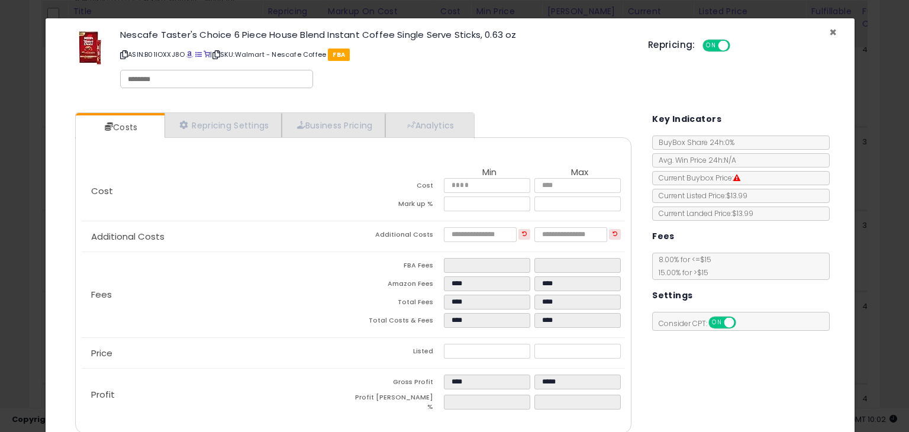
drag, startPoint x: 822, startPoint y: 31, endPoint x: 811, endPoint y: 46, distance: 18.6
click at [829, 31] on span "×" at bounding box center [833, 32] width 8 height 17
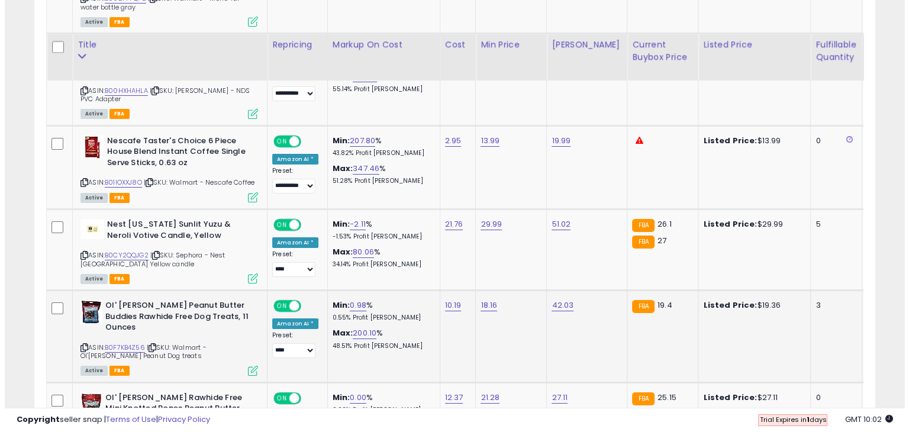
scroll to position [4323, 0]
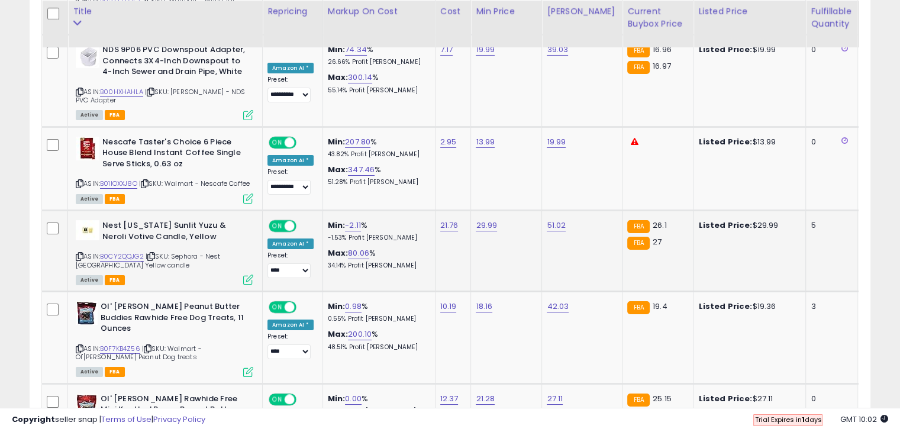
click at [245, 274] on icon at bounding box center [248, 279] width 10 height 10
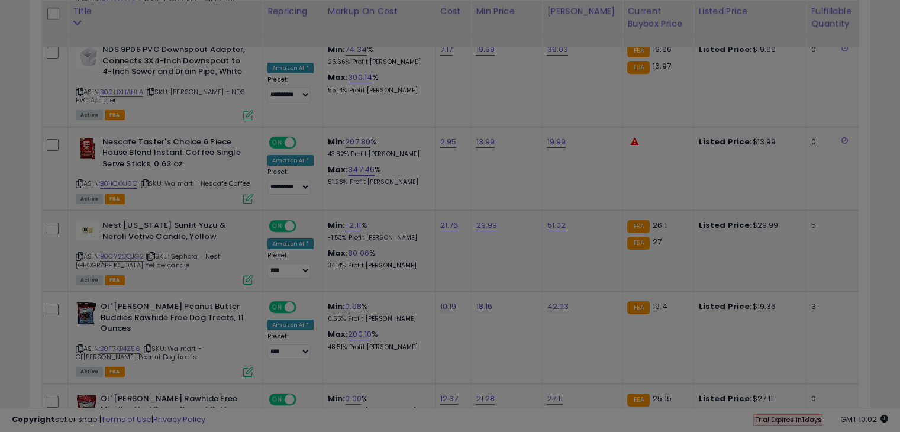
scroll to position [242, 492]
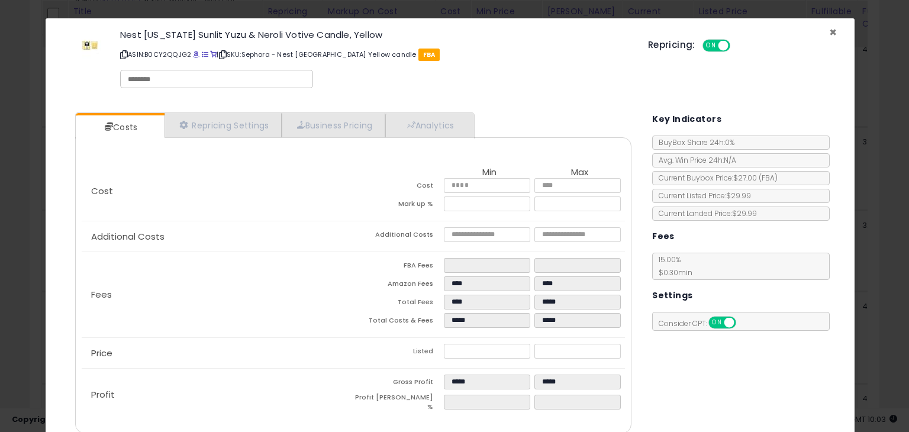
click at [829, 32] on span "×" at bounding box center [833, 32] width 8 height 17
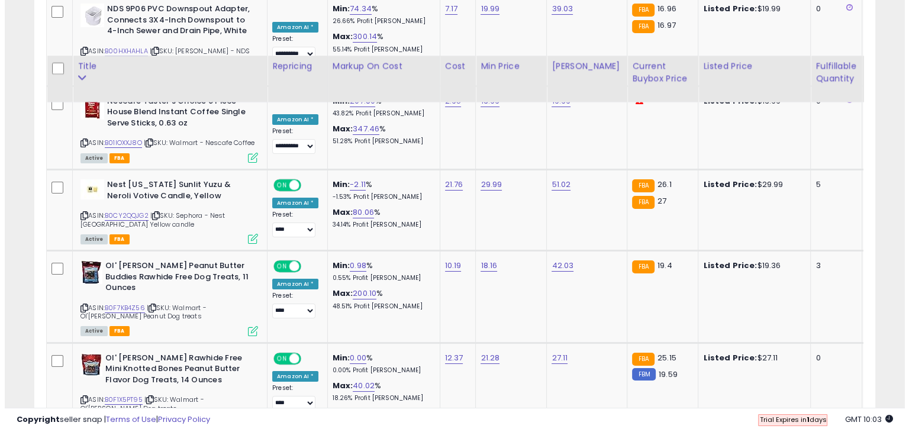
scroll to position [4442, 0]
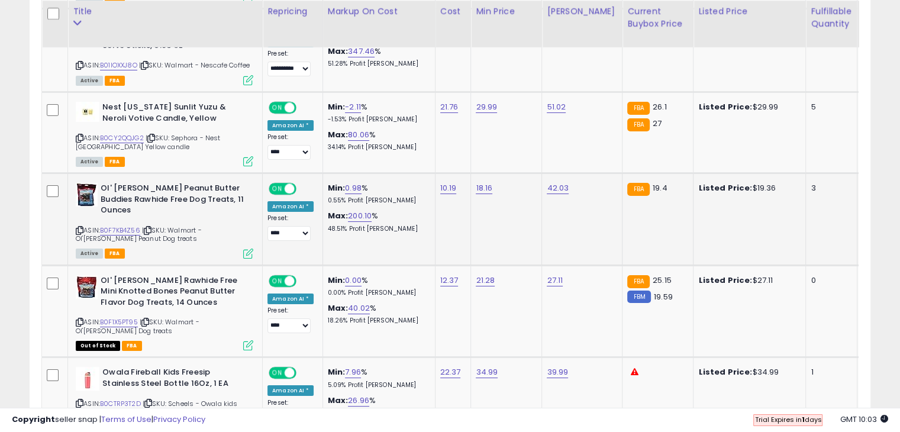
click at [249, 248] on icon at bounding box center [248, 253] width 10 height 10
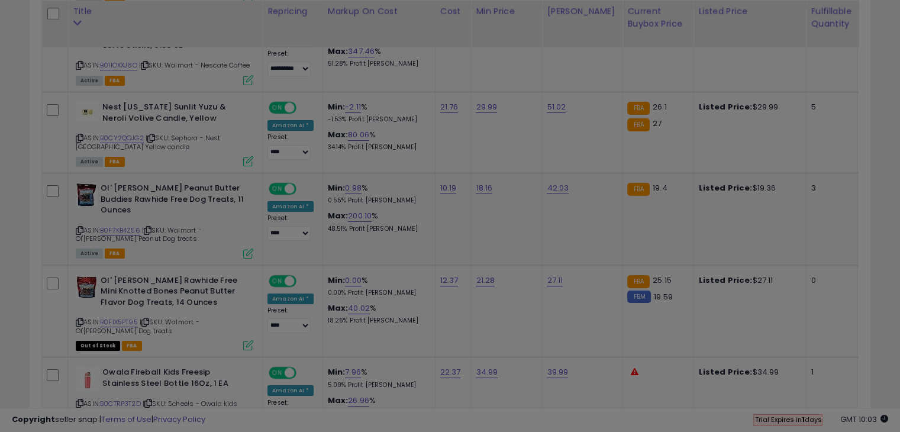
scroll to position [242, 492]
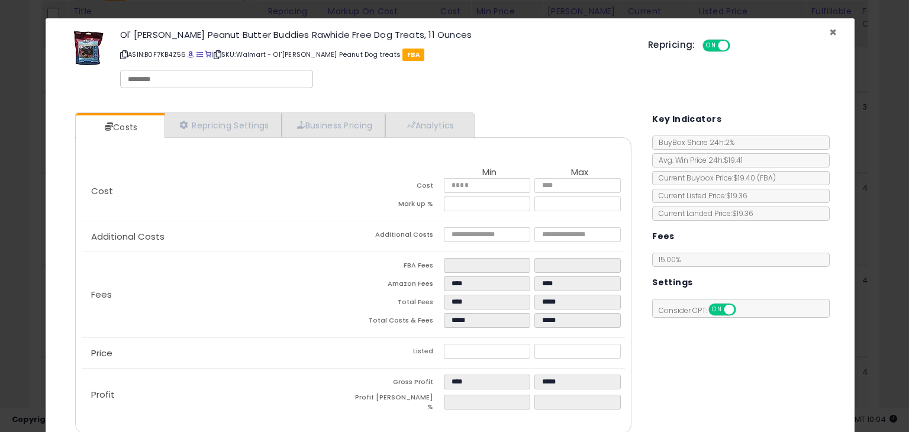
click at [829, 34] on span "×" at bounding box center [833, 32] width 8 height 17
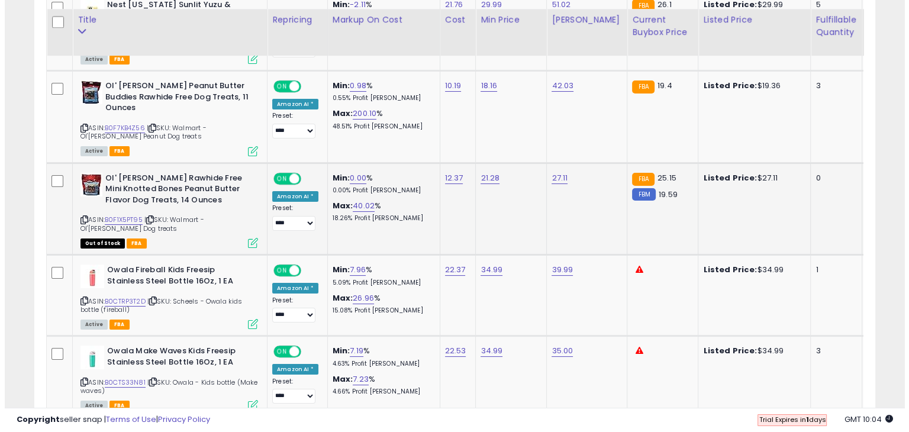
scroll to position [4560, 0]
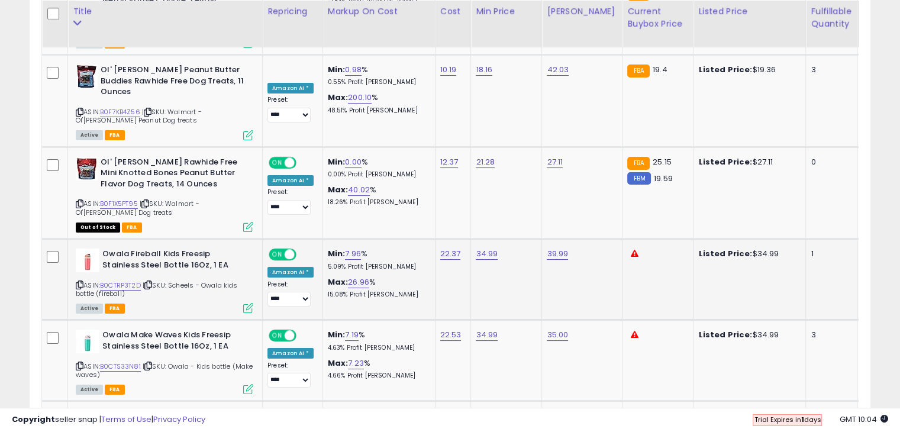
click at [246, 303] on icon at bounding box center [248, 308] width 10 height 10
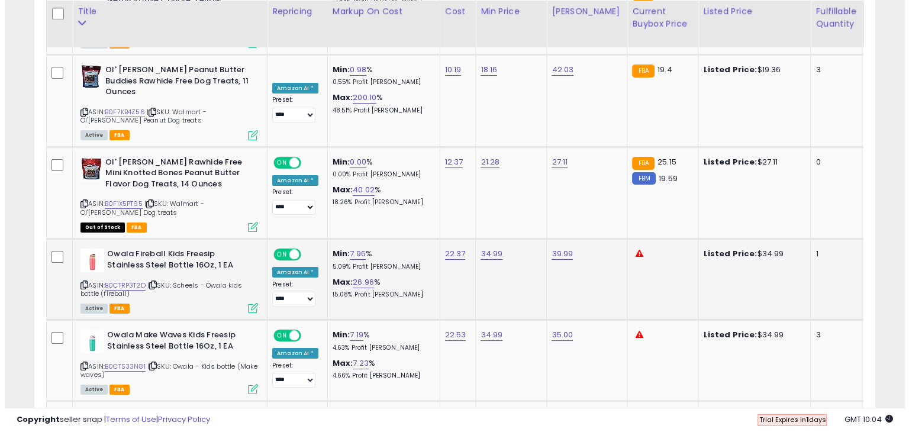
scroll to position [242, 492]
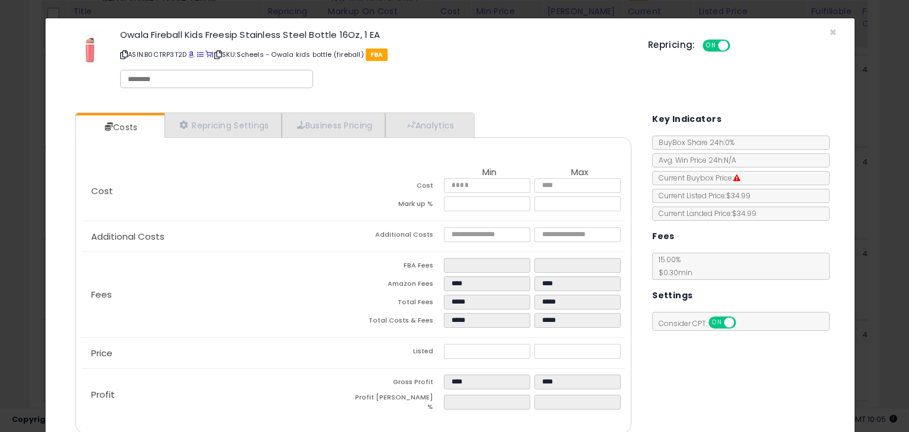
click at [822, 36] on div "Repricing: ON OFF" at bounding box center [742, 43] width 189 height 17
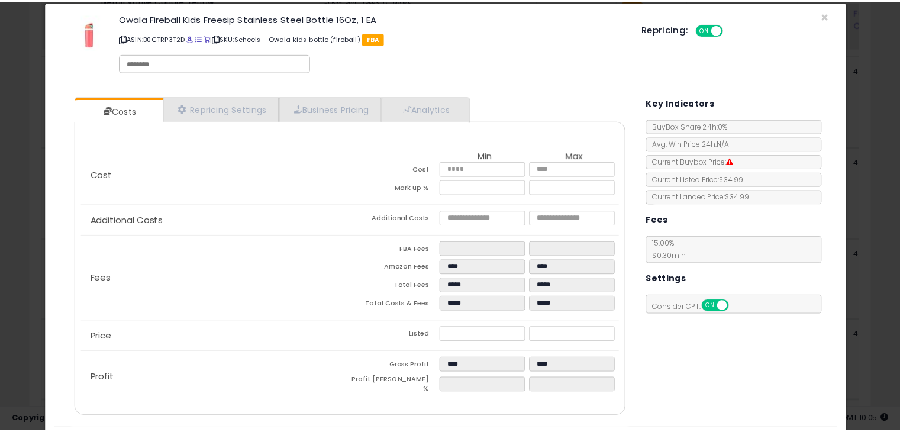
scroll to position [0, 0]
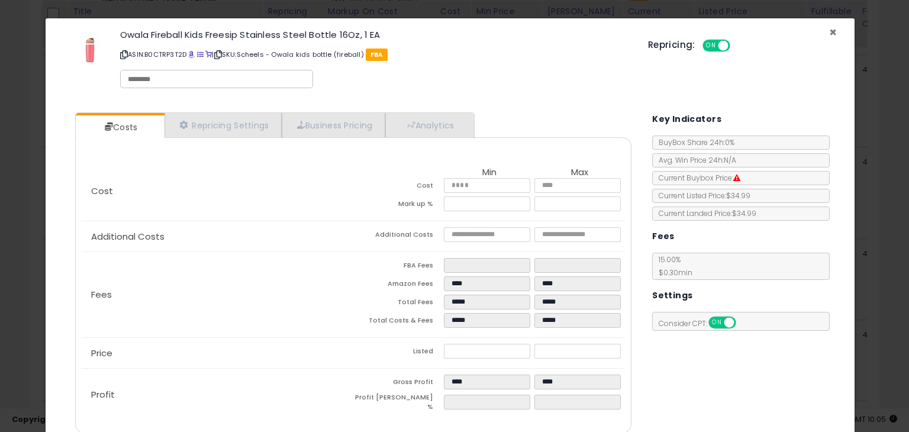
click at [829, 33] on span "×" at bounding box center [833, 32] width 8 height 17
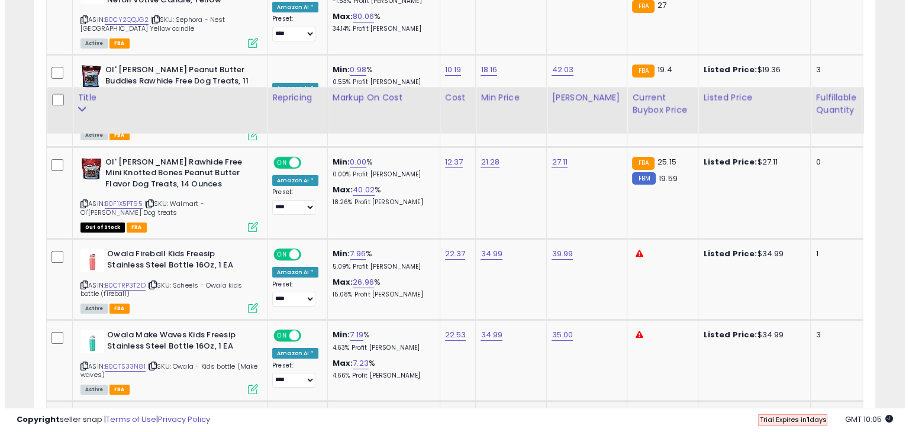
scroll to position [4678, 0]
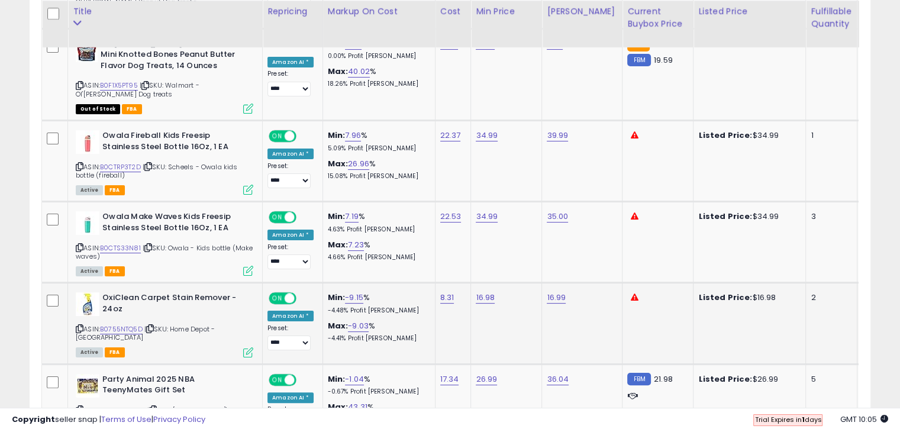
click at [248, 347] on icon at bounding box center [248, 352] width 10 height 10
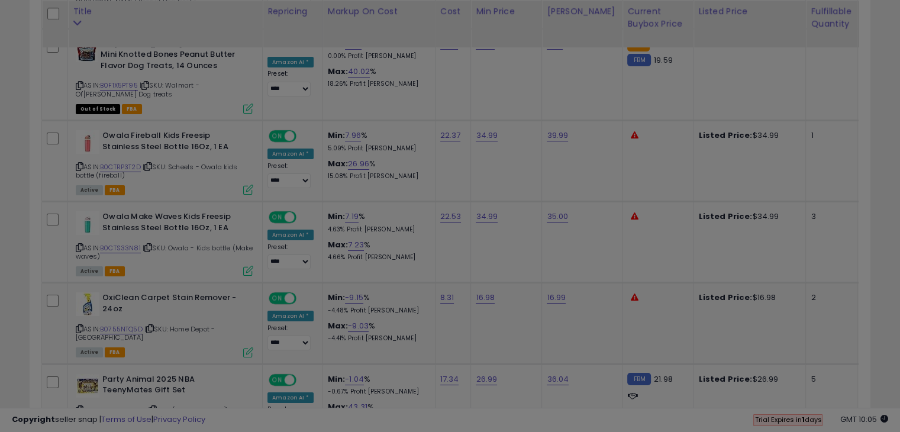
scroll to position [242, 492]
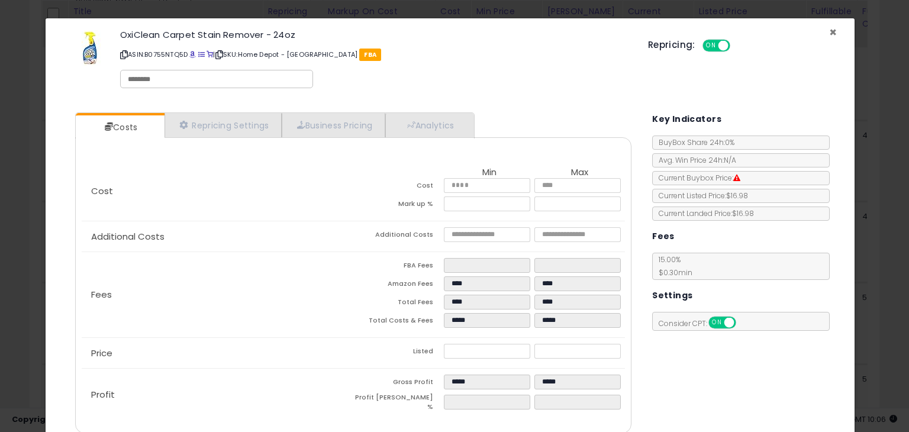
click at [829, 30] on span "×" at bounding box center [833, 32] width 8 height 17
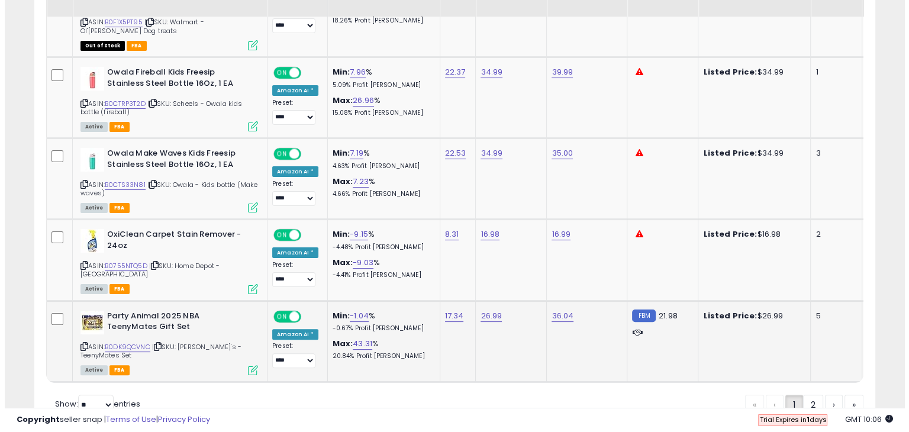
scroll to position [4758, 0]
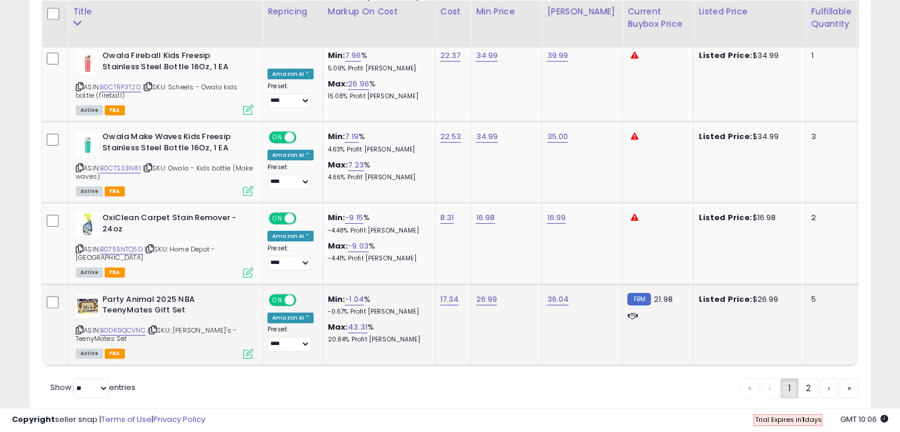
click at [247, 348] on icon at bounding box center [248, 353] width 10 height 10
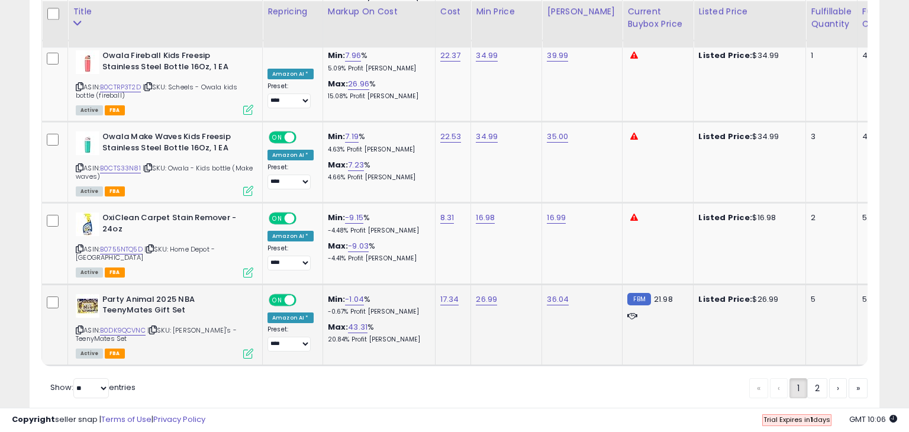
scroll to position [242, 492]
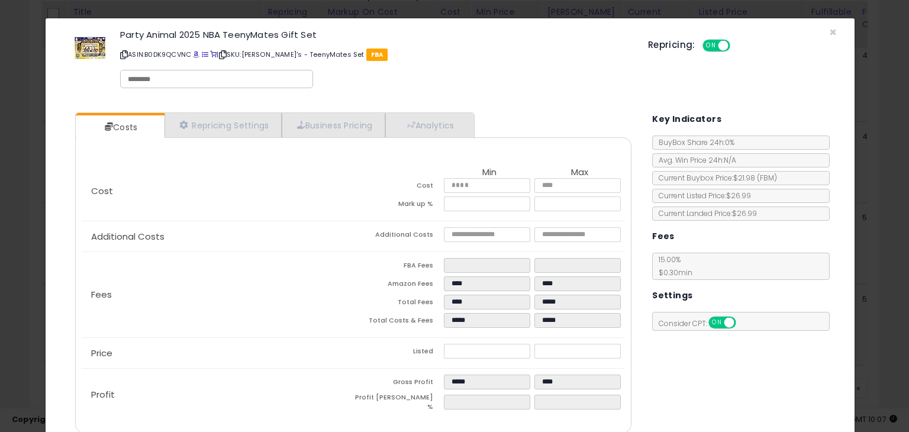
click at [819, 35] on div "Repricing: ON OFF" at bounding box center [742, 43] width 189 height 17
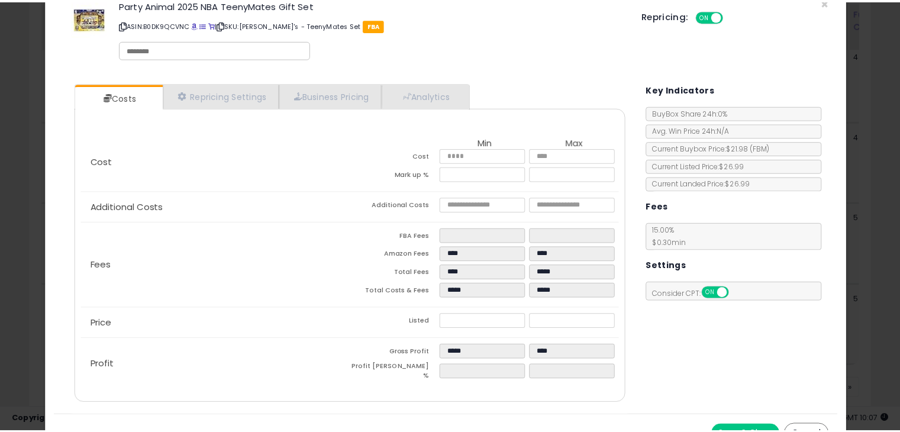
scroll to position [0, 0]
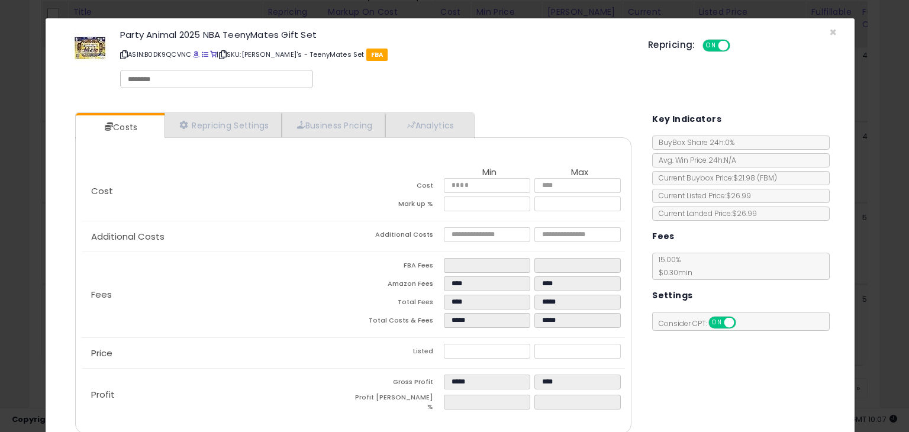
click at [828, 29] on div "Party Animal 2025 NBA TeenyMates Gift Set ASIN: B0DK9QCVNC | SKU: [PERSON_NAME]…" at bounding box center [449, 60] width 791 height 67
click at [829, 31] on span "×" at bounding box center [833, 32] width 8 height 17
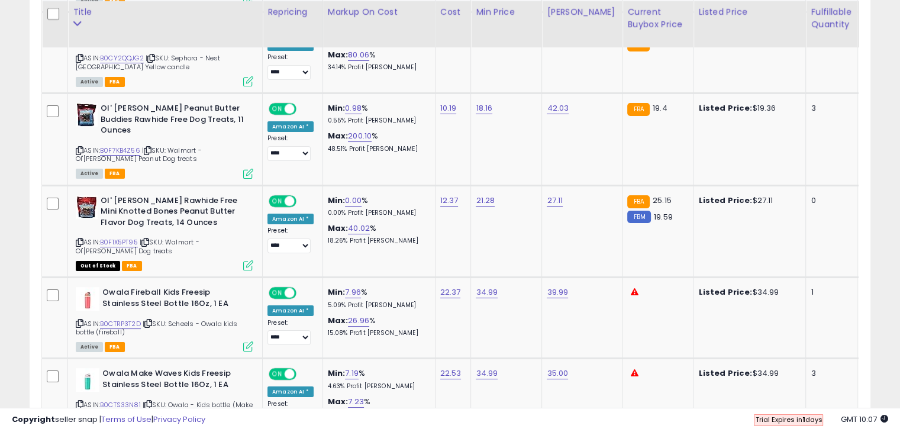
scroll to position [4758, 0]
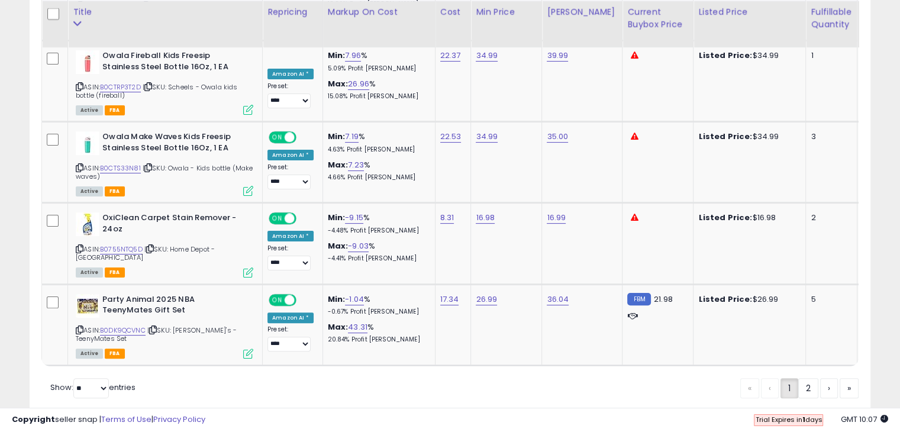
click at [804, 378] on link "2" at bounding box center [808, 388] width 20 height 20
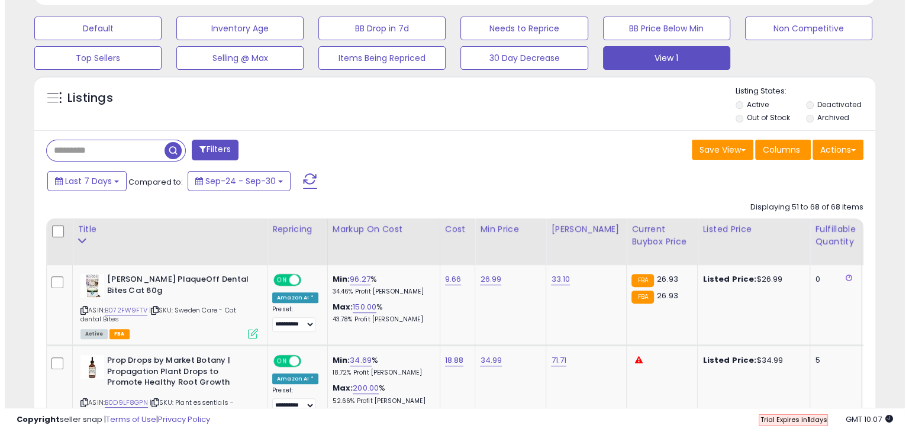
scroll to position [419, 0]
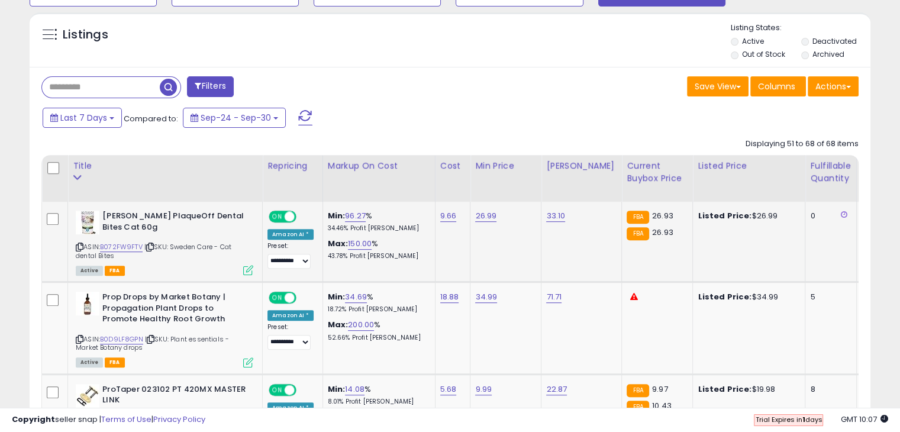
click at [247, 270] on icon at bounding box center [248, 270] width 10 height 10
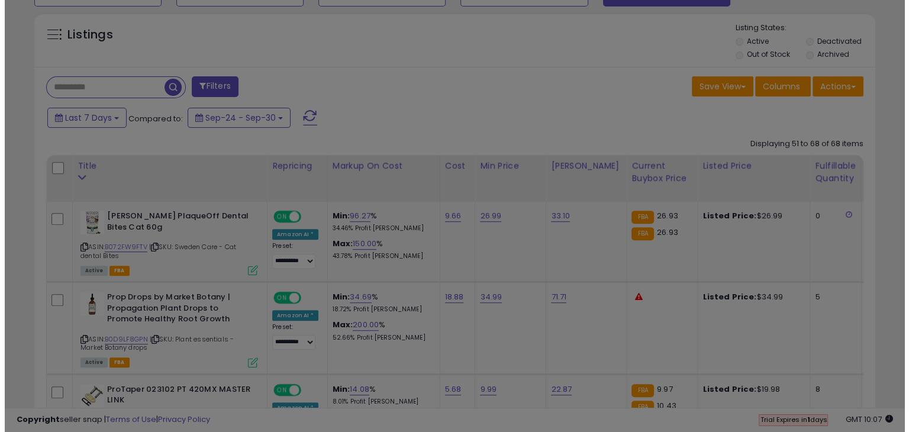
scroll to position [242, 492]
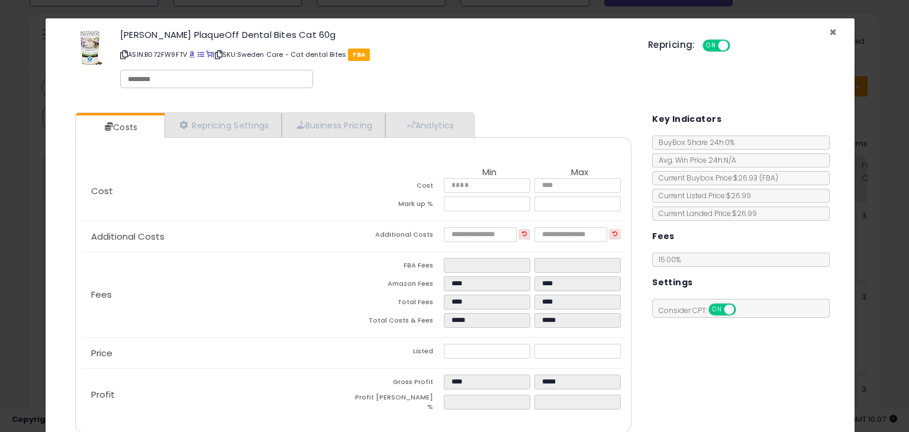
click at [829, 31] on span "×" at bounding box center [833, 32] width 8 height 17
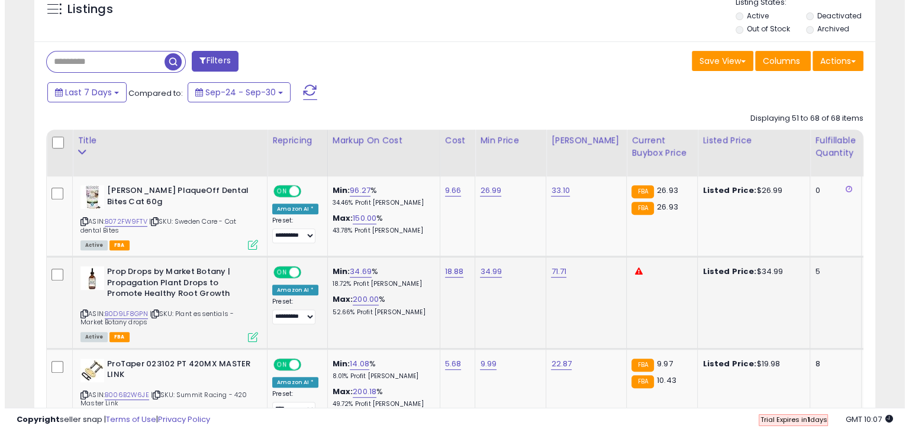
scroll to position [538, 0]
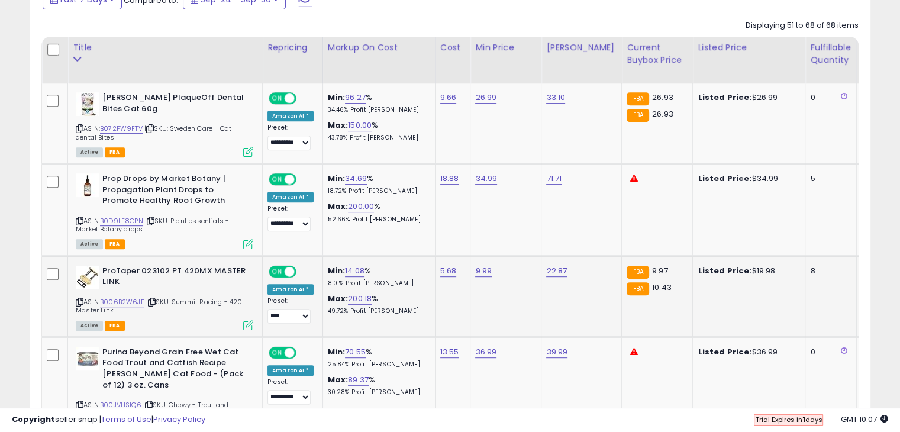
click at [246, 321] on icon at bounding box center [248, 325] width 10 height 10
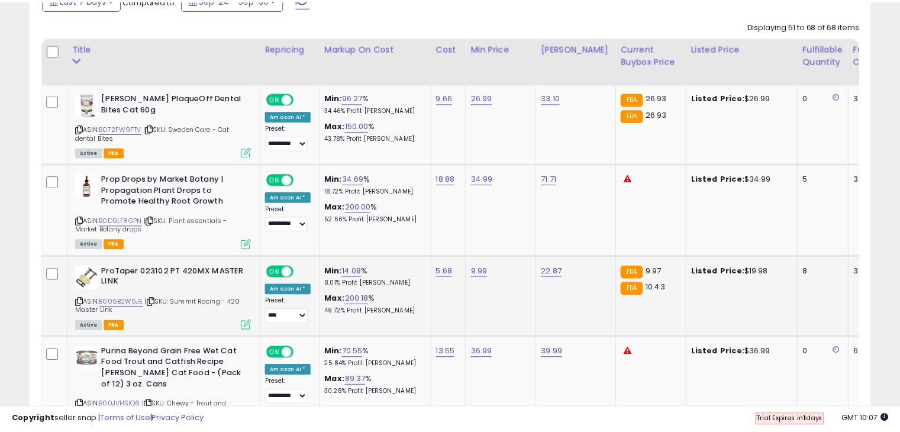
scroll to position [242, 492]
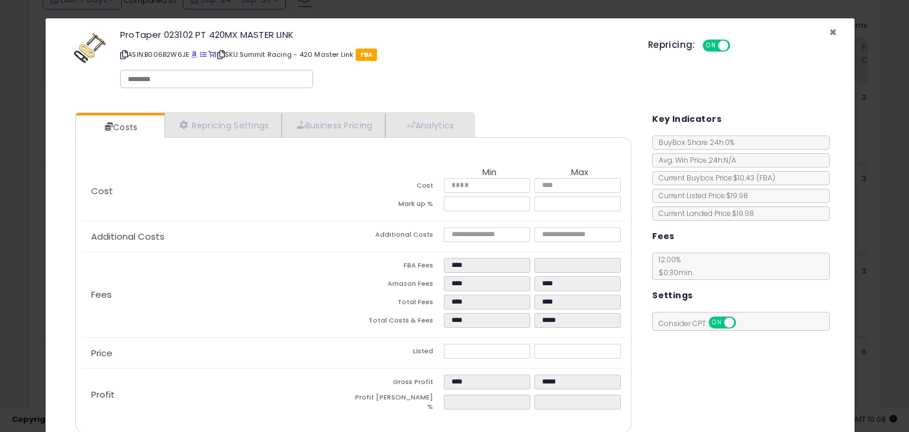
click at [829, 33] on span "×" at bounding box center [833, 32] width 8 height 17
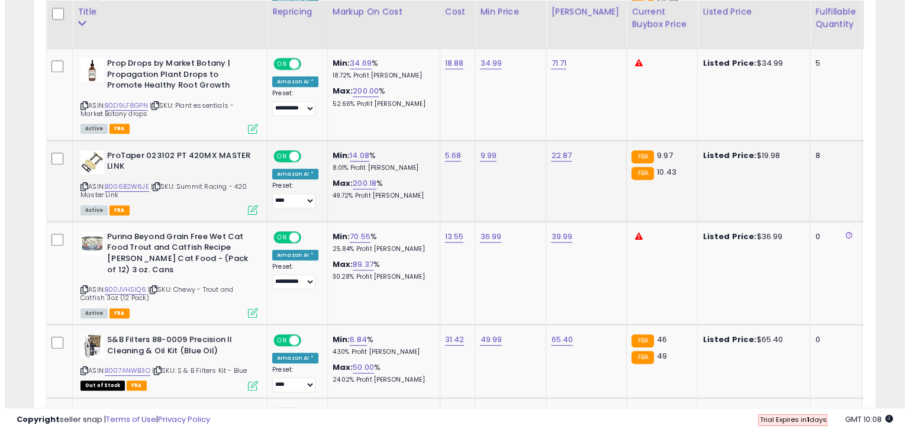
scroll to position [656, 0]
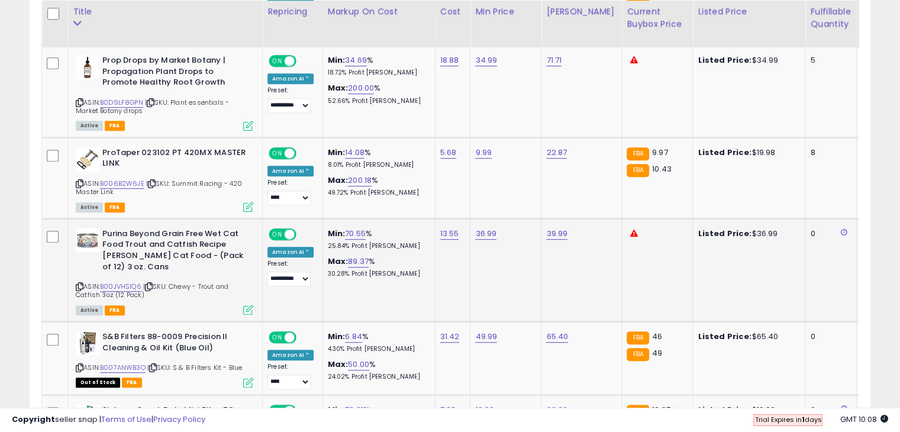
click at [250, 305] on icon at bounding box center [248, 310] width 10 height 10
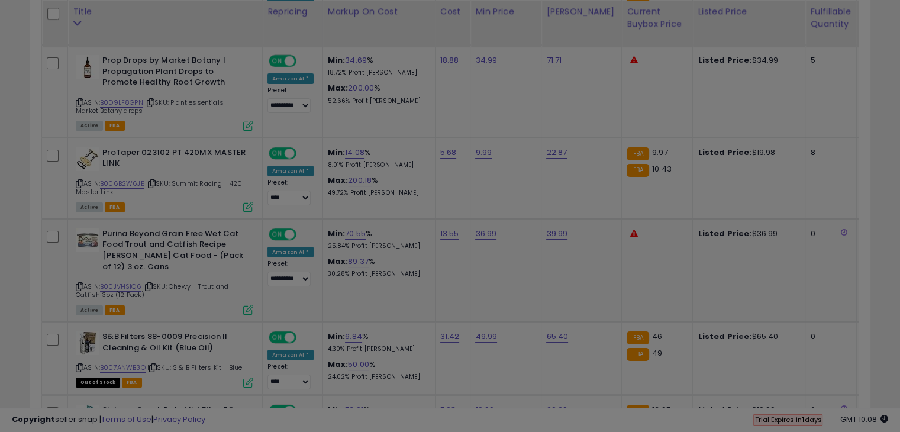
scroll to position [242, 492]
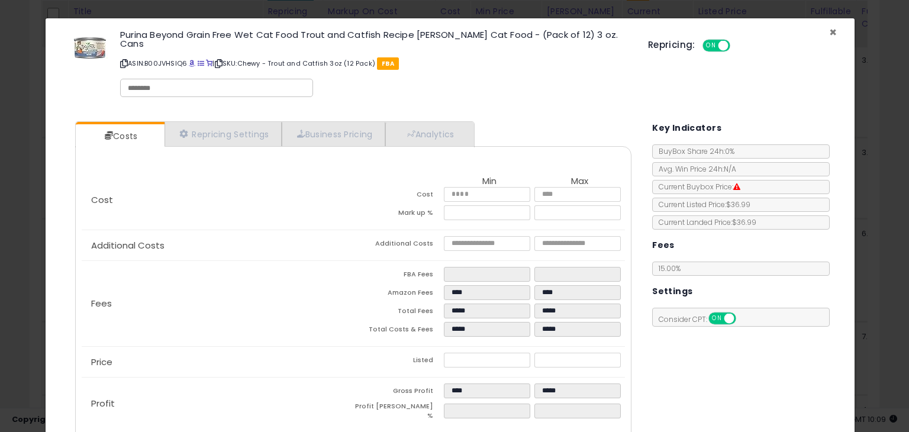
click at [829, 34] on span "×" at bounding box center [833, 32] width 8 height 17
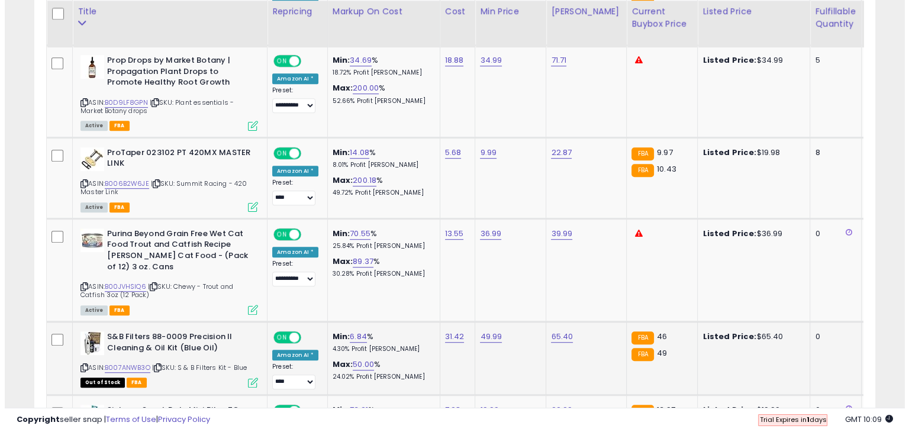
scroll to position [591286, 591042]
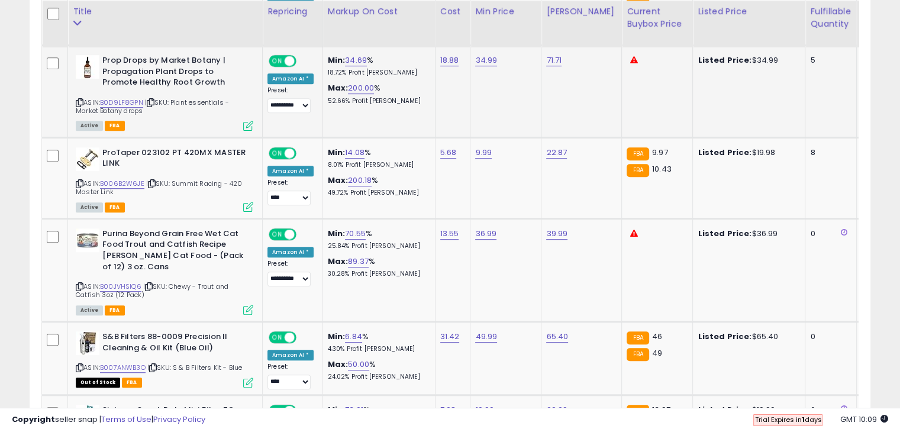
click at [248, 123] on icon at bounding box center [248, 126] width 10 height 10
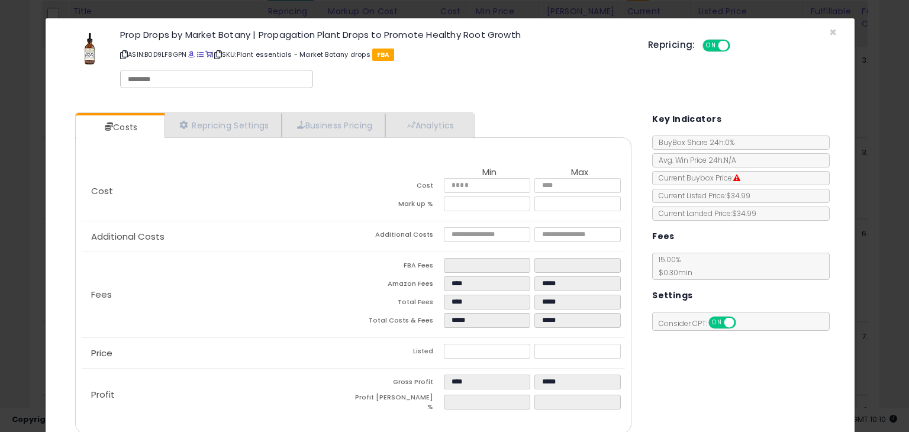
click at [819, 30] on div "Prop Drops by Market Botany | Propagation Plant Drops to Promote Healthy Root G…" at bounding box center [449, 60] width 791 height 67
click at [829, 33] on span "×" at bounding box center [833, 32] width 8 height 17
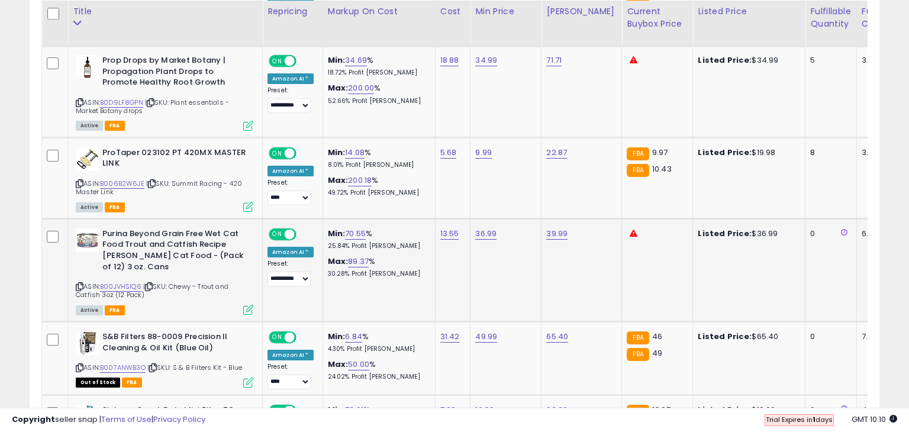
scroll to position [591286, 591042]
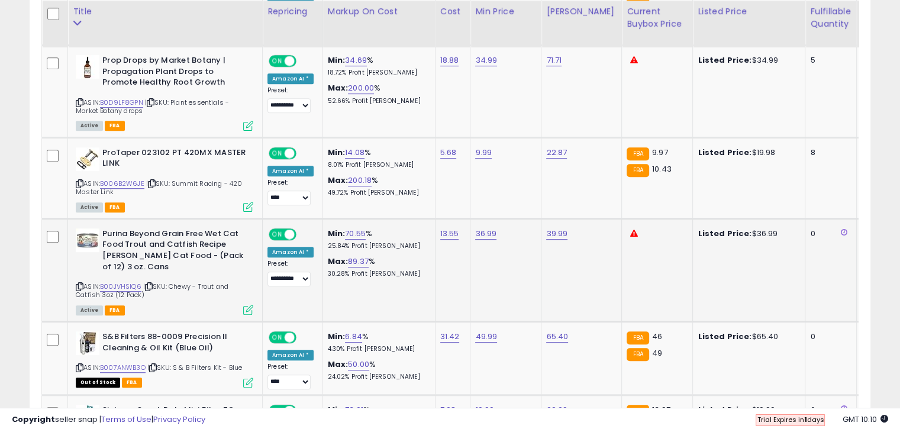
click at [251, 305] on icon at bounding box center [248, 310] width 10 height 10
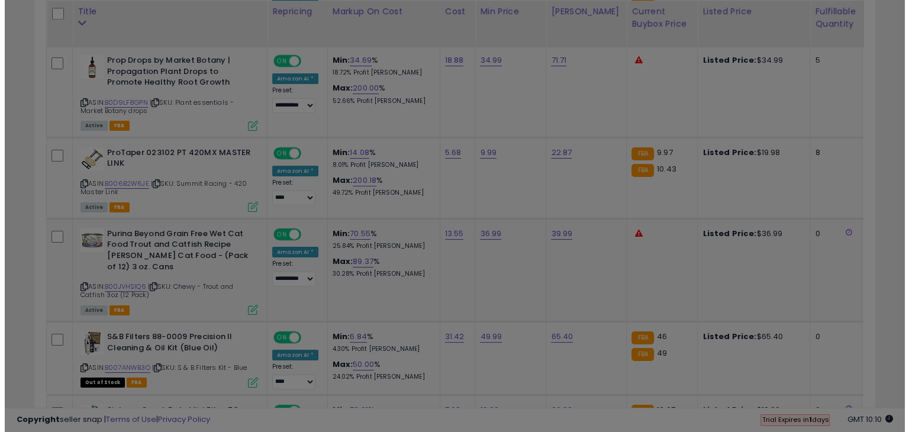
scroll to position [242, 492]
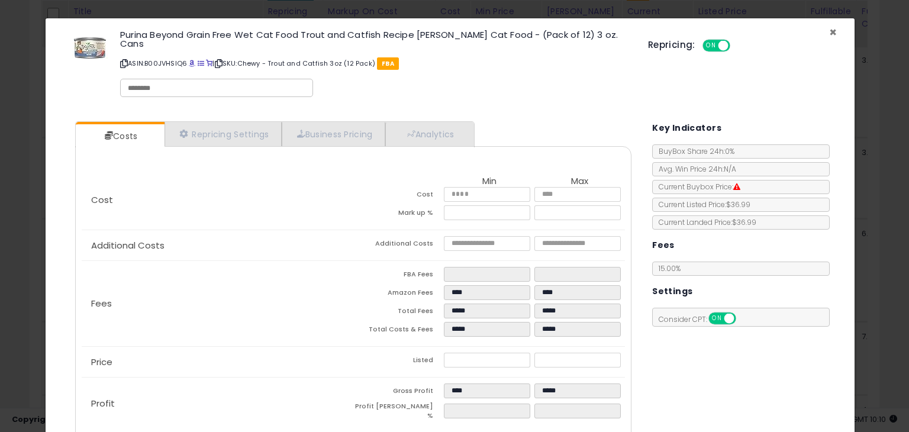
drag, startPoint x: 820, startPoint y: 31, endPoint x: 816, endPoint y: 37, distance: 6.7
click at [829, 31] on span "×" at bounding box center [833, 32] width 8 height 17
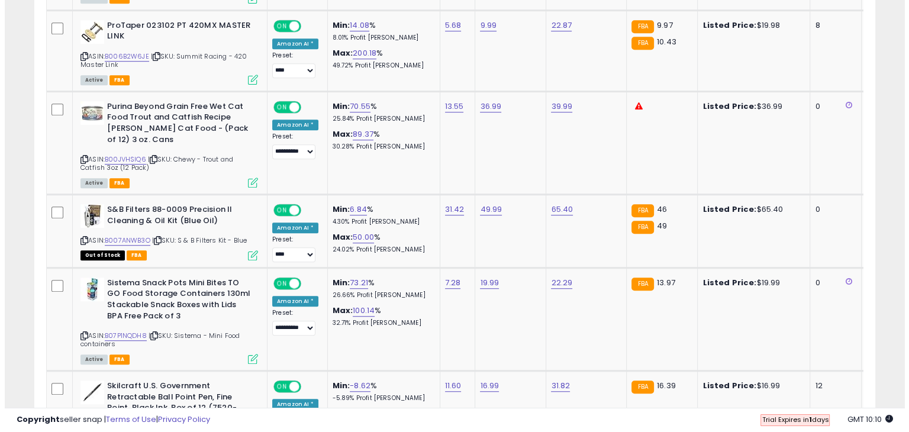
scroll to position [833, 0]
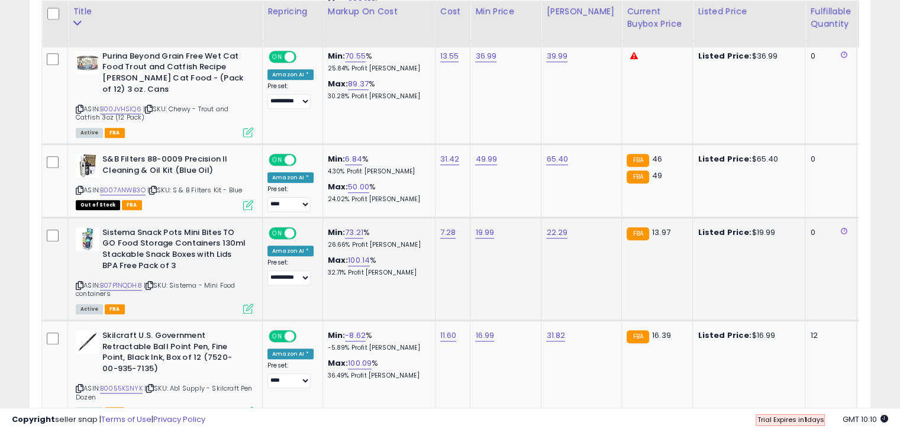
click at [248, 303] on icon at bounding box center [248, 308] width 10 height 10
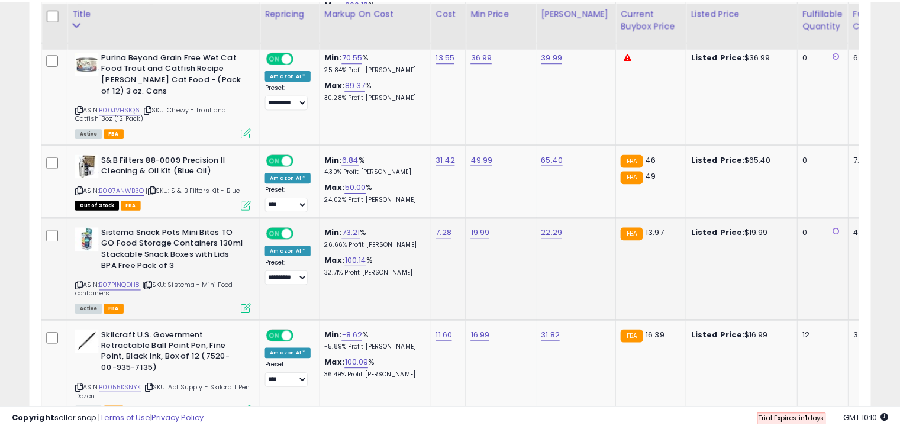
scroll to position [242, 492]
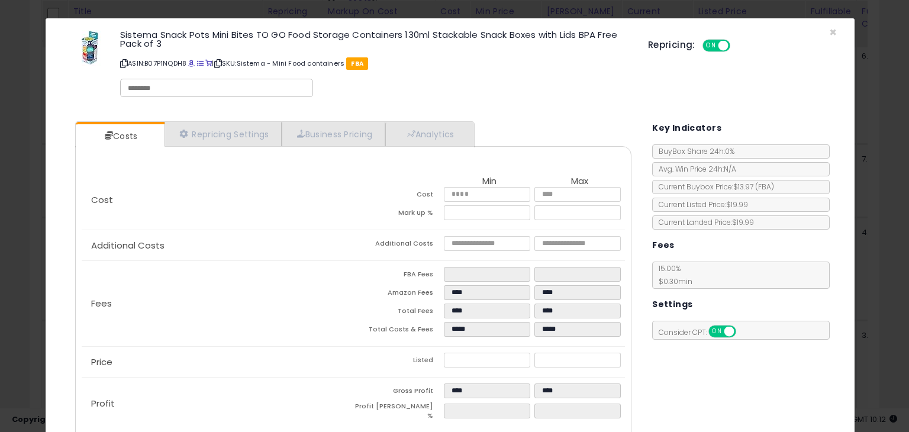
click at [825, 38] on div "Repricing: ON OFF" at bounding box center [742, 43] width 189 height 17
click at [829, 34] on span "×" at bounding box center [833, 32] width 8 height 17
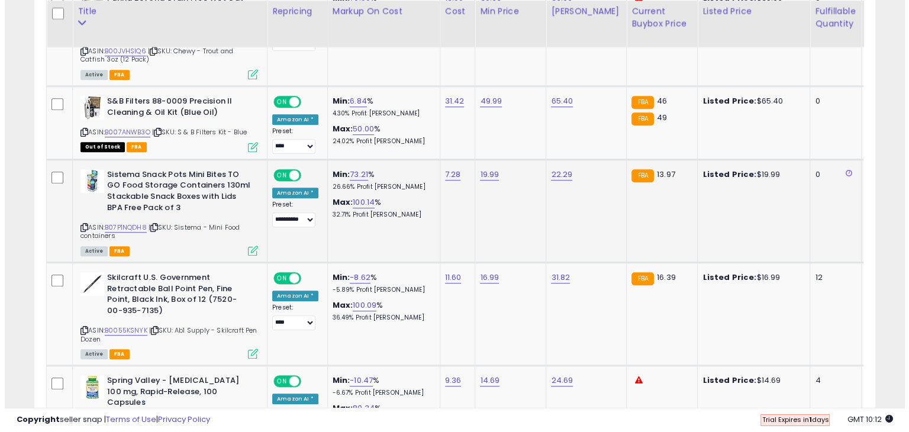
scroll to position [952, 0]
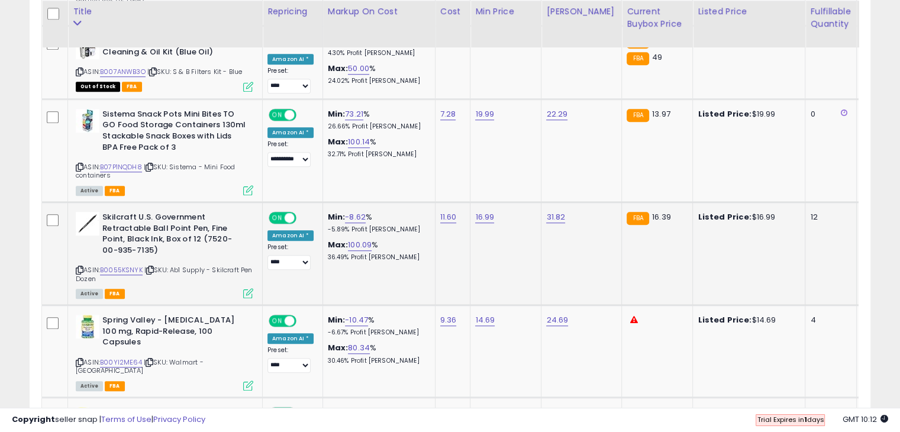
click at [250, 288] on icon at bounding box center [248, 293] width 10 height 10
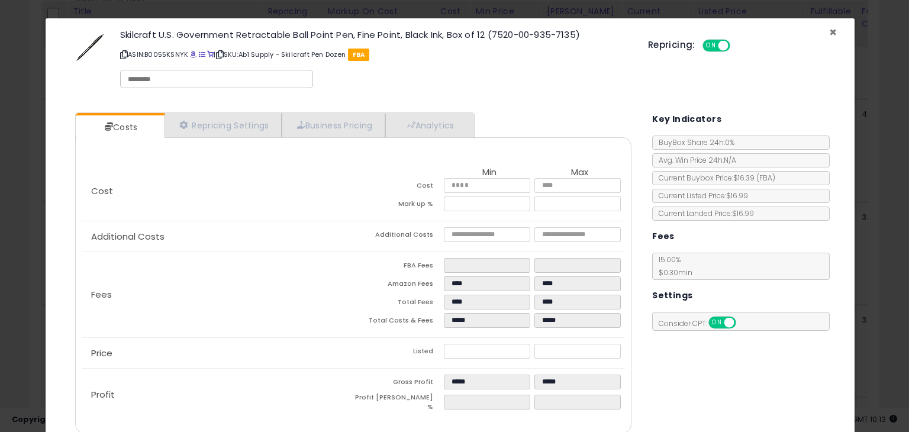
click at [829, 28] on span "×" at bounding box center [833, 32] width 8 height 17
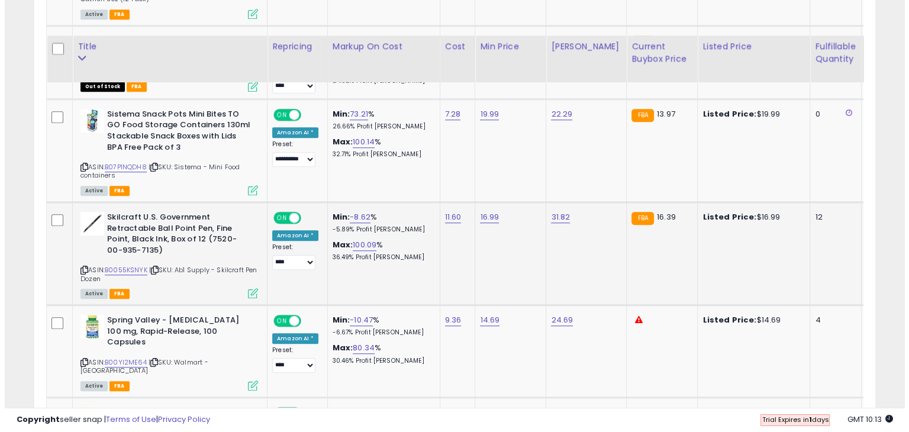
scroll to position [1070, 0]
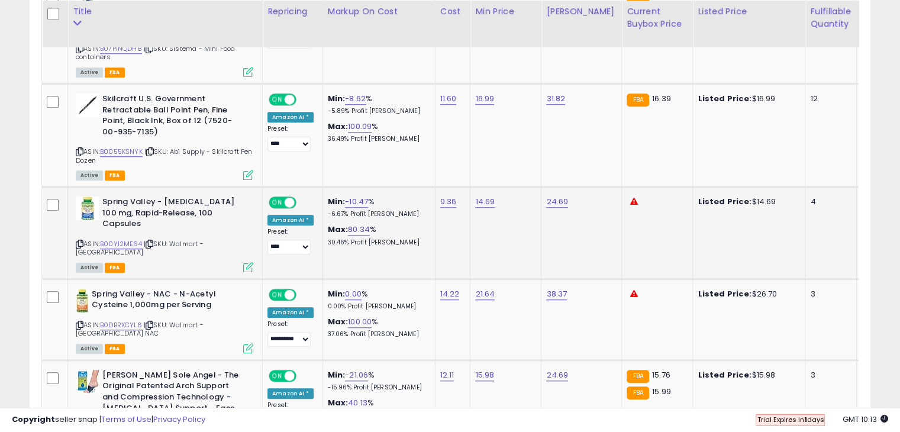
click at [246, 262] on icon at bounding box center [248, 267] width 10 height 10
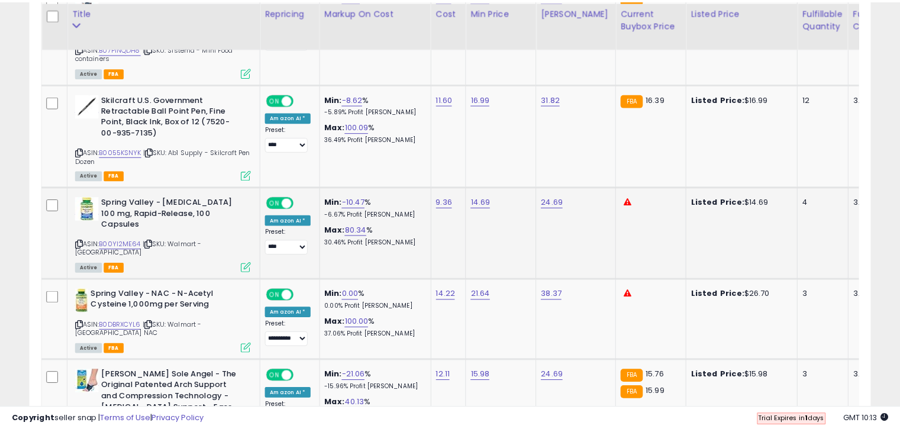
scroll to position [242, 492]
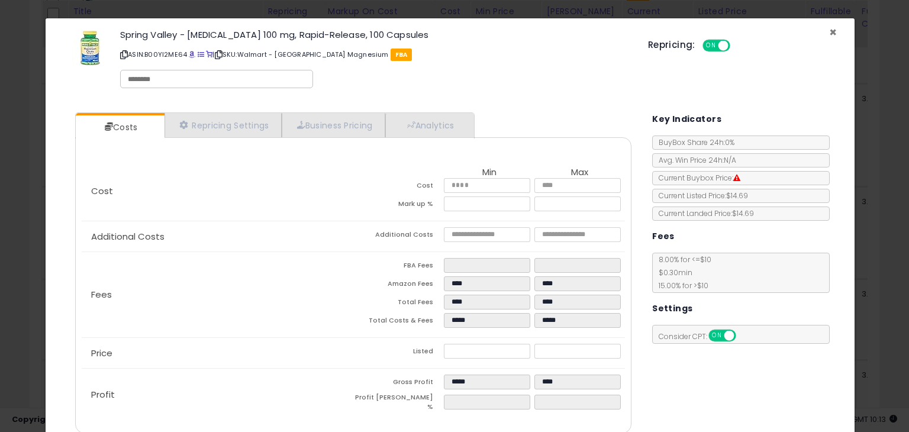
click at [829, 28] on span "×" at bounding box center [833, 32] width 8 height 17
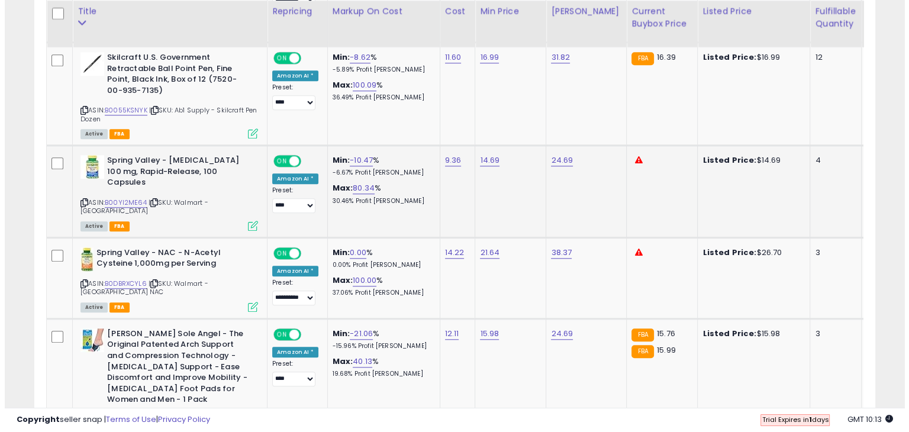
scroll to position [1129, 0]
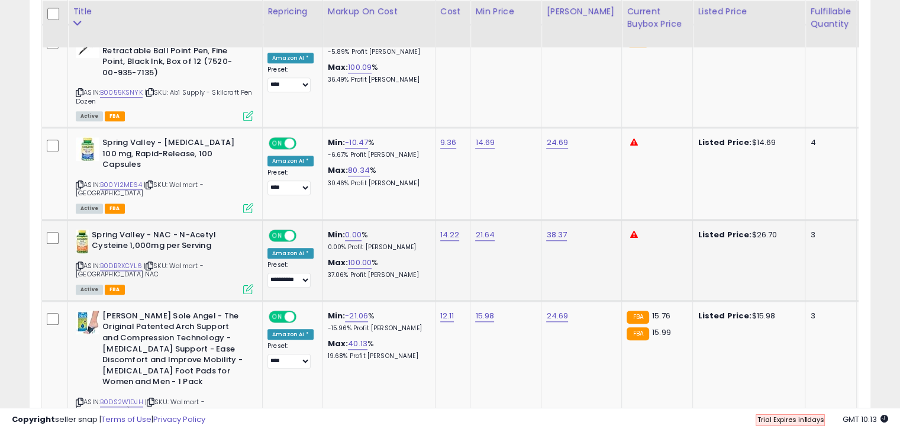
click at [245, 284] on icon at bounding box center [248, 289] width 10 height 10
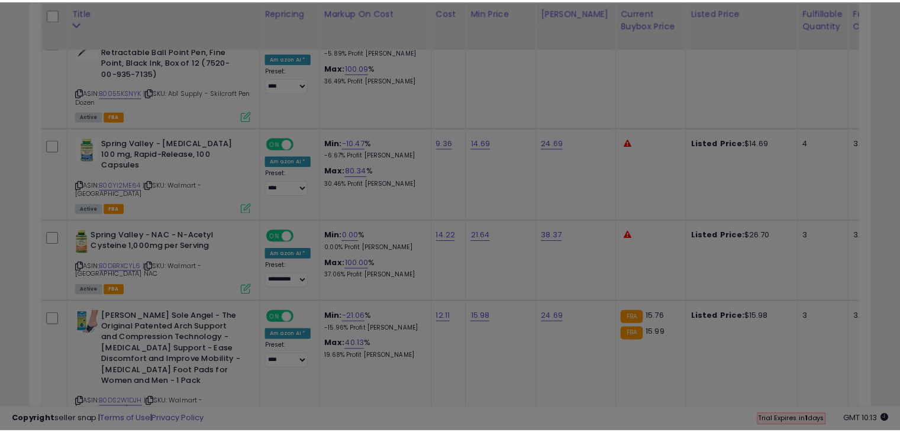
scroll to position [242, 492]
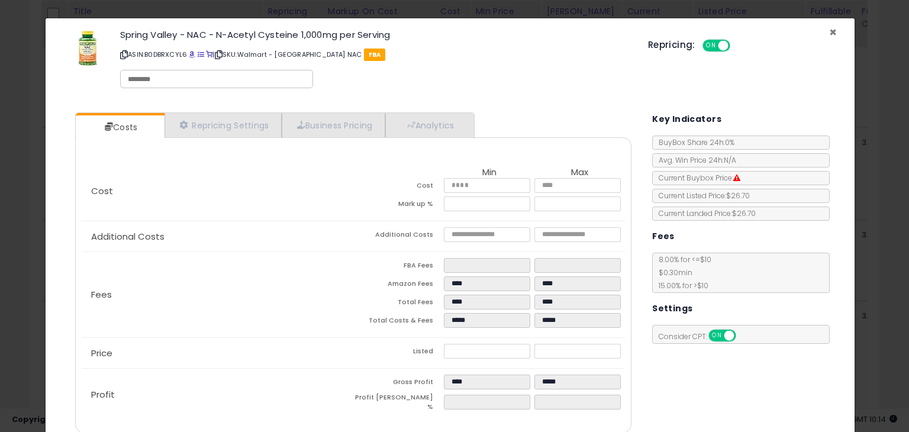
click at [829, 31] on span "×" at bounding box center [833, 32] width 8 height 17
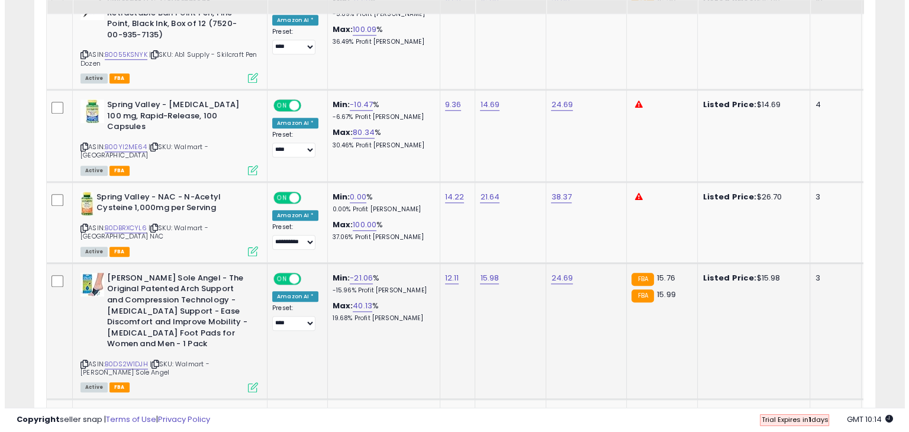
scroll to position [1248, 0]
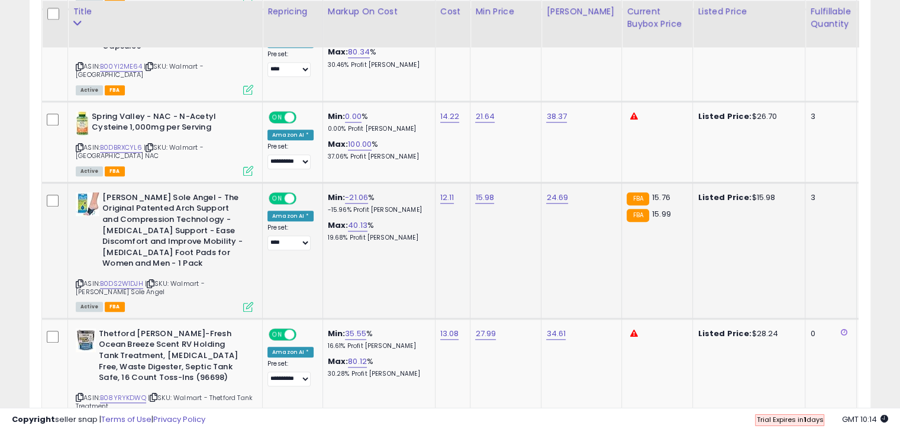
click at [251, 302] on icon at bounding box center [248, 307] width 10 height 10
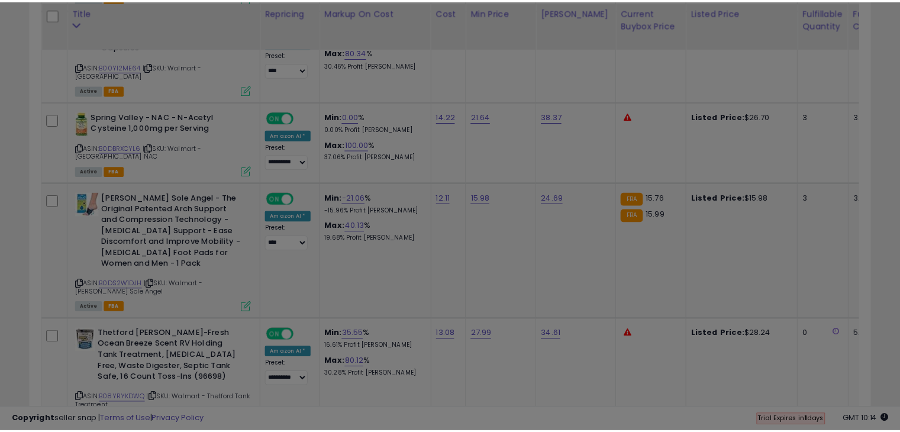
scroll to position [242, 492]
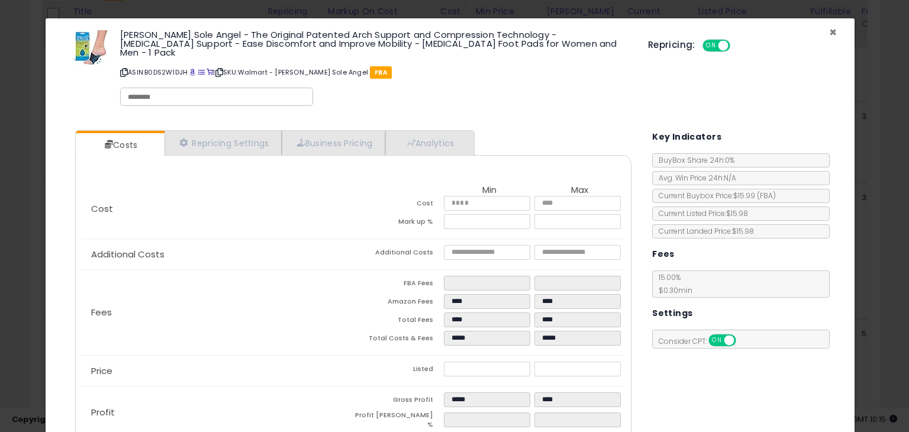
click at [829, 34] on span "×" at bounding box center [833, 32] width 8 height 17
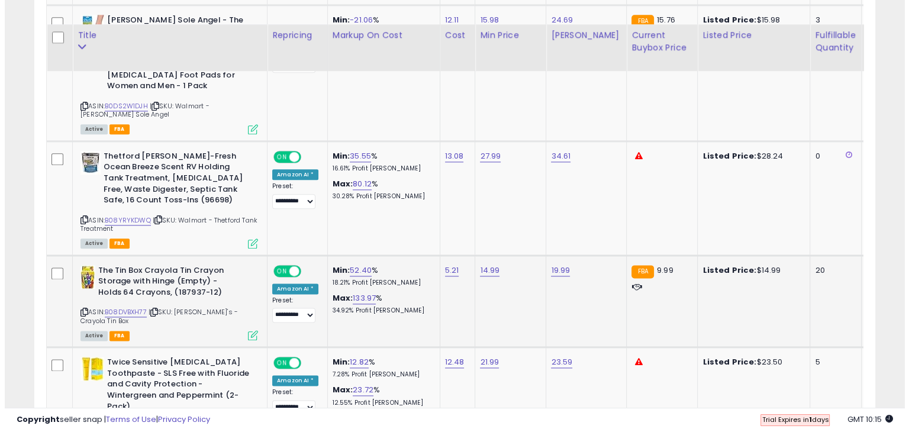
scroll to position [1484, 0]
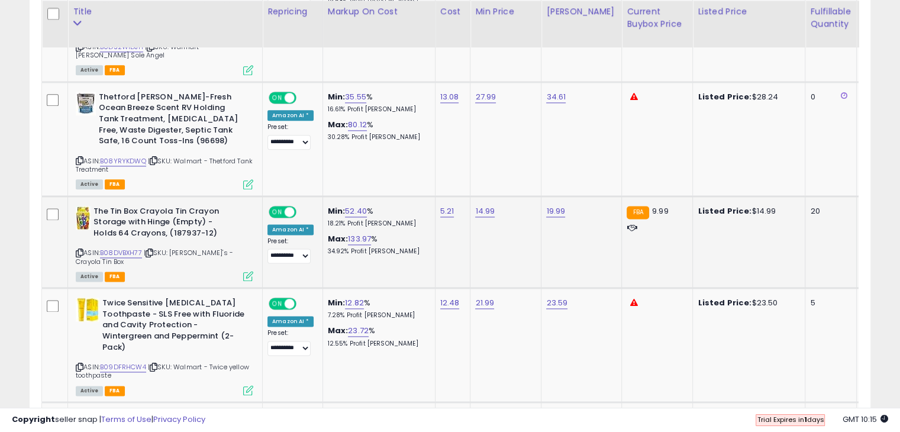
click at [246, 271] on icon at bounding box center [248, 276] width 10 height 10
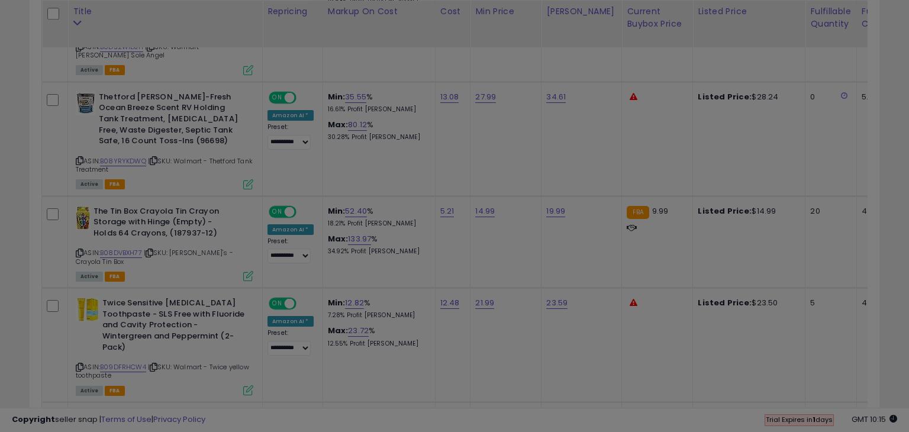
scroll to position [242, 492]
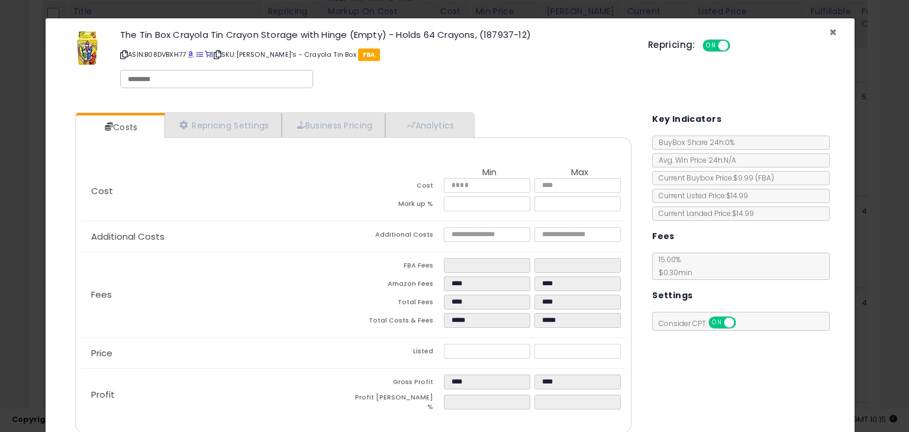
click at [829, 33] on span "×" at bounding box center [833, 32] width 8 height 17
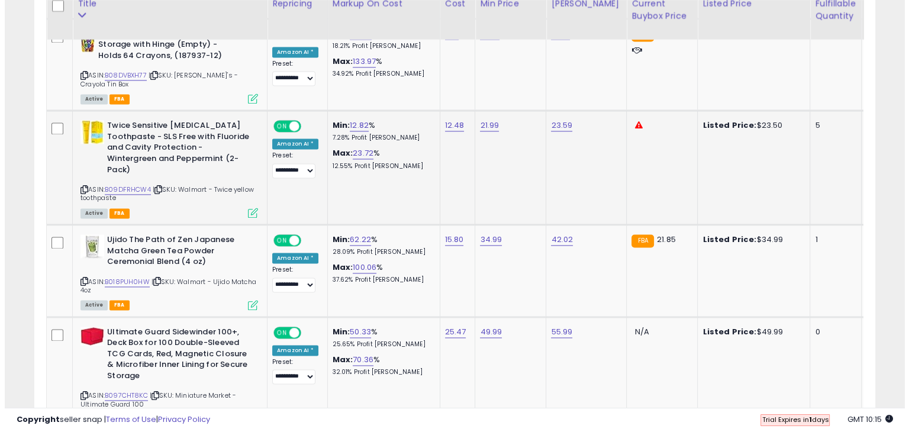
scroll to position [1366, 0]
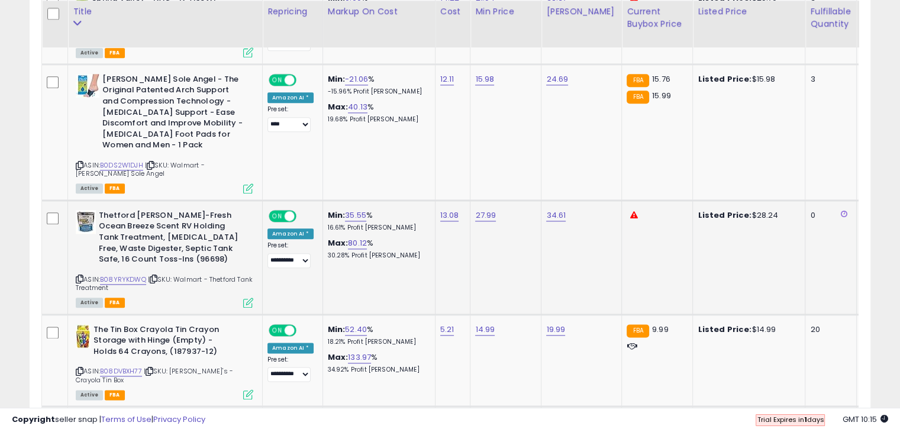
click at [248, 298] on icon at bounding box center [248, 303] width 10 height 10
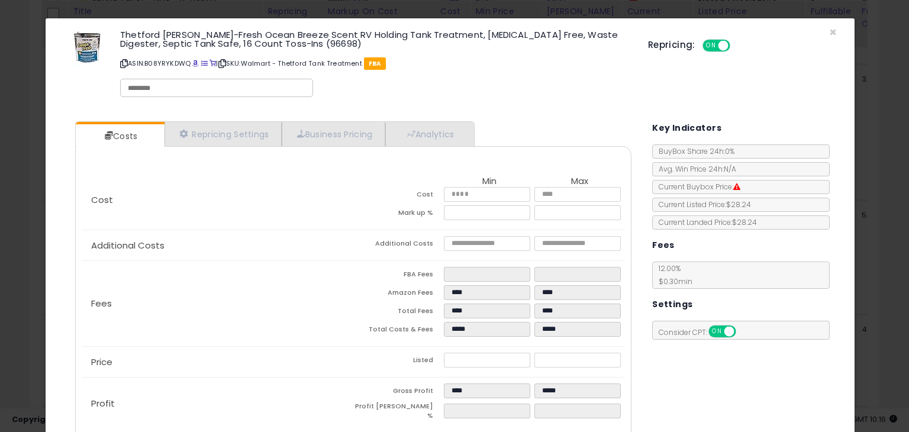
click at [828, 34] on div "Thetford [PERSON_NAME]-Fresh Ocean Breeze Scent RV Holding Tank Treatment, [MED…" at bounding box center [449, 65] width 791 height 76
click at [829, 31] on span "×" at bounding box center [833, 32] width 8 height 17
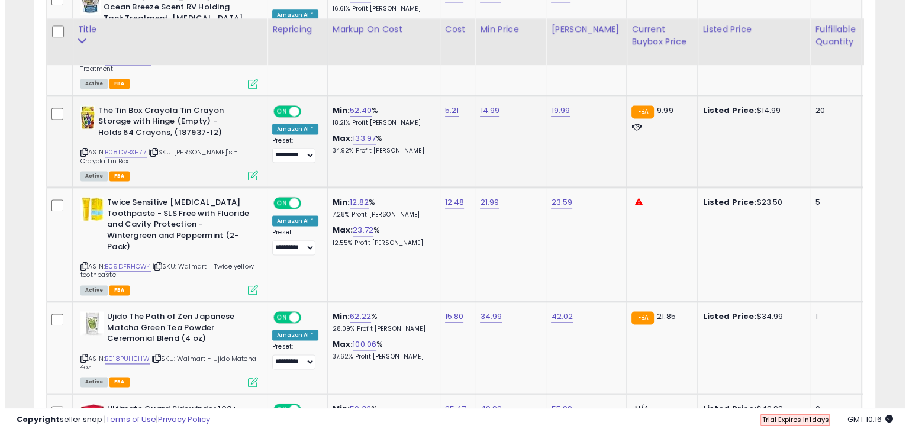
scroll to position [1602, 0]
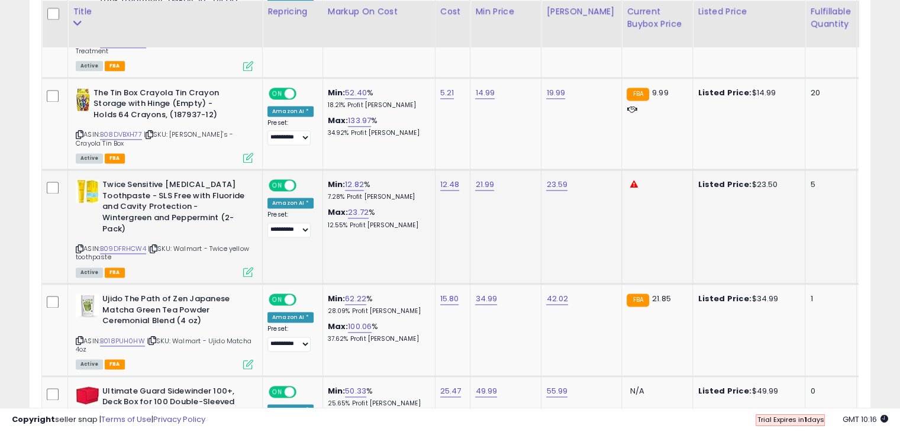
click at [250, 267] on icon at bounding box center [248, 272] width 10 height 10
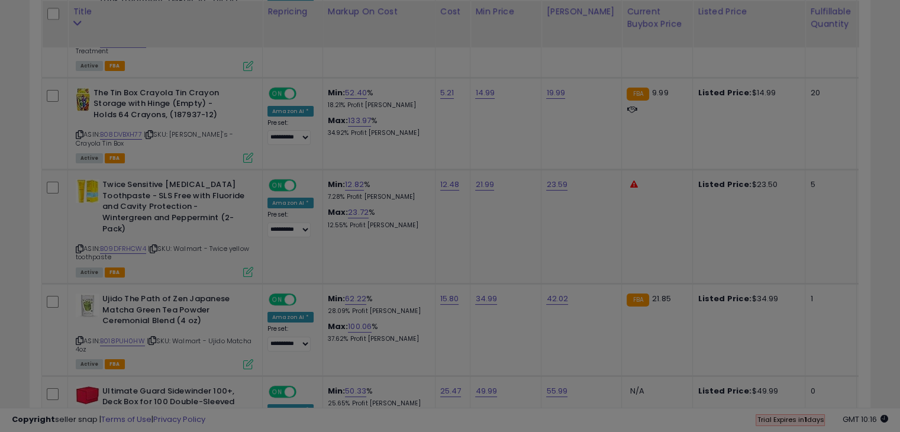
scroll to position [242, 492]
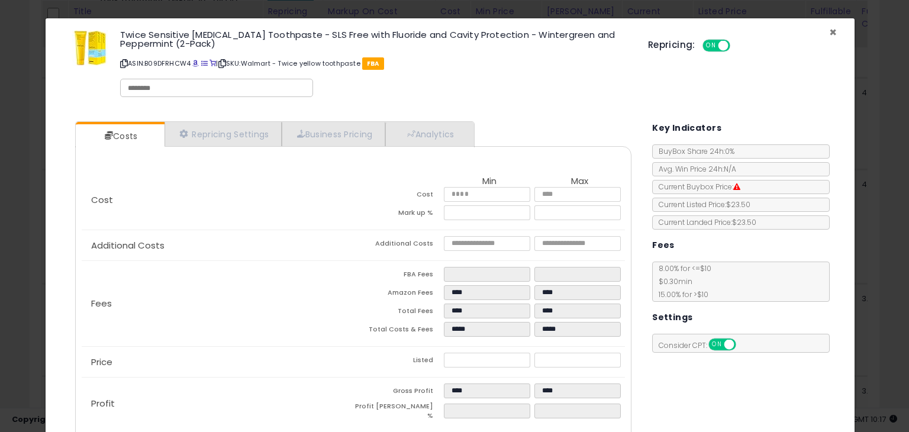
click at [829, 31] on span "×" at bounding box center [833, 32] width 8 height 17
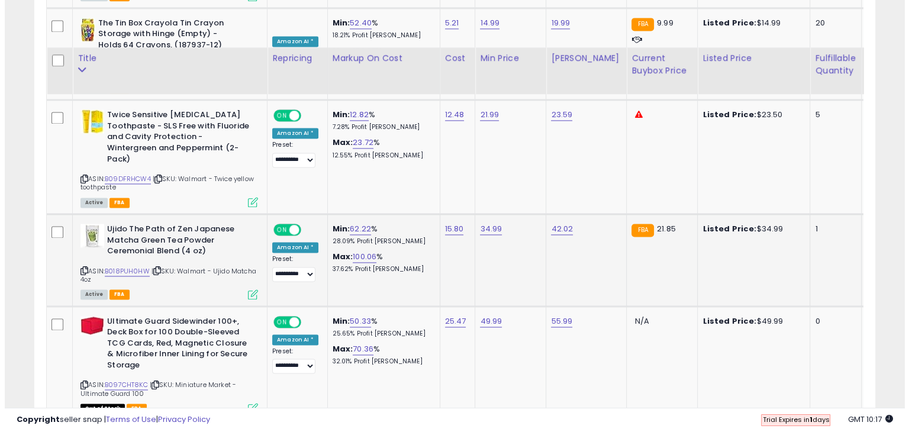
scroll to position [1780, 0]
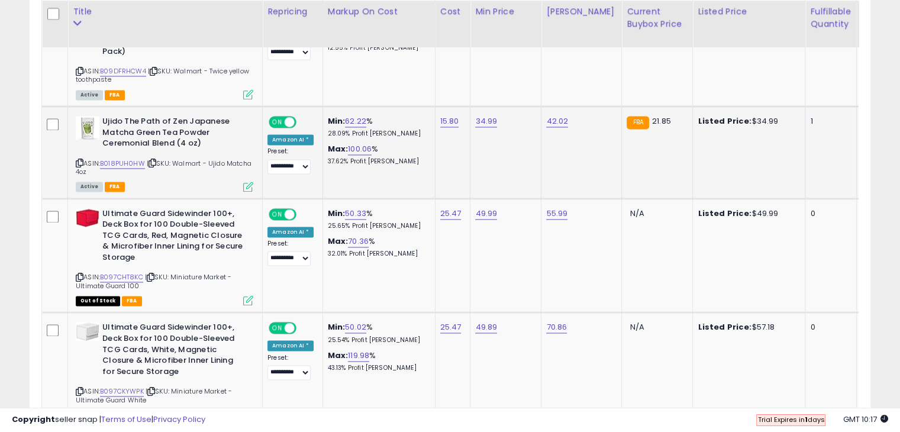
click at [251, 182] on icon at bounding box center [248, 187] width 10 height 10
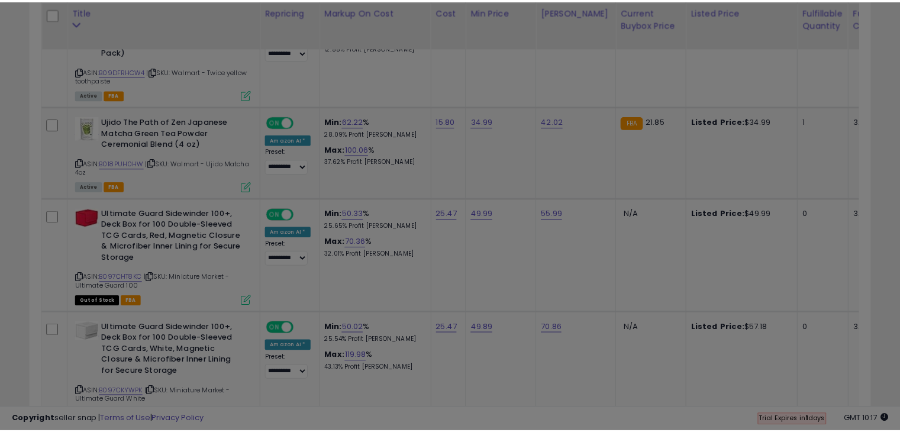
scroll to position [242, 492]
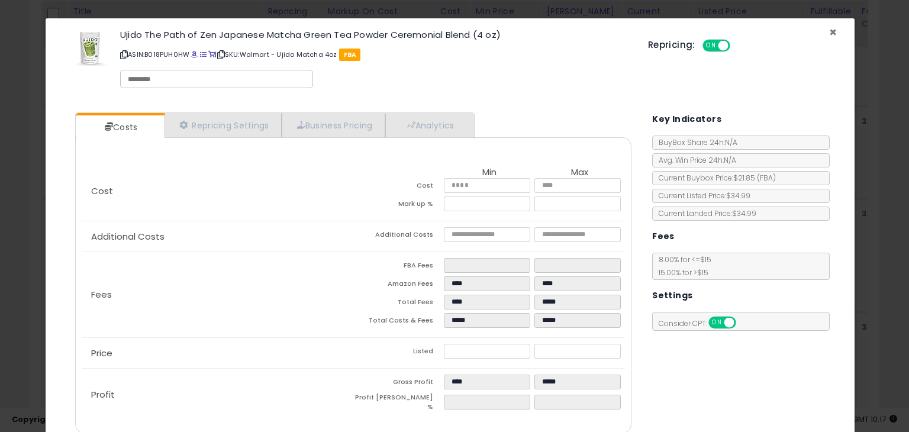
click at [829, 29] on span "×" at bounding box center [833, 32] width 8 height 17
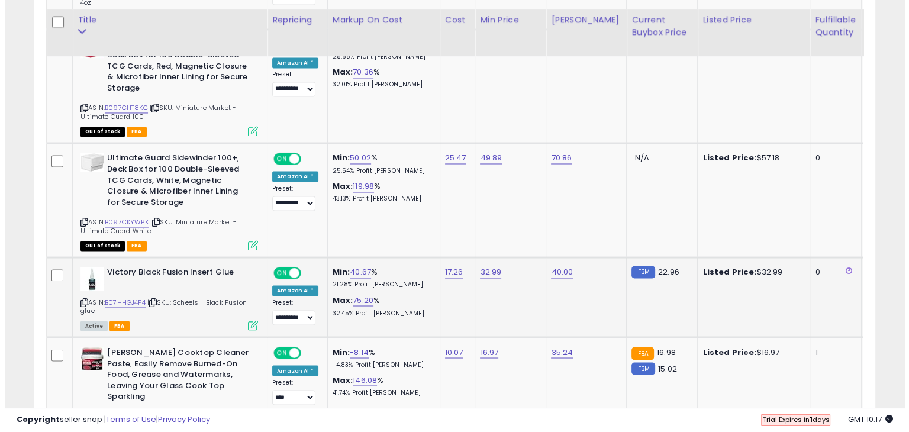
scroll to position [1957, 0]
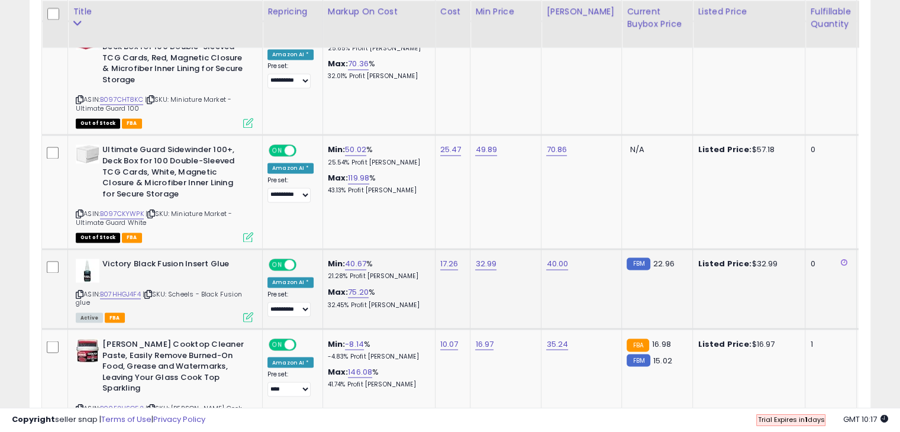
click at [249, 312] on icon at bounding box center [248, 317] width 10 height 10
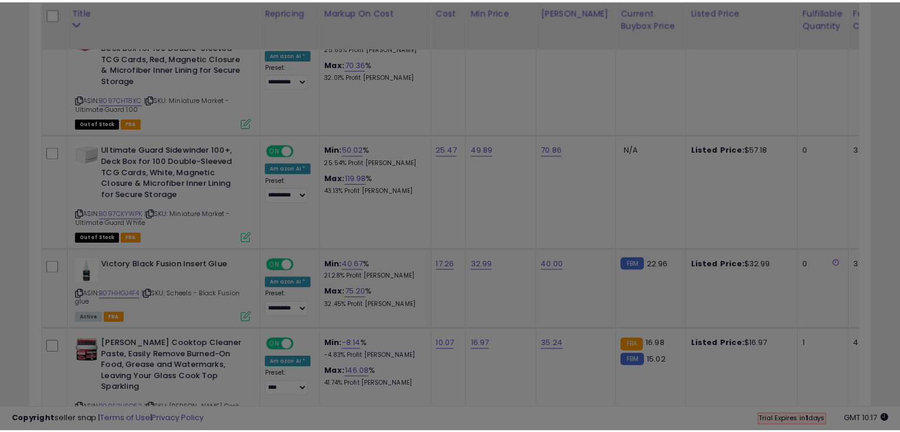
scroll to position [242, 492]
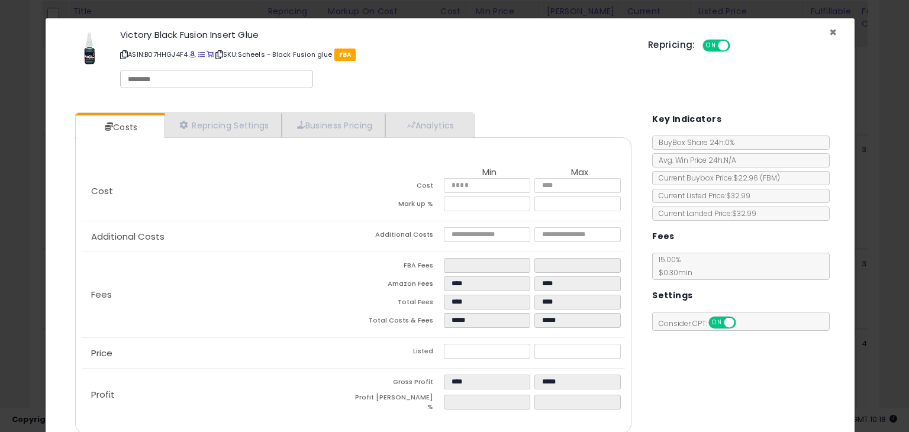
click at [829, 31] on span "×" at bounding box center [833, 32] width 8 height 17
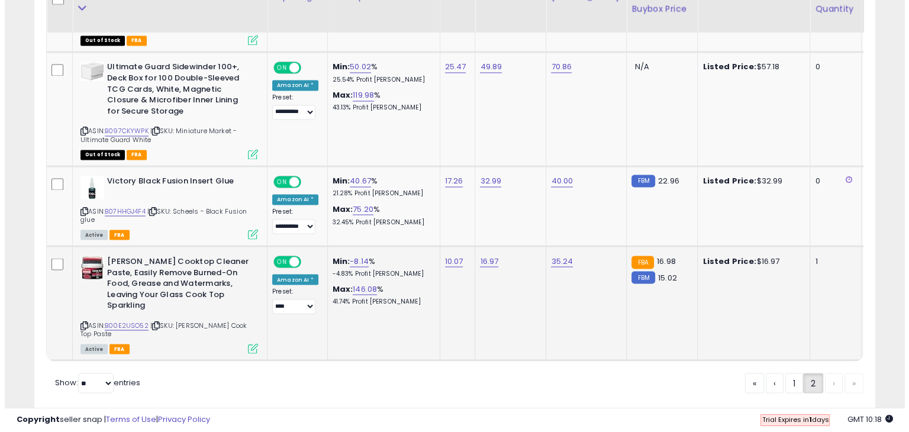
scroll to position [2052, 0]
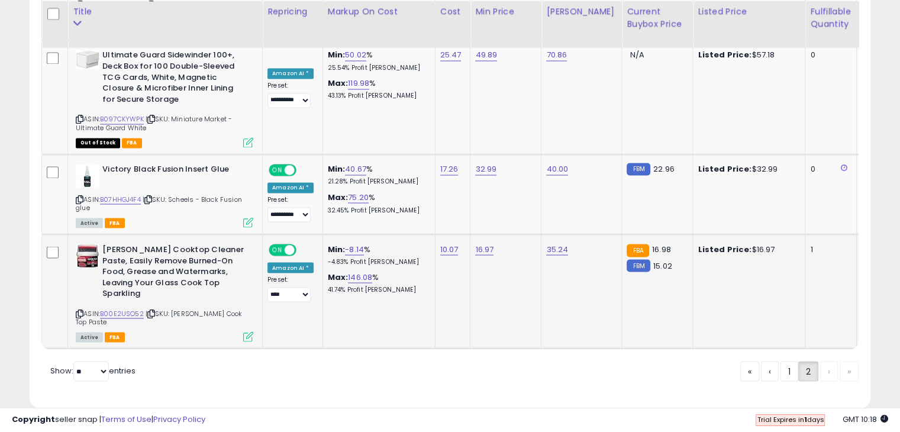
click at [247, 331] on icon at bounding box center [248, 336] width 10 height 10
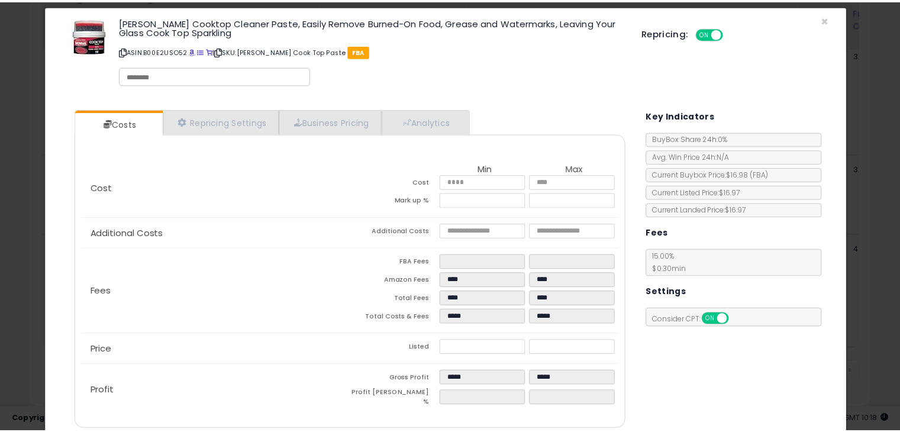
scroll to position [0, 0]
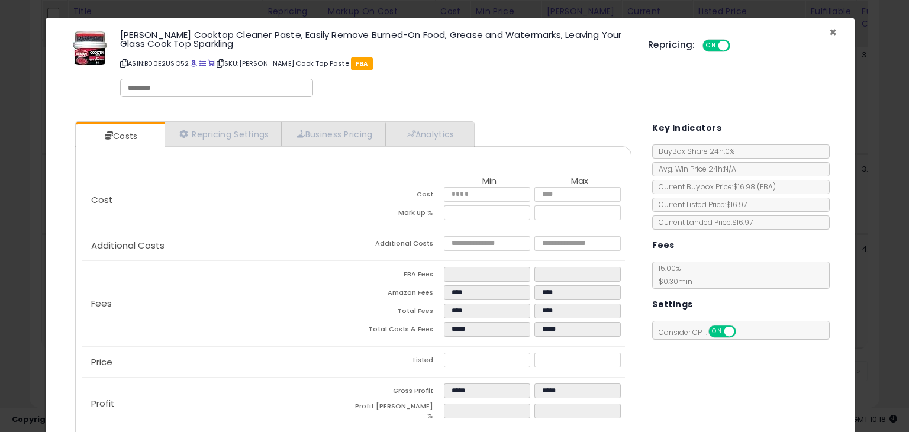
click at [829, 30] on span "×" at bounding box center [833, 32] width 8 height 17
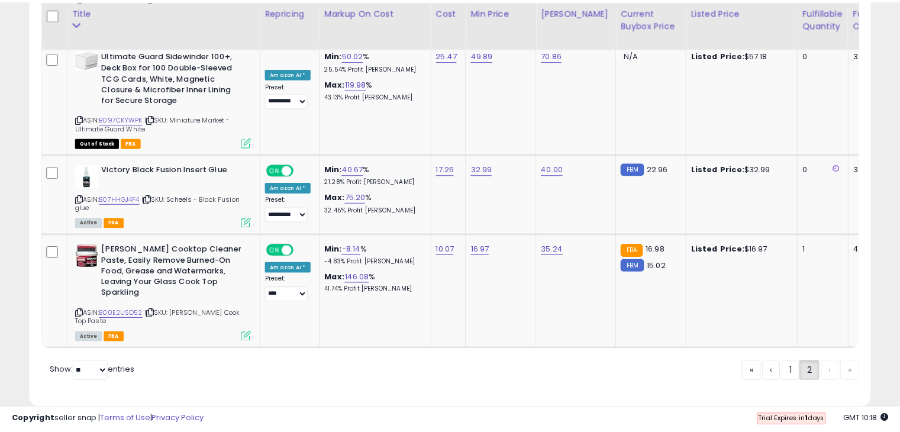
scroll to position [591286, 591042]
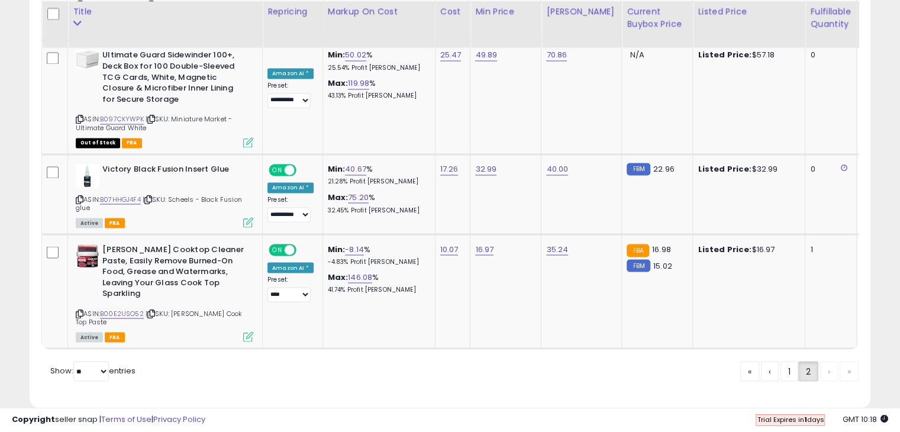
click at [819, 361] on div "« ‹ 1 2 › »" at bounding box center [799, 372] width 118 height 23
click at [823, 361] on div "« ‹ 1 2 › »" at bounding box center [799, 372] width 118 height 23
click at [783, 361] on link "1" at bounding box center [789, 371] width 18 height 20
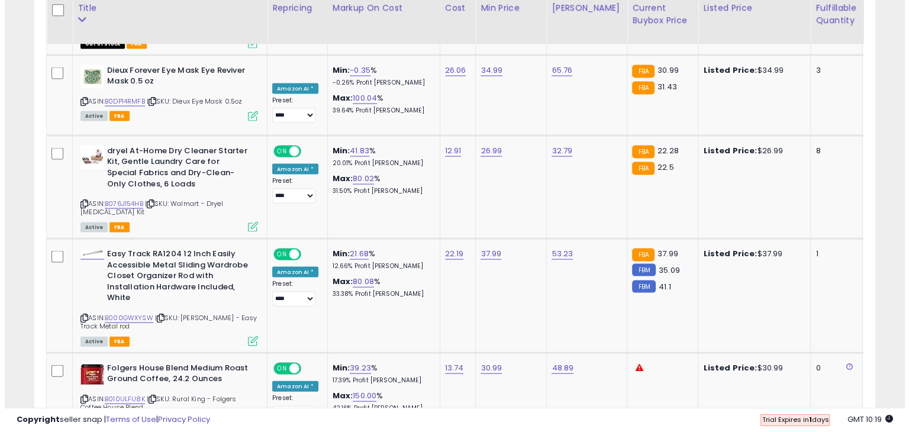
scroll to position [2431, 0]
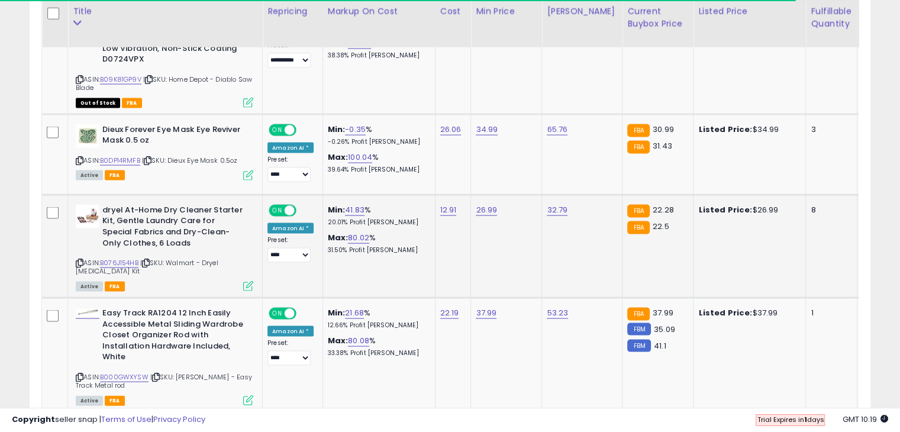
click at [245, 281] on icon at bounding box center [248, 286] width 10 height 10
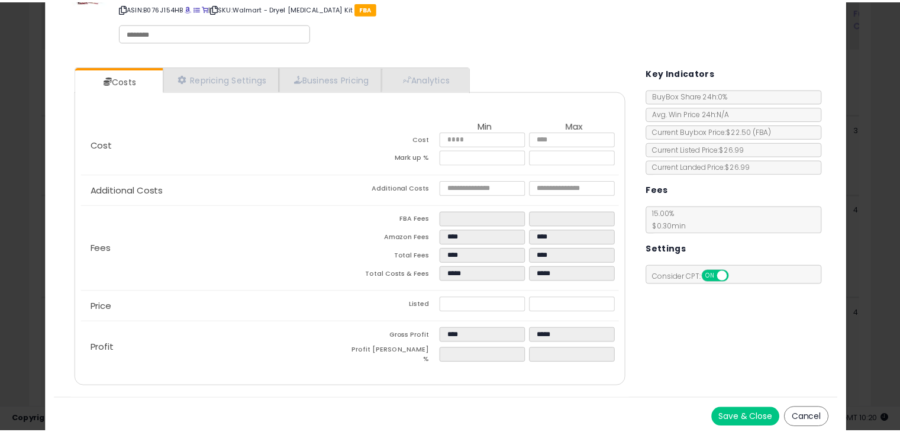
scroll to position [0, 0]
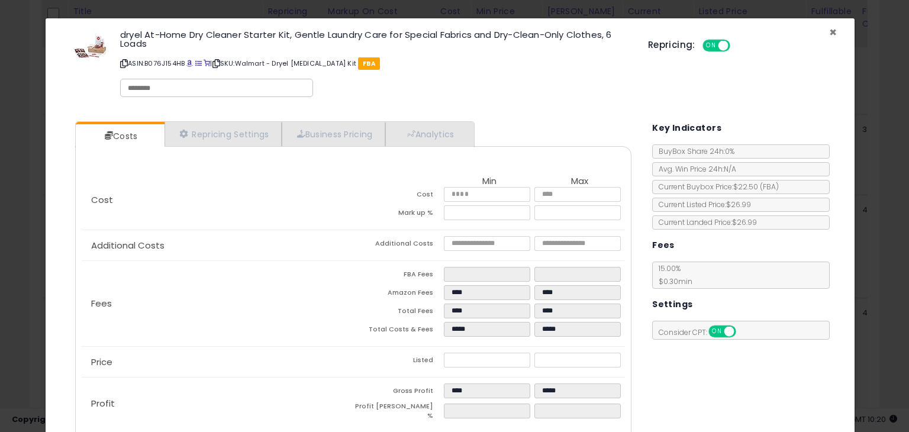
click at [829, 31] on span "×" at bounding box center [833, 32] width 8 height 17
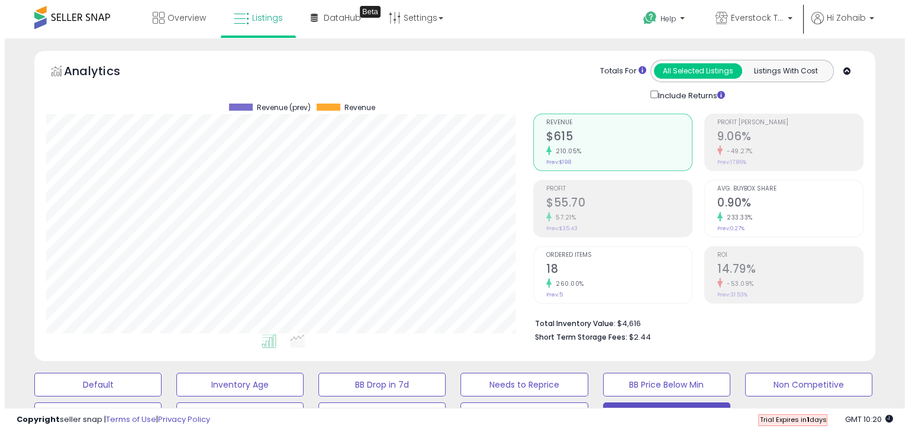
scroll to position [296, 0]
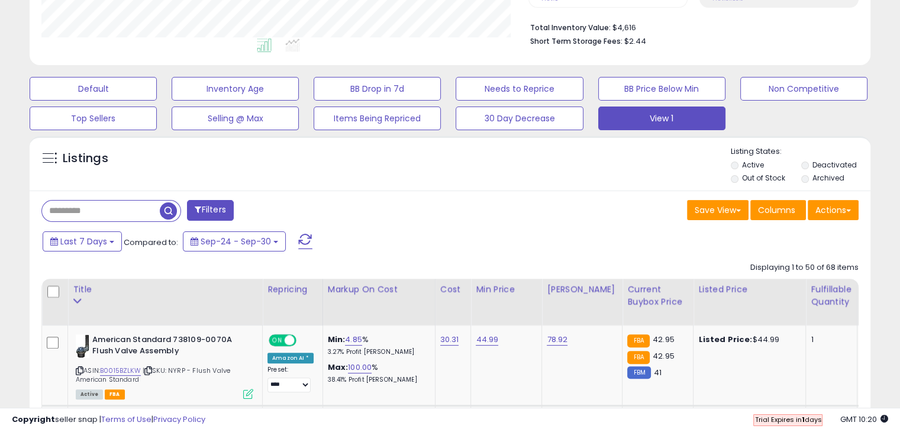
click at [147, 208] on input "text" at bounding box center [101, 211] width 118 height 21
paste input "**********"
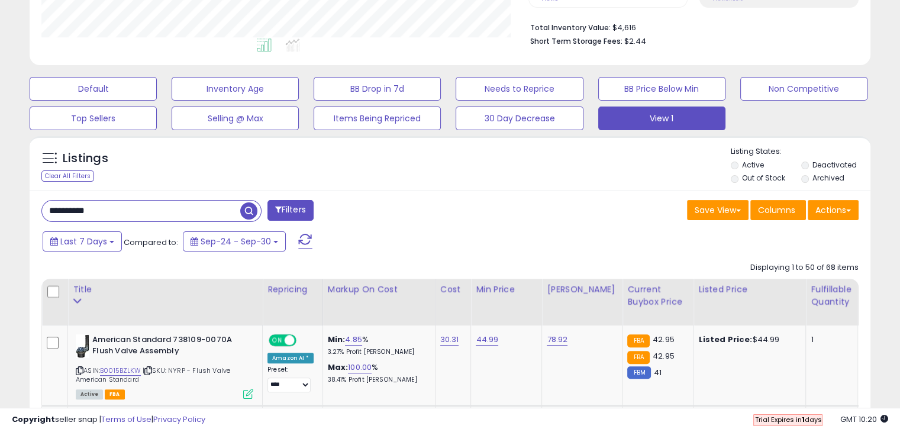
click at [248, 212] on span "button" at bounding box center [248, 210] width 17 height 17
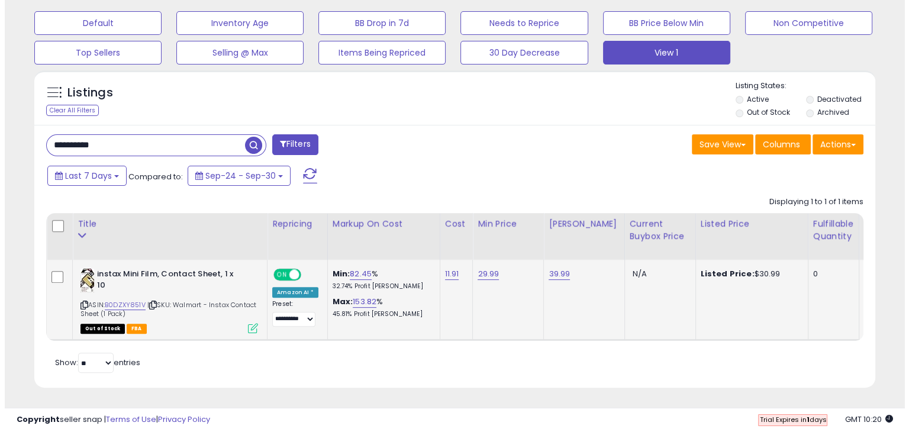
scroll to position [370, 0]
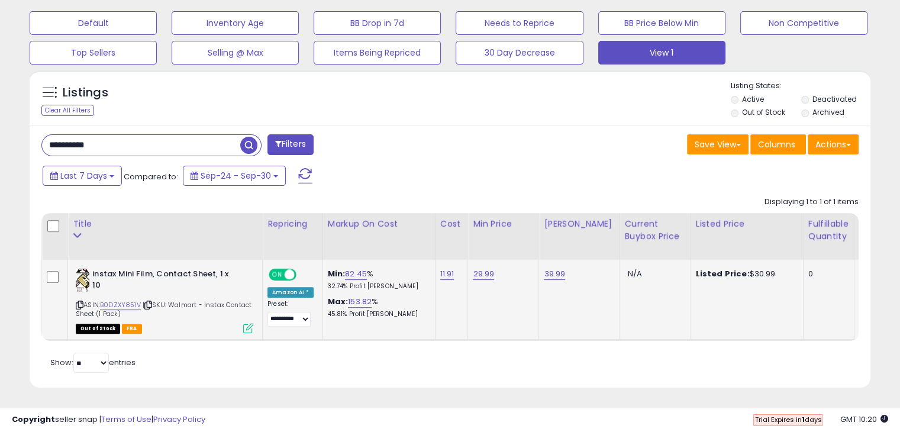
click at [248, 323] on icon at bounding box center [248, 328] width 10 height 10
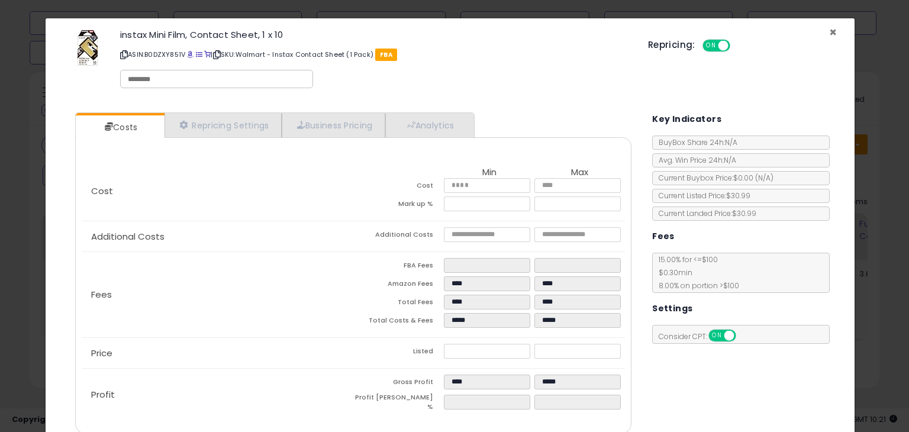
click at [829, 30] on span "×" at bounding box center [833, 32] width 8 height 17
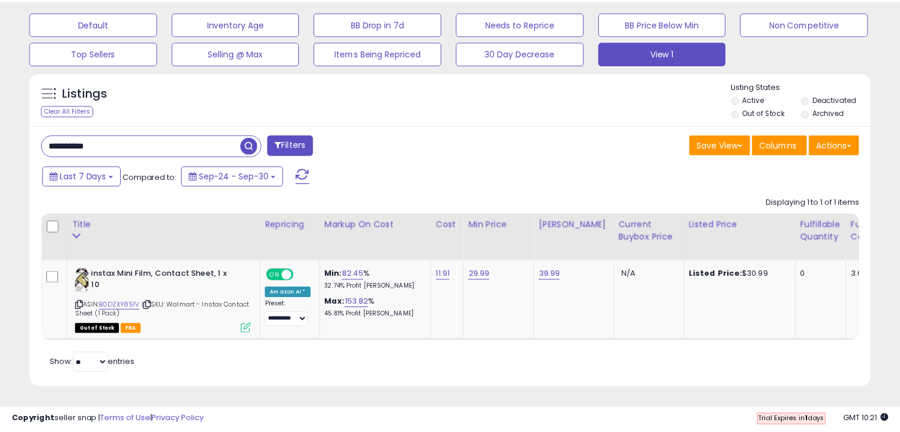
scroll to position [591286, 591042]
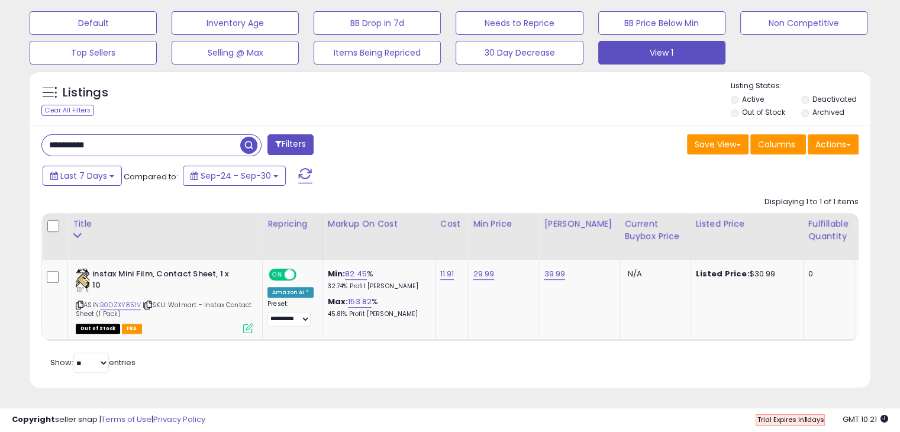
click at [161, 140] on input "**********" at bounding box center [141, 145] width 198 height 21
type input "*"
paste input "**********"
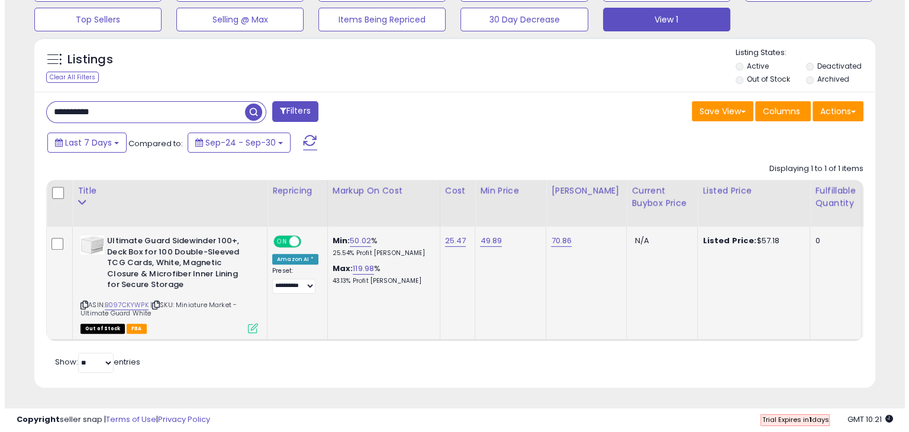
scroll to position [242, 486]
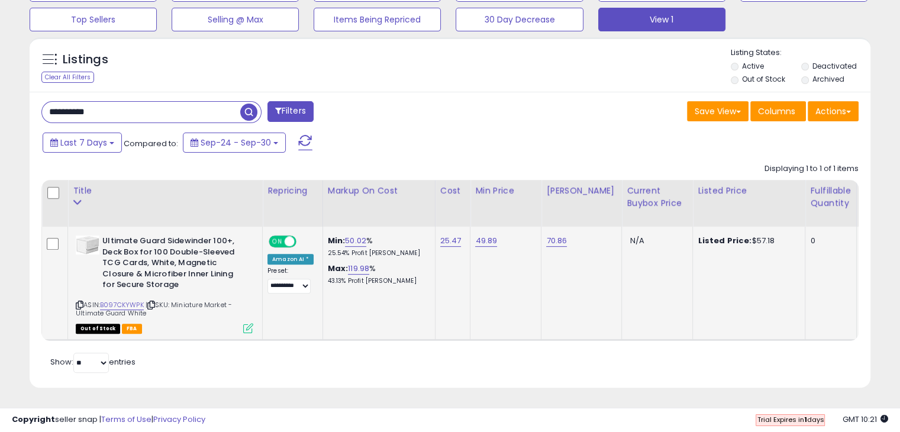
click at [247, 323] on icon at bounding box center [248, 328] width 10 height 10
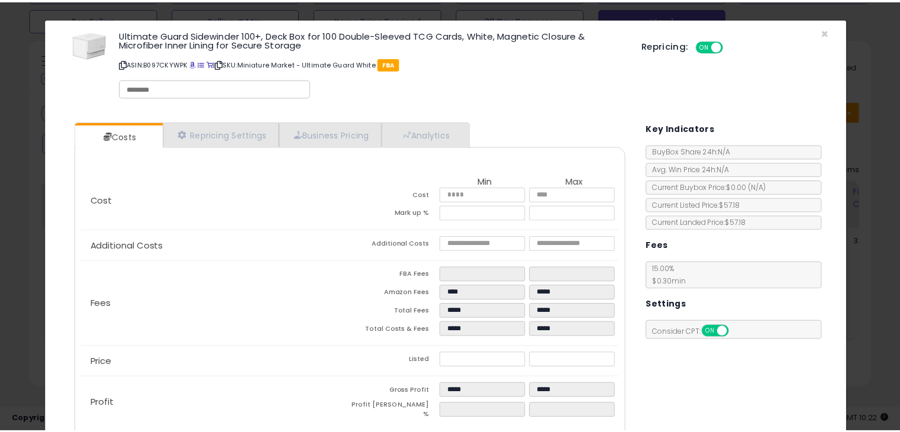
scroll to position [0, 0]
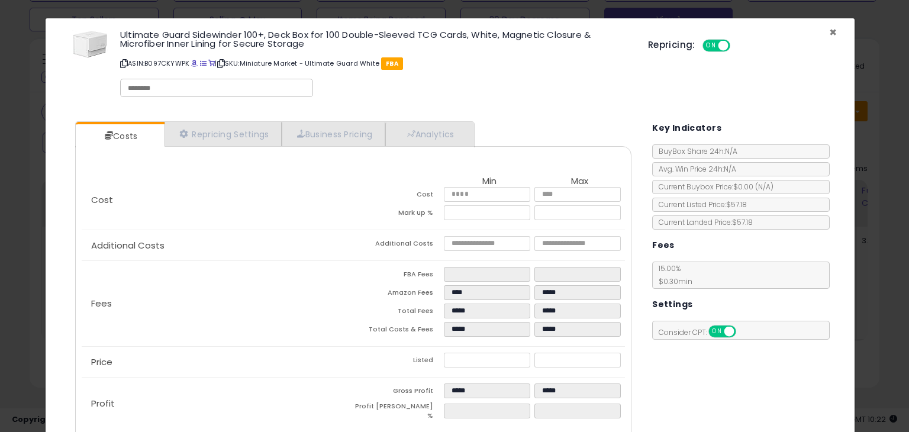
click at [829, 29] on span "×" at bounding box center [833, 32] width 8 height 17
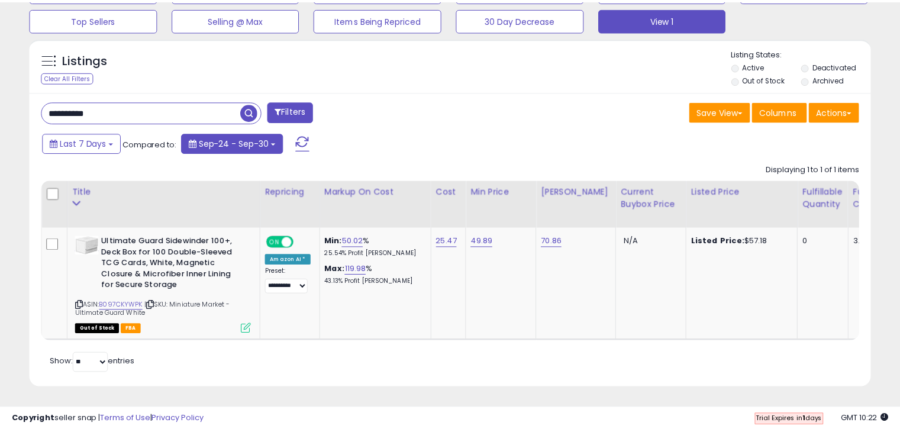
scroll to position [591286, 591042]
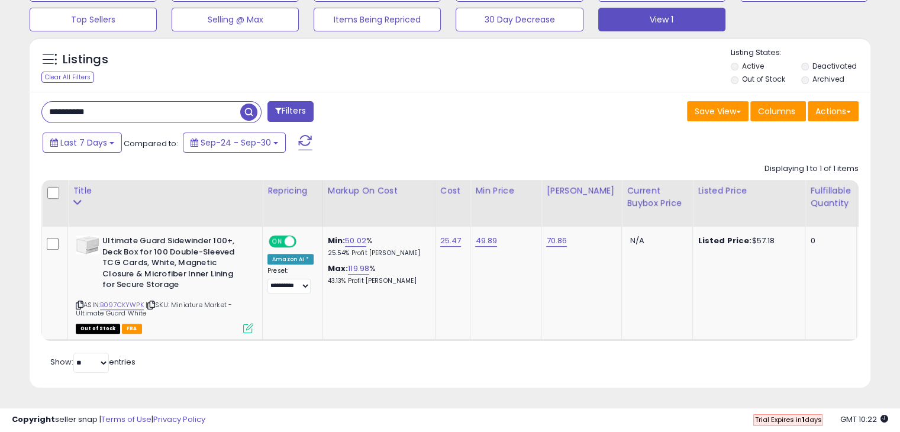
drag, startPoint x: 154, startPoint y: 96, endPoint x: 30, endPoint y: 98, distance: 124.2
click at [30, 98] on div "**********" at bounding box center [450, 240] width 841 height 296
paste input "text"
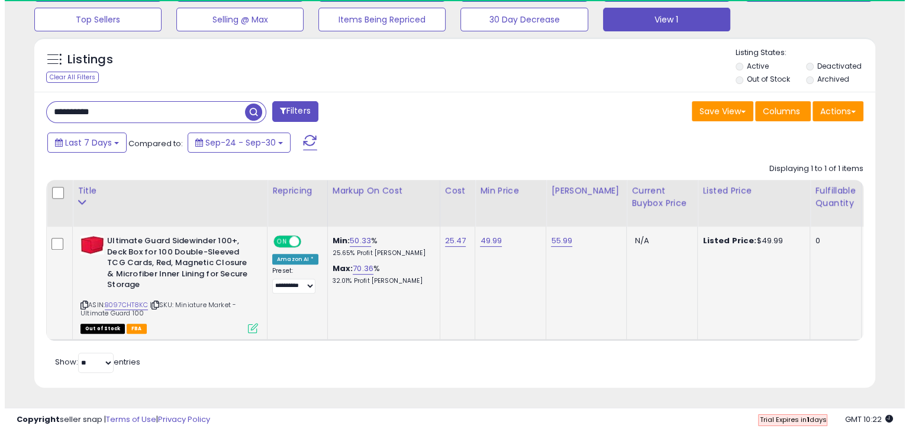
scroll to position [242, 486]
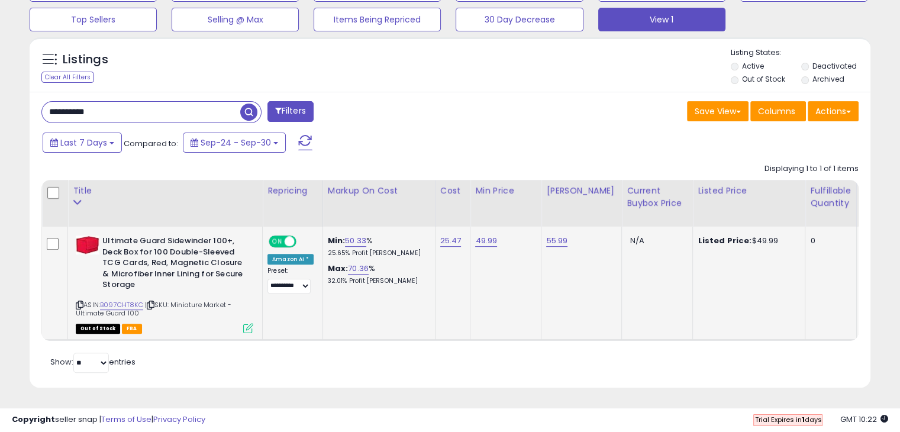
click at [248, 323] on icon at bounding box center [248, 328] width 10 height 10
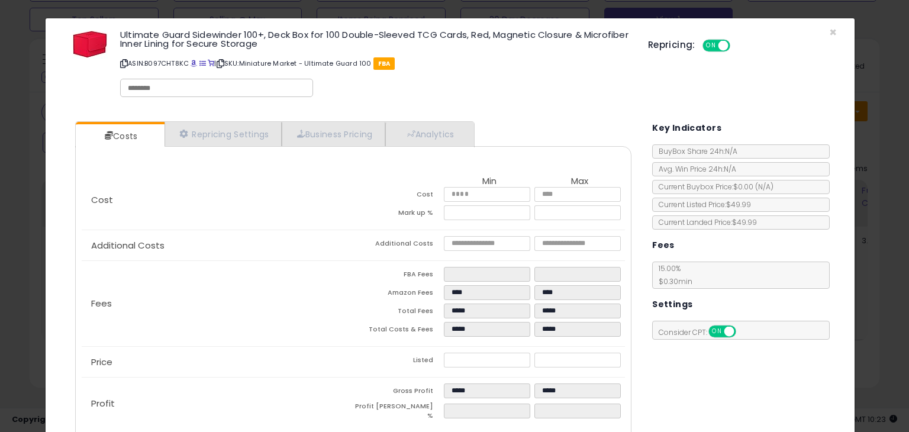
click at [828, 33] on div "Ultimate Guard Sidewinder 100+, Deck Box for 100 Double-Sleeved TCG Cards, Red,…" at bounding box center [449, 65] width 791 height 76
click at [829, 33] on span "×" at bounding box center [833, 32] width 8 height 17
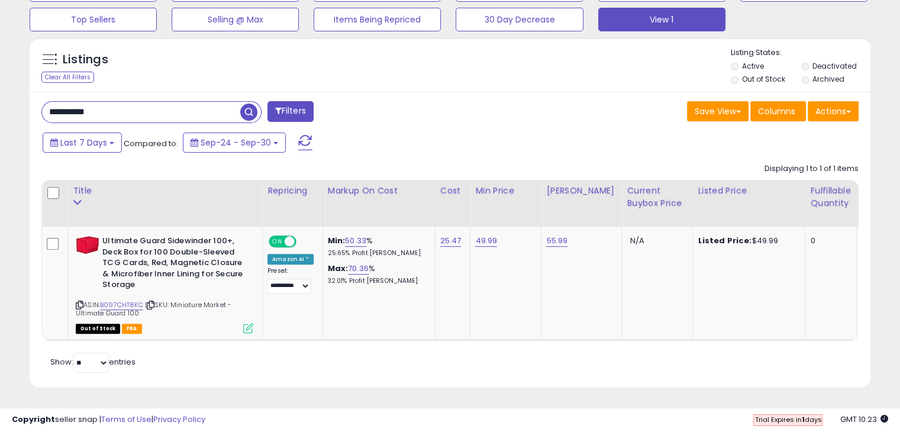
scroll to position [591286, 591042]
drag, startPoint x: 168, startPoint y: 95, endPoint x: 0, endPoint y: 95, distance: 168.0
click at [0, 95] on div "**********" at bounding box center [450, 38] width 900 height 788
paste input "text"
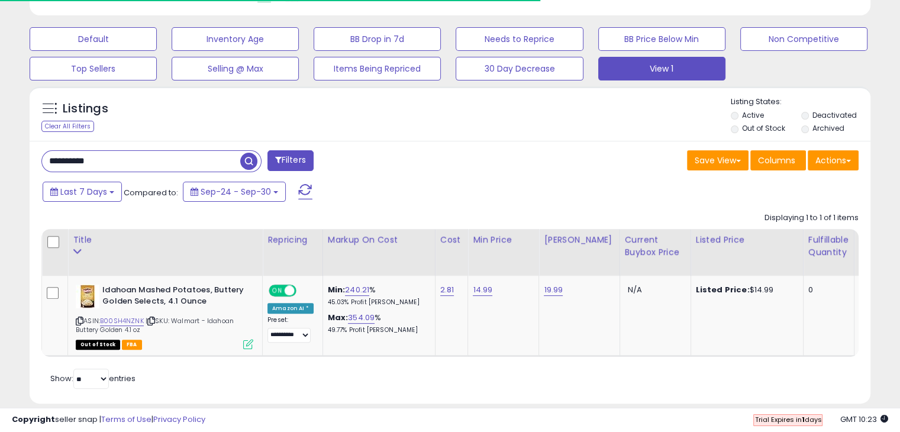
scroll to position [370, 0]
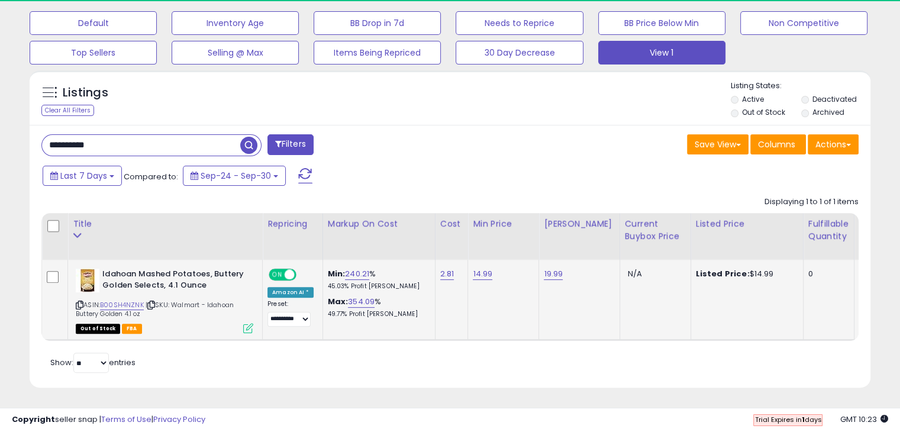
click at [248, 323] on icon at bounding box center [248, 328] width 10 height 10
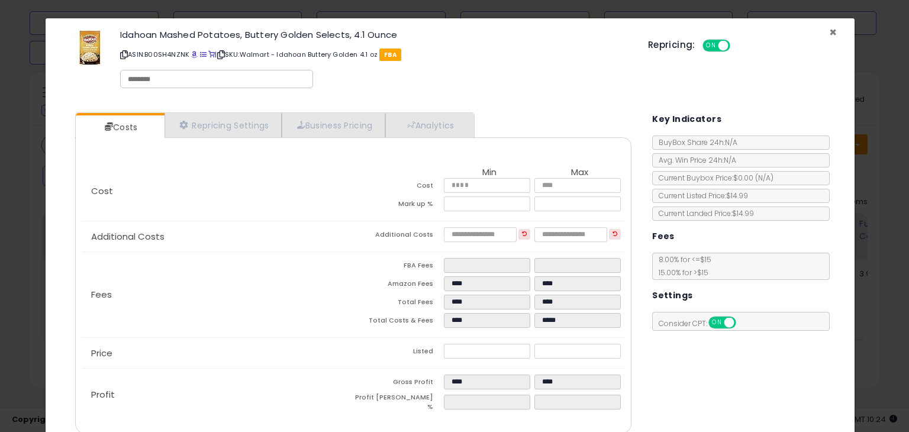
click at [829, 33] on span "×" at bounding box center [833, 32] width 8 height 17
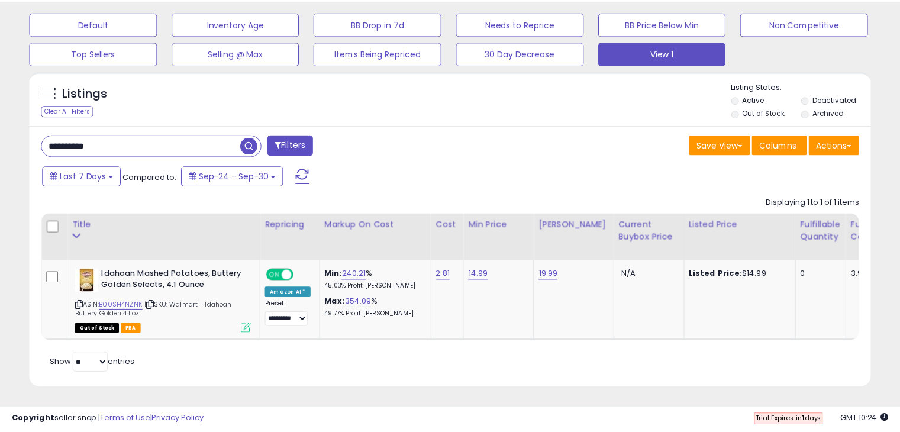
scroll to position [591286, 591042]
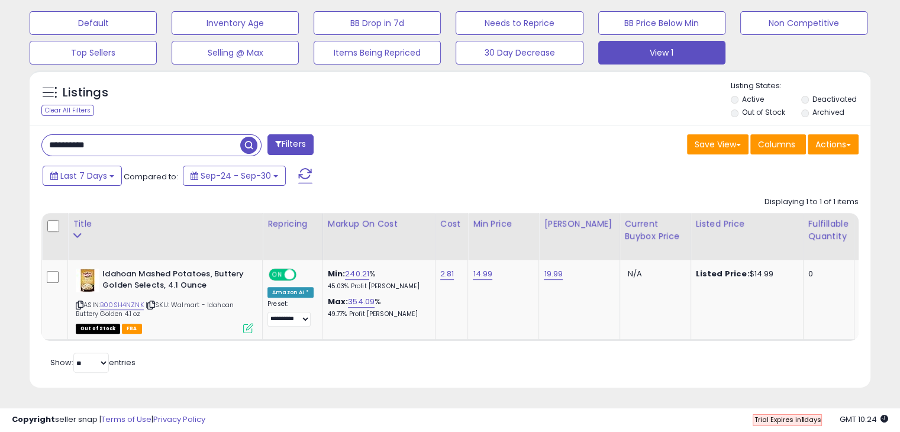
drag, startPoint x: 206, startPoint y: 135, endPoint x: 0, endPoint y: 135, distance: 206.4
click at [0, 135] on div "**********" at bounding box center [450, 54] width 900 height 755
paste input "text"
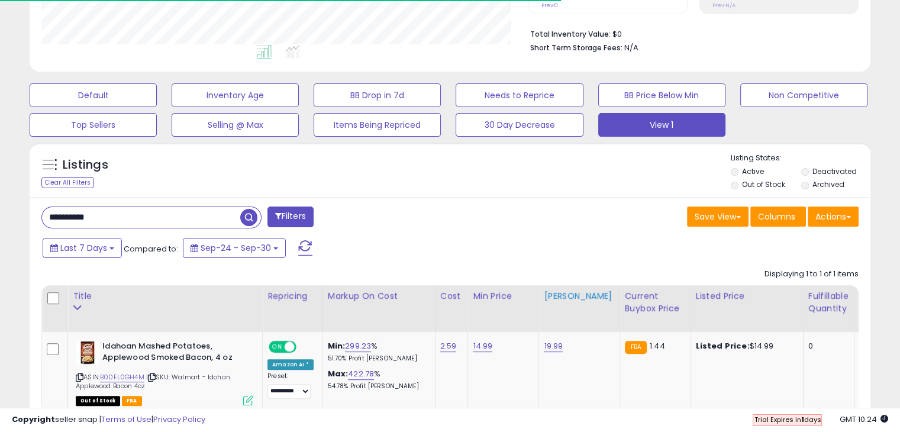
scroll to position [348, 0]
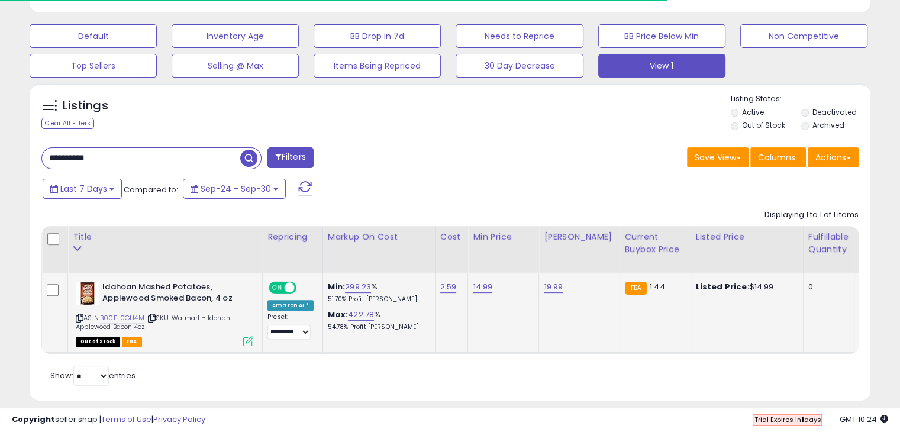
click at [247, 339] on icon at bounding box center [248, 341] width 10 height 10
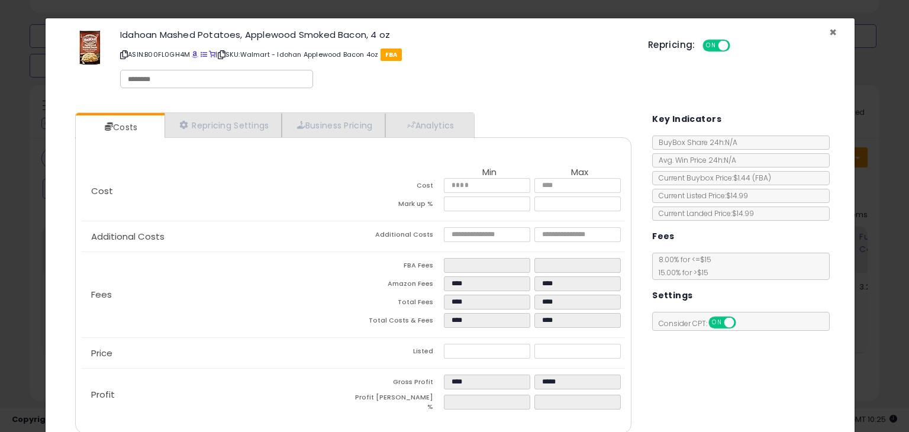
click at [829, 33] on span "×" at bounding box center [833, 32] width 8 height 17
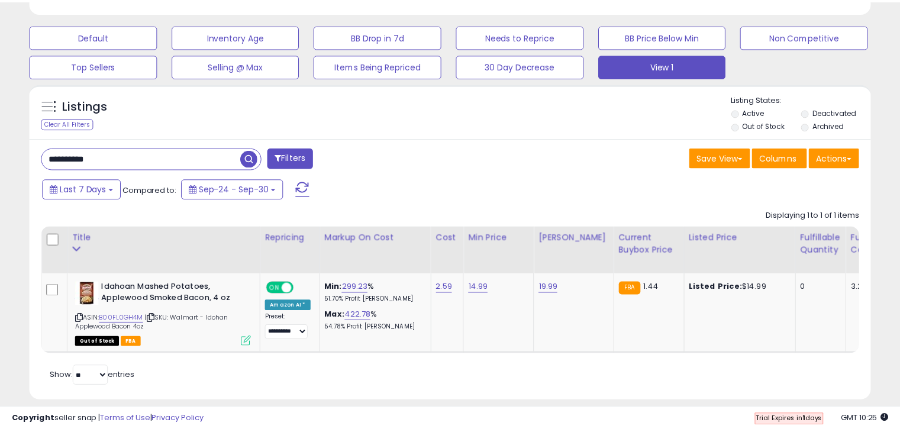
scroll to position [591286, 591042]
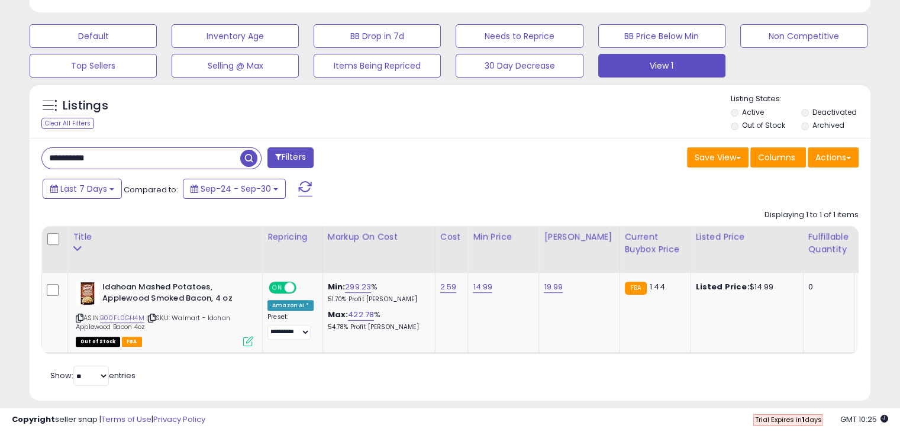
drag, startPoint x: 205, startPoint y: 154, endPoint x: 27, endPoint y: 154, distance: 178.1
click at [30, 154] on div "**********" at bounding box center [450, 269] width 841 height 263
paste input "text"
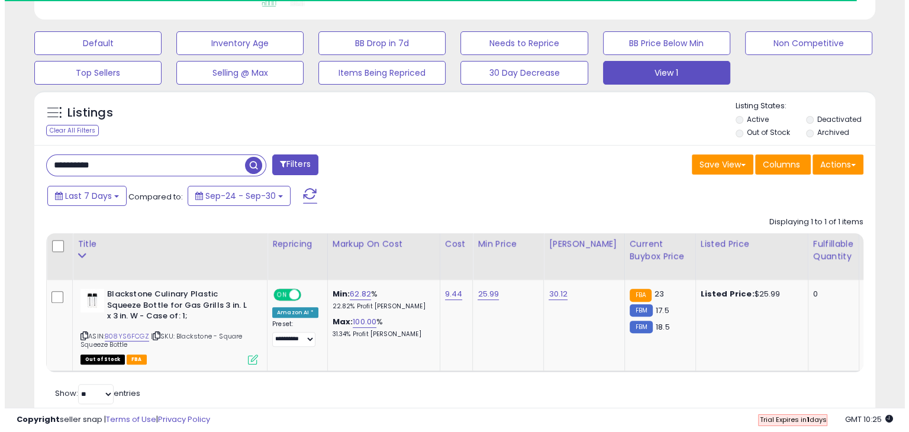
scroll to position [381, 0]
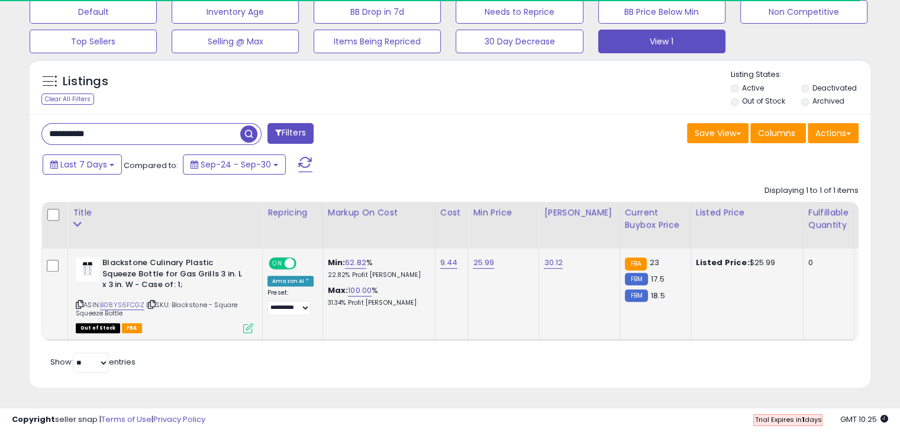
click at [247, 323] on icon at bounding box center [248, 328] width 10 height 10
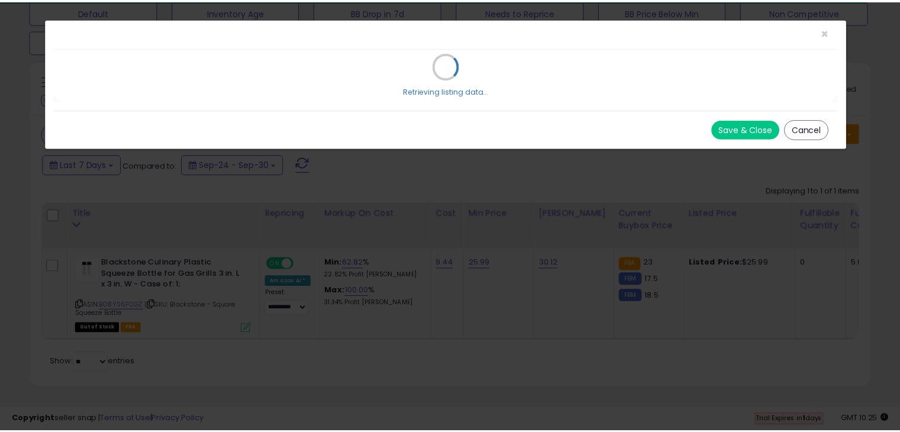
scroll to position [242, 492]
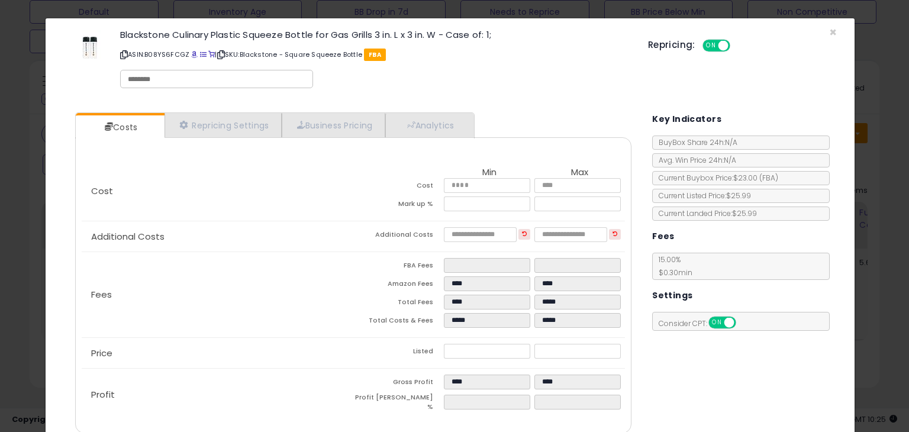
click at [825, 35] on div "Repricing: ON OFF" at bounding box center [742, 43] width 189 height 17
click at [829, 34] on span "×" at bounding box center [833, 32] width 8 height 17
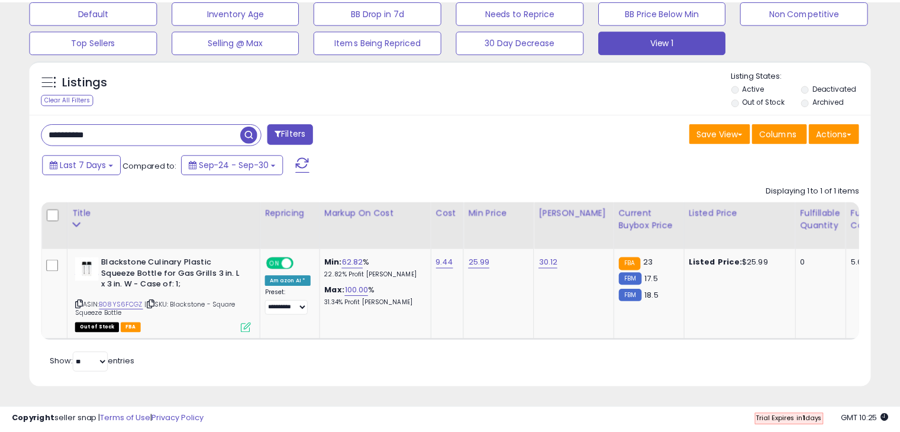
scroll to position [591286, 591042]
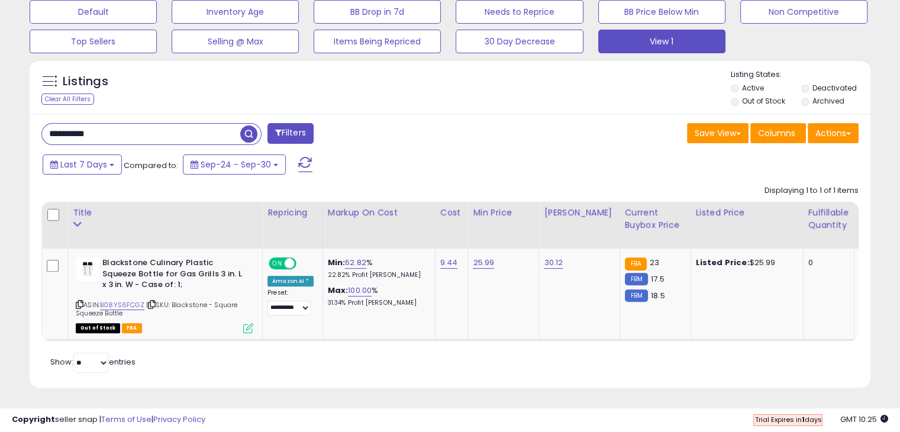
drag, startPoint x: 222, startPoint y: 131, endPoint x: 31, endPoint y: 130, distance: 191.7
click at [35, 130] on div "**********" at bounding box center [242, 135] width 418 height 24
paste input "text"
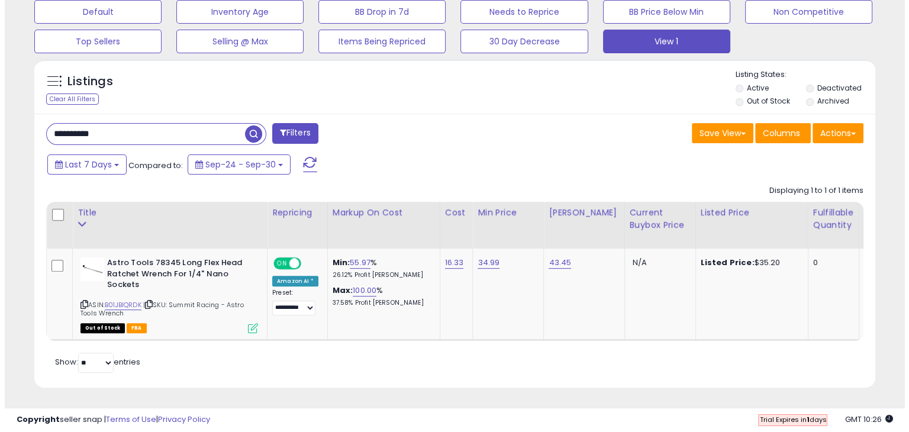
scroll to position [242, 486]
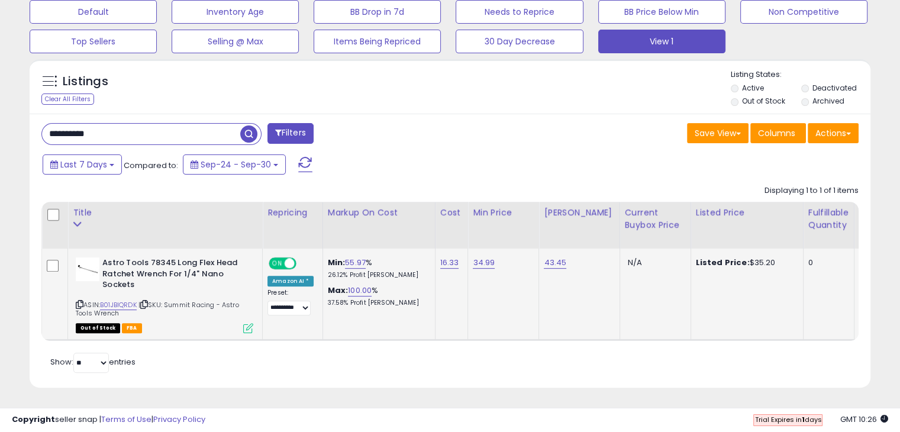
click at [246, 323] on icon at bounding box center [248, 328] width 10 height 10
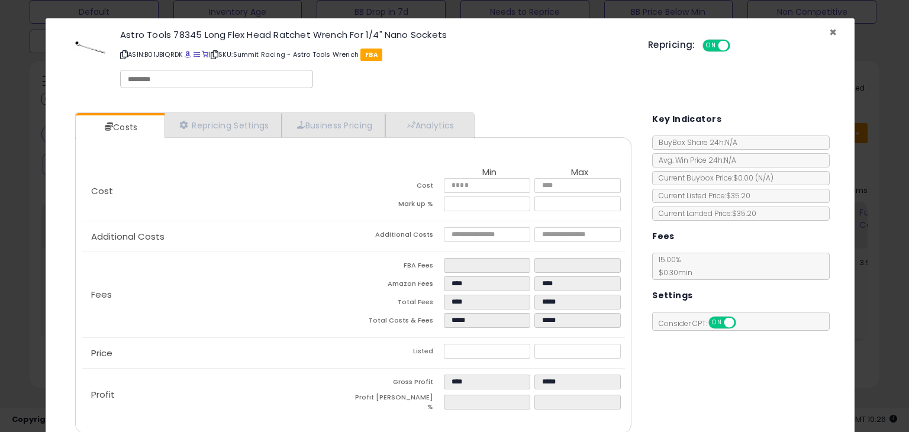
click at [829, 31] on span "×" at bounding box center [833, 32] width 8 height 17
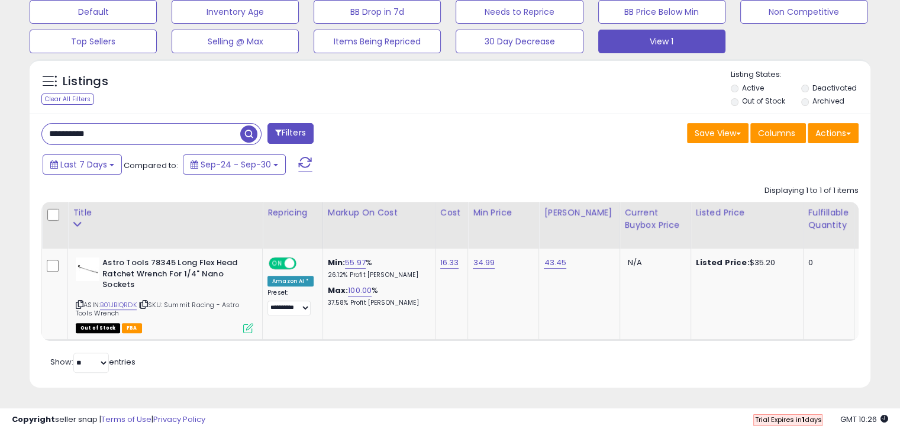
scroll to position [591286, 591042]
drag, startPoint x: 144, startPoint y: 127, endPoint x: 24, endPoint y: 126, distance: 120.7
click at [26, 125] on div "Listings Clear All Filters" at bounding box center [450, 227] width 858 height 349
paste input "text"
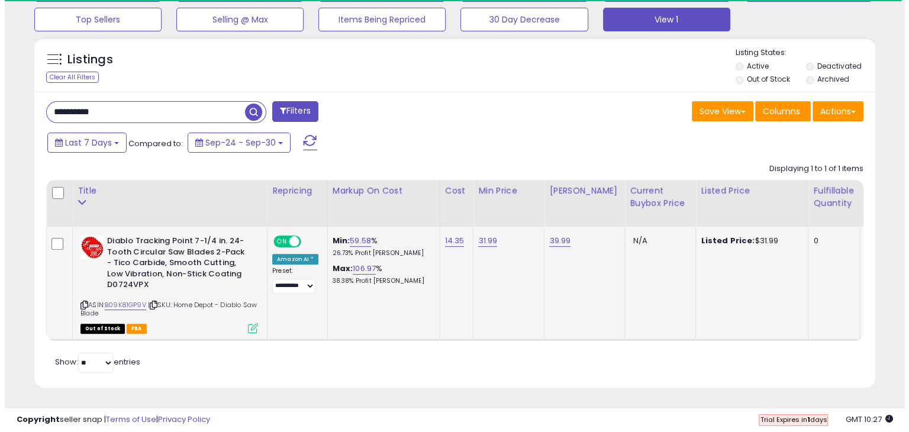
scroll to position [402, 0]
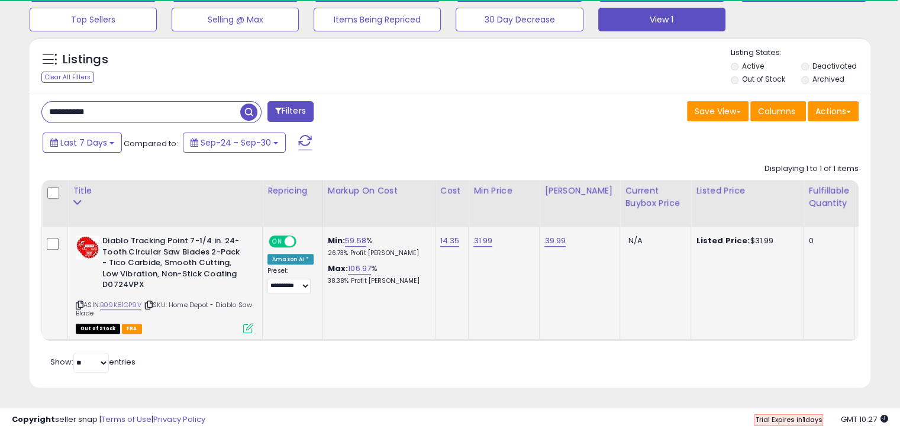
click at [248, 323] on icon at bounding box center [248, 328] width 10 height 10
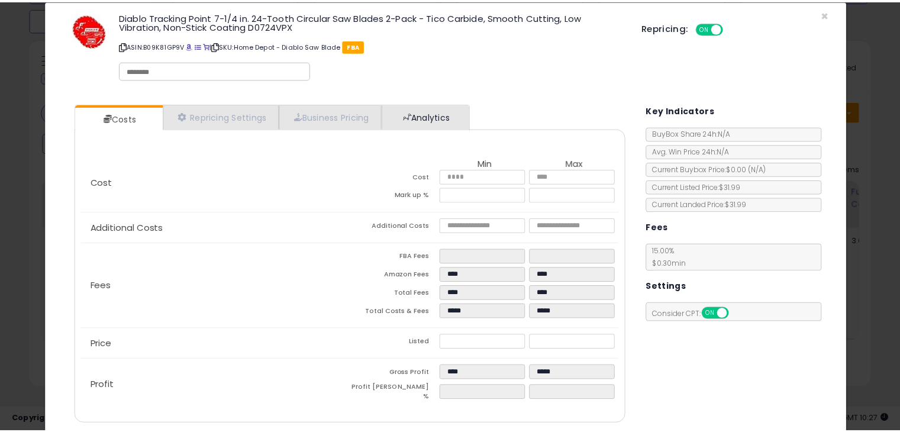
scroll to position [0, 0]
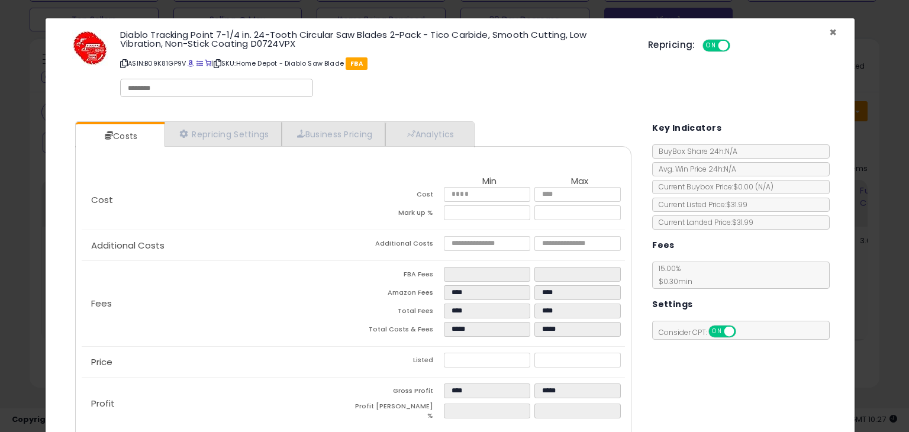
click at [829, 31] on span "×" at bounding box center [833, 32] width 8 height 17
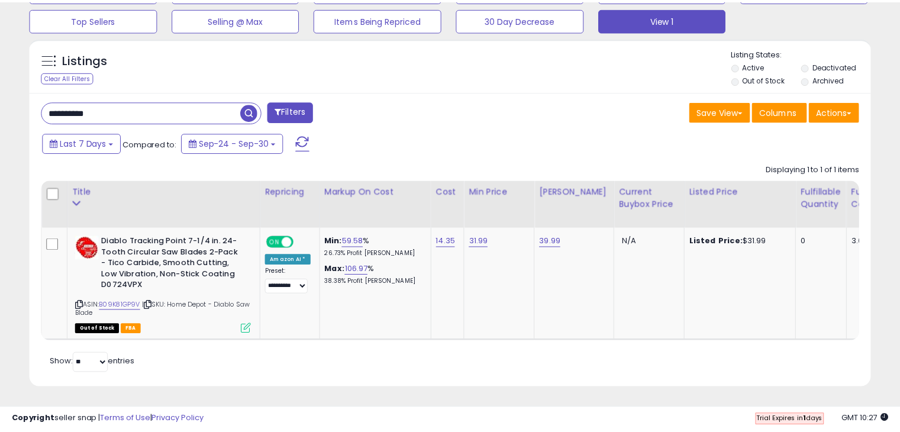
scroll to position [591286, 591042]
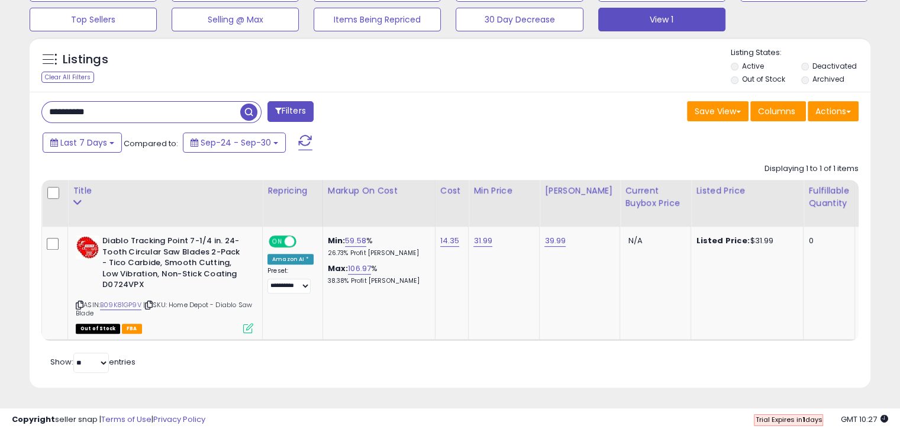
drag, startPoint x: 141, startPoint y: 102, endPoint x: 5, endPoint y: 102, distance: 136.1
click at [5, 102] on div "**********" at bounding box center [450, 38] width 900 height 788
paste input "text"
click at [256, 106] on span "button" at bounding box center [248, 112] width 17 height 17
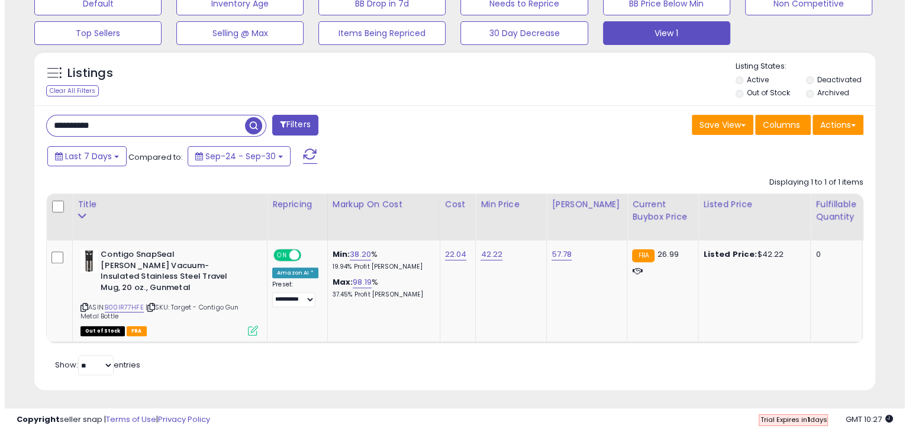
scroll to position [242, 486]
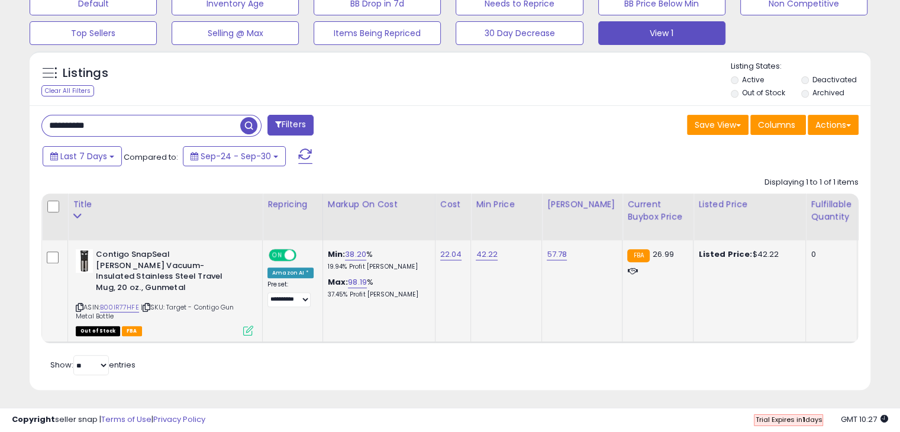
click at [248, 325] on icon at bounding box center [248, 330] width 10 height 10
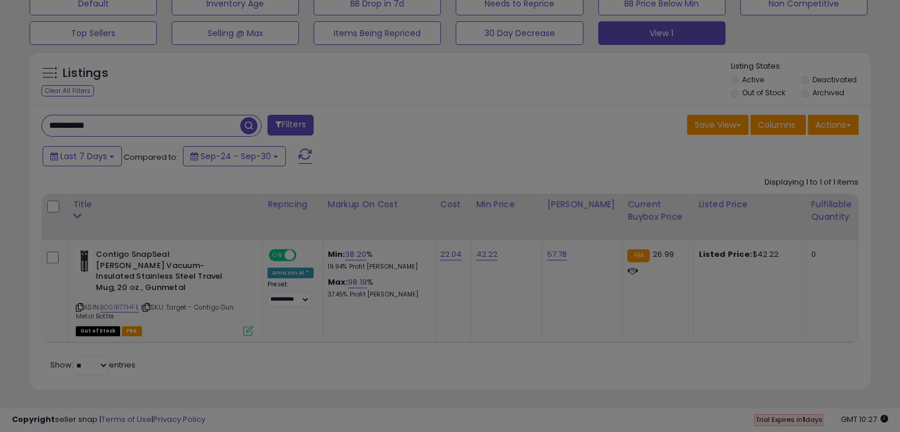
scroll to position [242, 492]
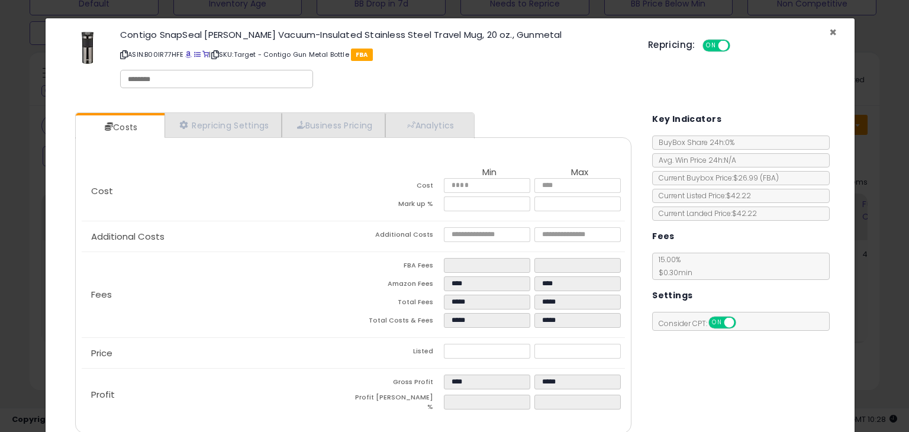
click at [829, 34] on span "×" at bounding box center [833, 32] width 8 height 17
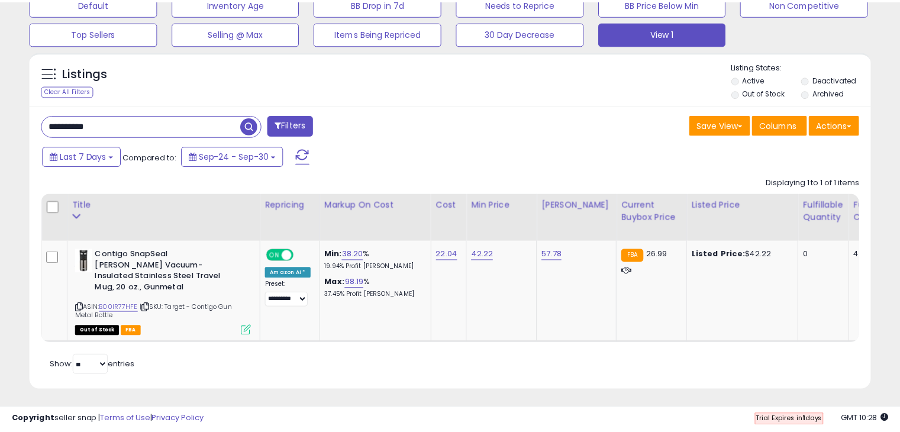
scroll to position [591286, 591042]
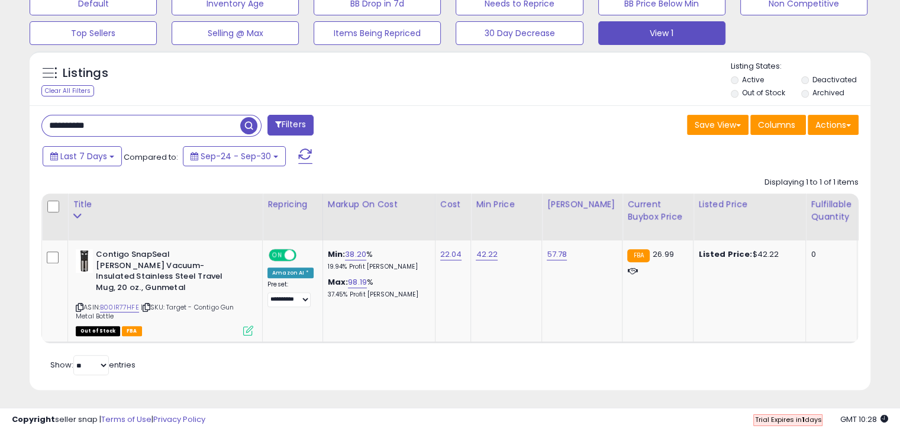
drag, startPoint x: 157, startPoint y: 118, endPoint x: 11, endPoint y: 122, distance: 146.2
click at [14, 122] on div "**********" at bounding box center [450, 36] width 888 height 735
paste input "text"
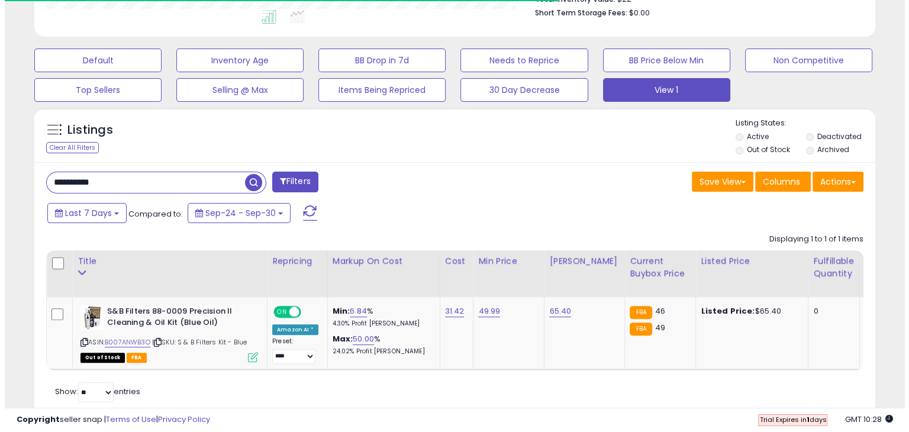
scroll to position [362, 0]
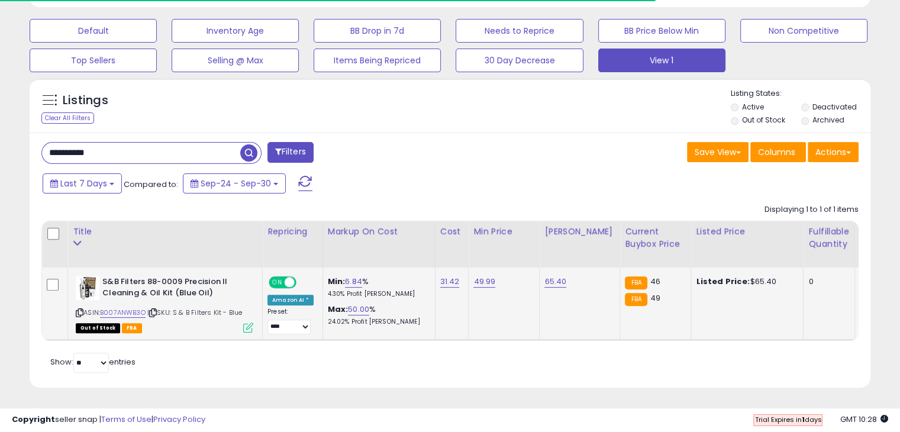
click at [247, 322] on icon at bounding box center [248, 327] width 10 height 10
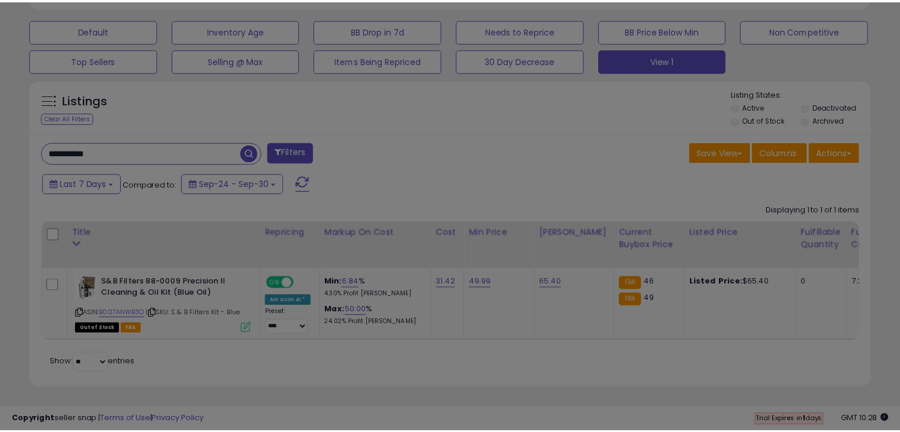
scroll to position [242, 492]
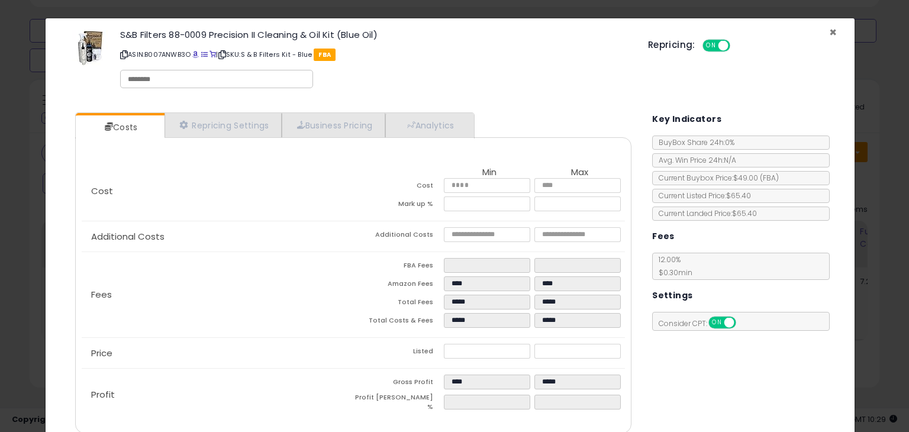
click at [829, 34] on span "×" at bounding box center [833, 32] width 8 height 17
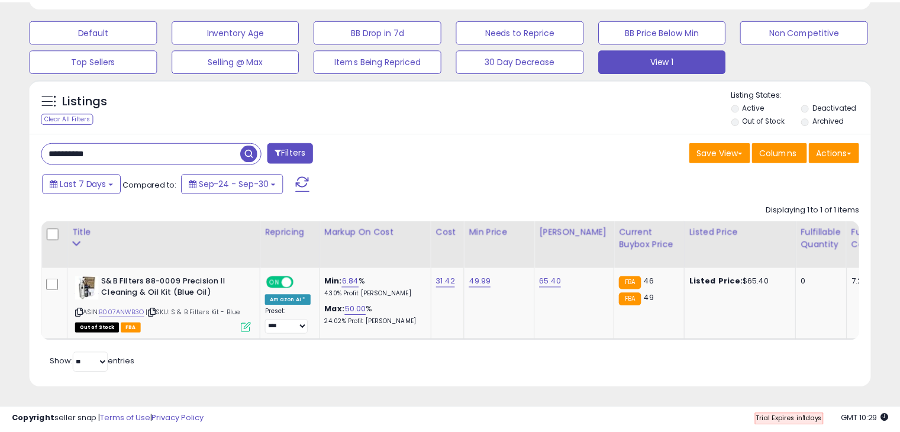
scroll to position [591286, 591042]
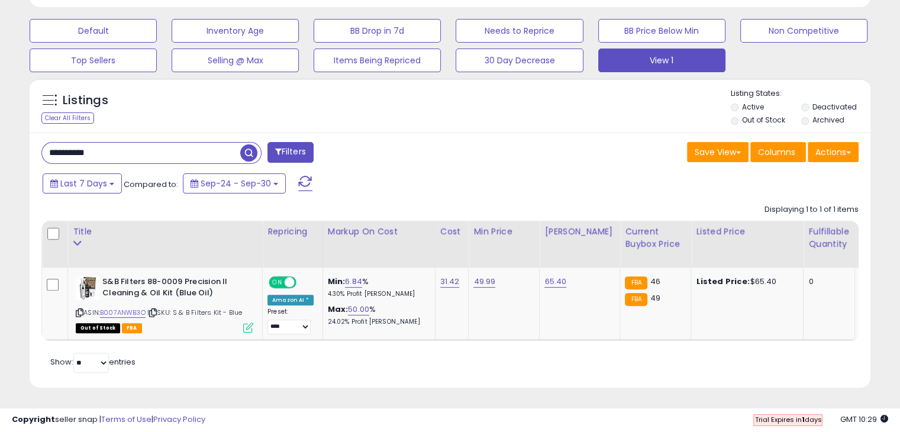
drag, startPoint x: 130, startPoint y: 138, endPoint x: 14, endPoint y: 137, distance: 115.9
click at [35, 142] on div "**********" at bounding box center [242, 154] width 418 height 24
paste input "text"
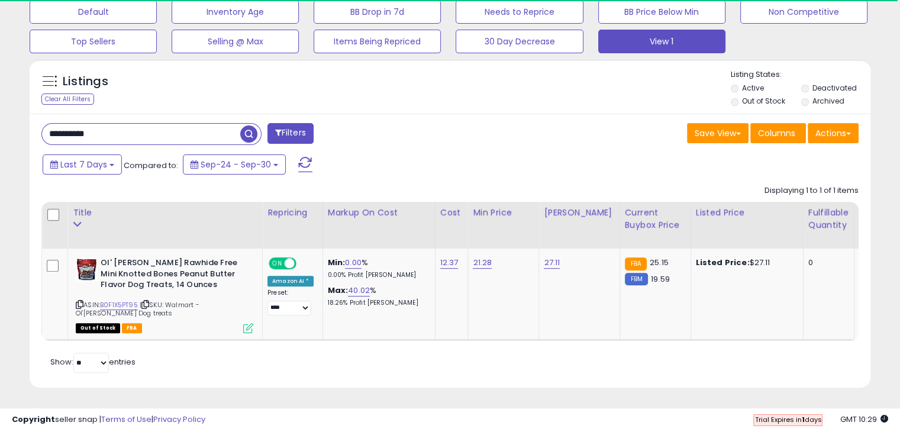
scroll to position [381, 0]
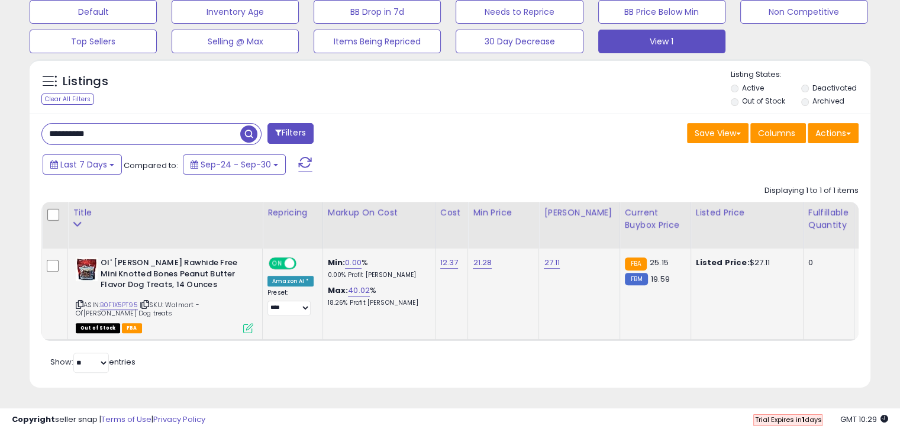
click at [244, 323] on icon at bounding box center [248, 328] width 10 height 10
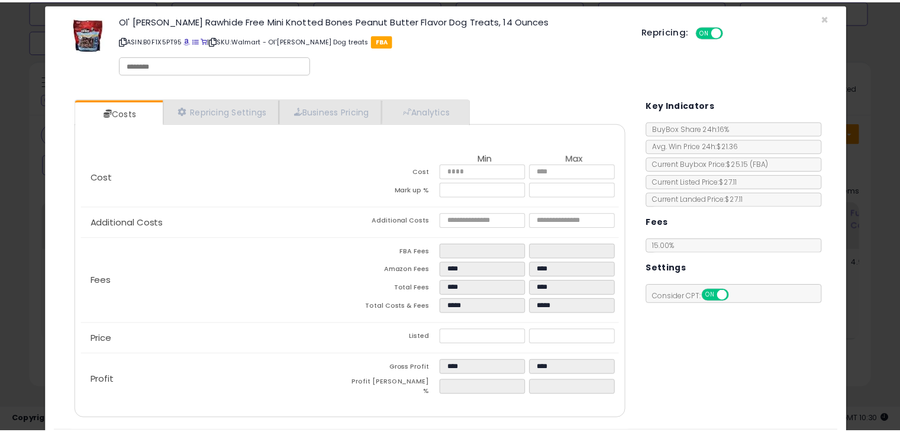
scroll to position [0, 0]
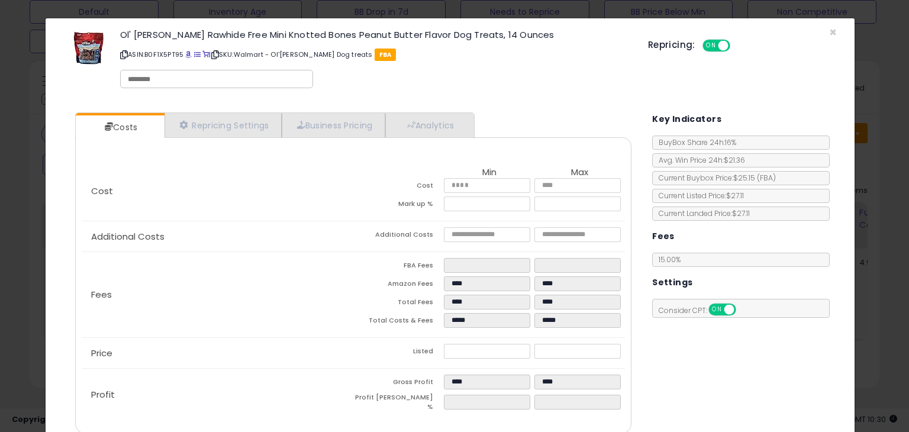
click at [826, 35] on div "Repricing: ON OFF" at bounding box center [742, 43] width 189 height 17
click at [829, 31] on span "×" at bounding box center [833, 32] width 8 height 17
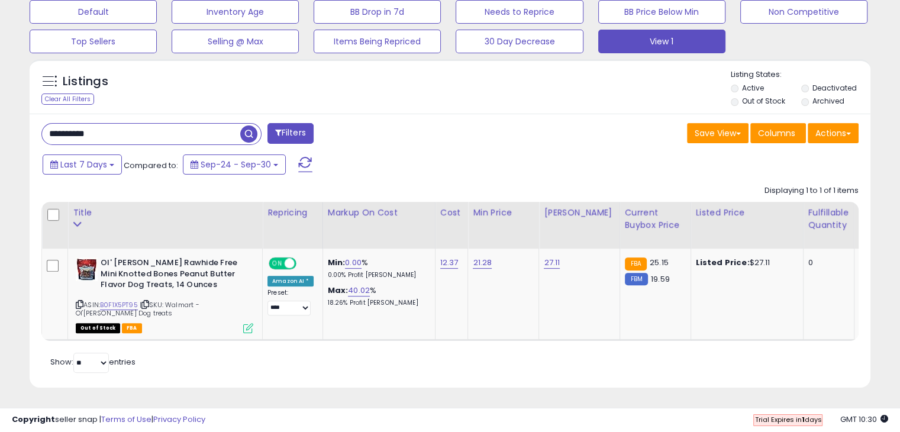
scroll to position [591286, 591042]
drag, startPoint x: 82, startPoint y: 124, endPoint x: 0, endPoint y: 120, distance: 81.7
click at [21, 124] on div "Listings Clear All Filters" at bounding box center [450, 227] width 858 height 349
paste input "text"
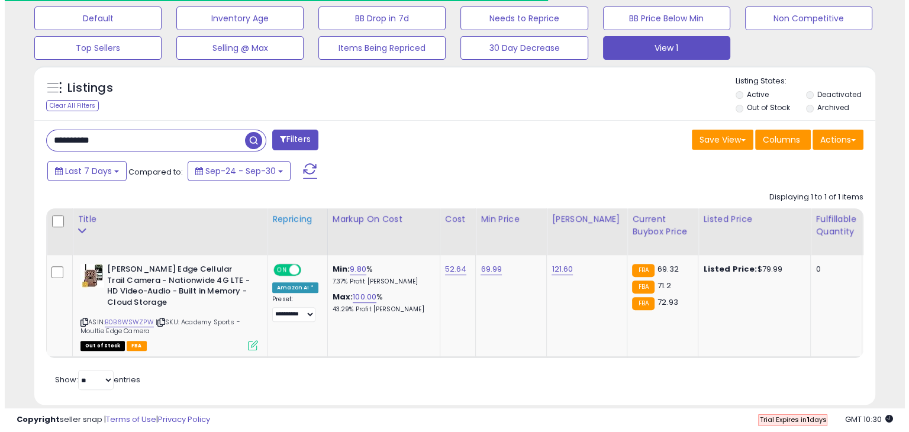
scroll to position [392, 0]
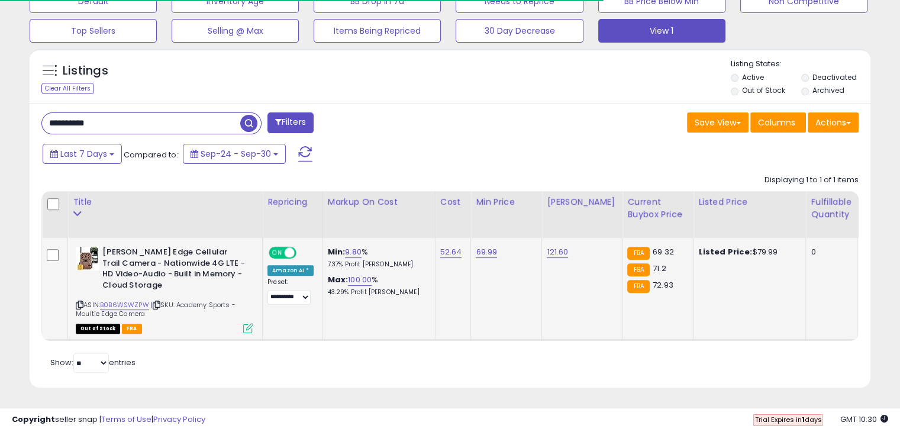
click at [248, 323] on icon at bounding box center [248, 328] width 10 height 10
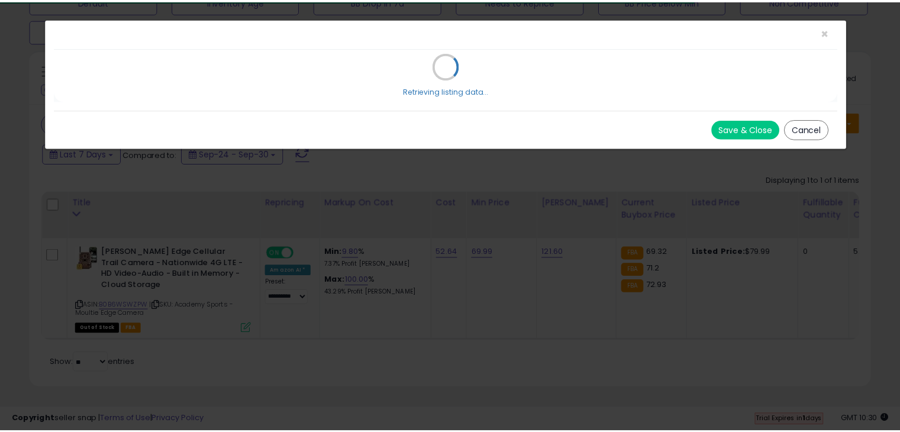
scroll to position [242, 492]
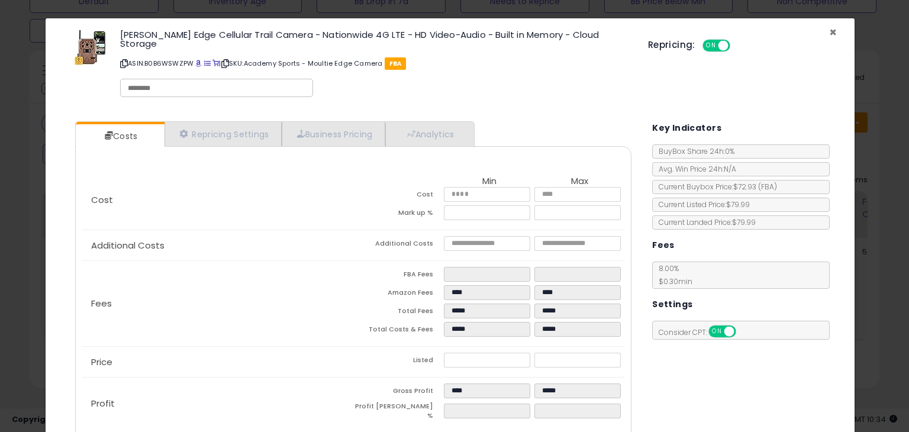
click at [829, 33] on span "×" at bounding box center [833, 32] width 8 height 17
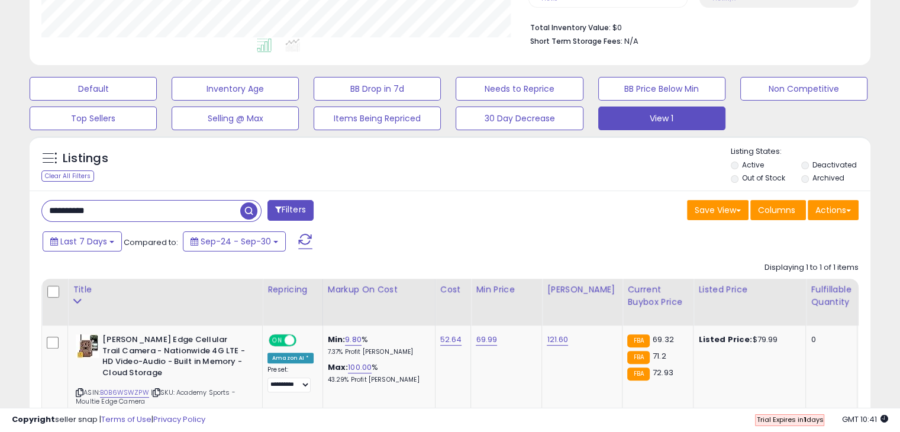
scroll to position [392, 0]
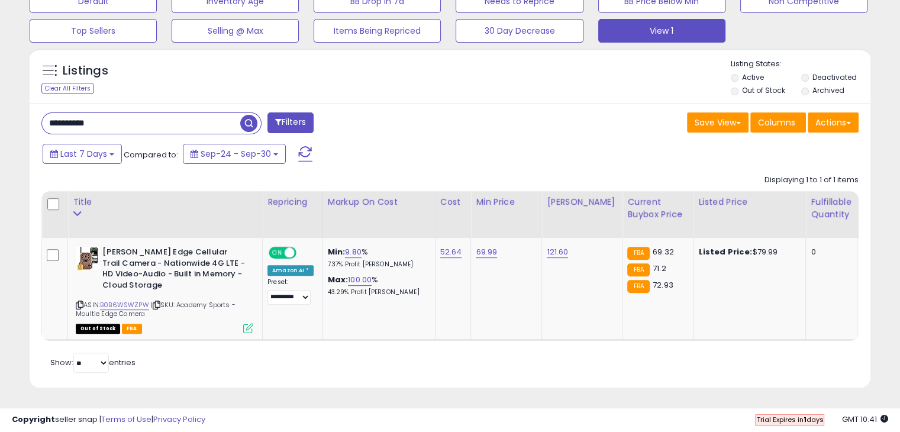
click at [206, 119] on input "**********" at bounding box center [141, 123] width 198 height 21
type input "*"
click at [345, 116] on div "Filters" at bounding box center [242, 124] width 418 height 24
